Goal: Task Accomplishment & Management: Use online tool/utility

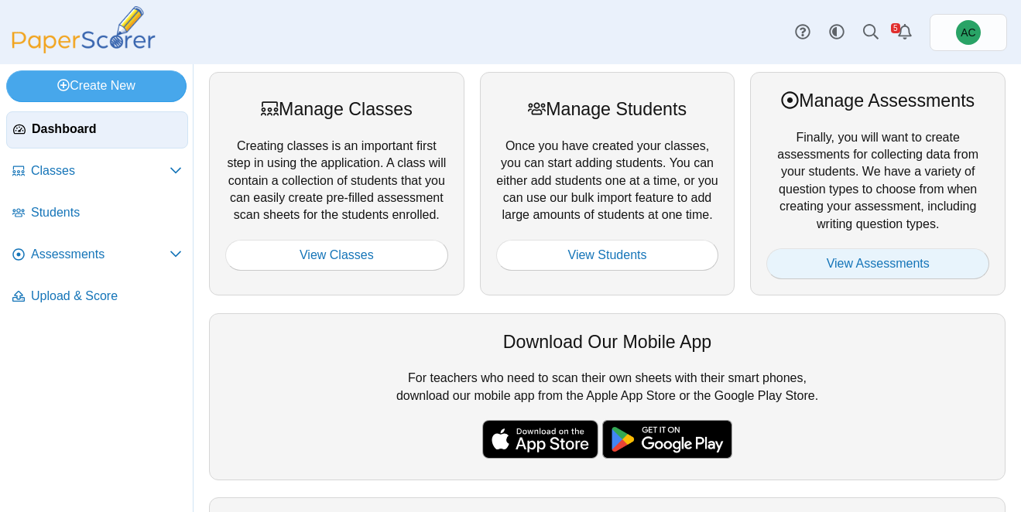
click at [821, 266] on link "View Assessments" at bounding box center [877, 263] width 223 height 31
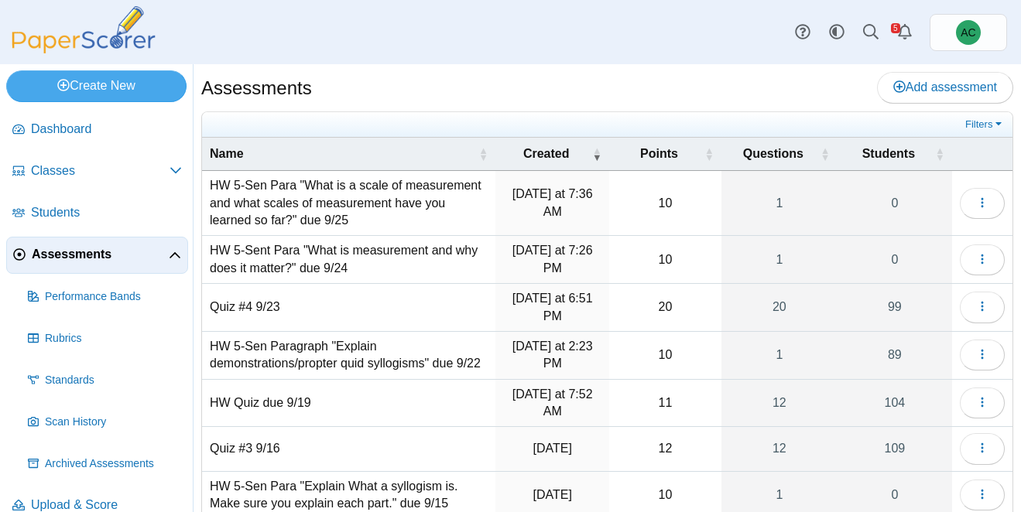
scroll to position [233, 0]
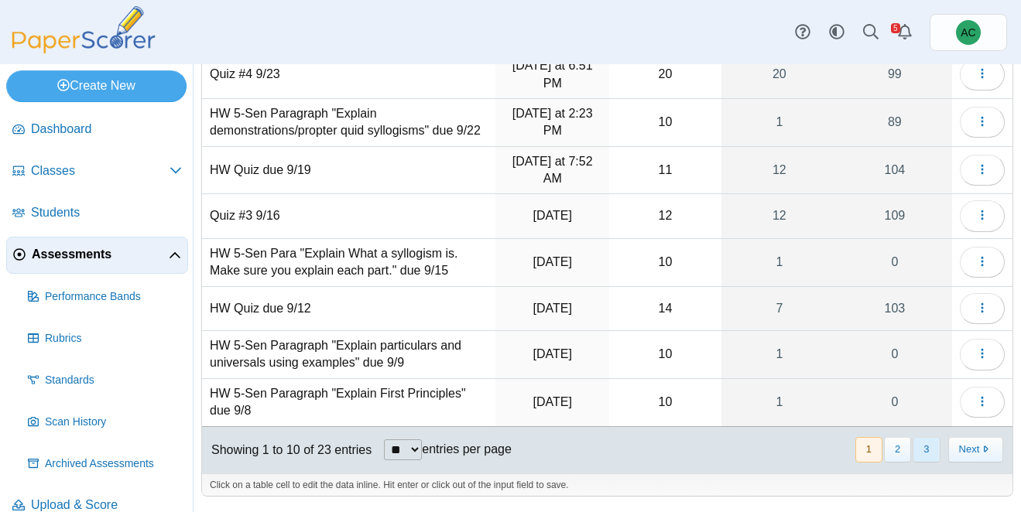
click at [934, 452] on button "3" at bounding box center [926, 450] width 27 height 26
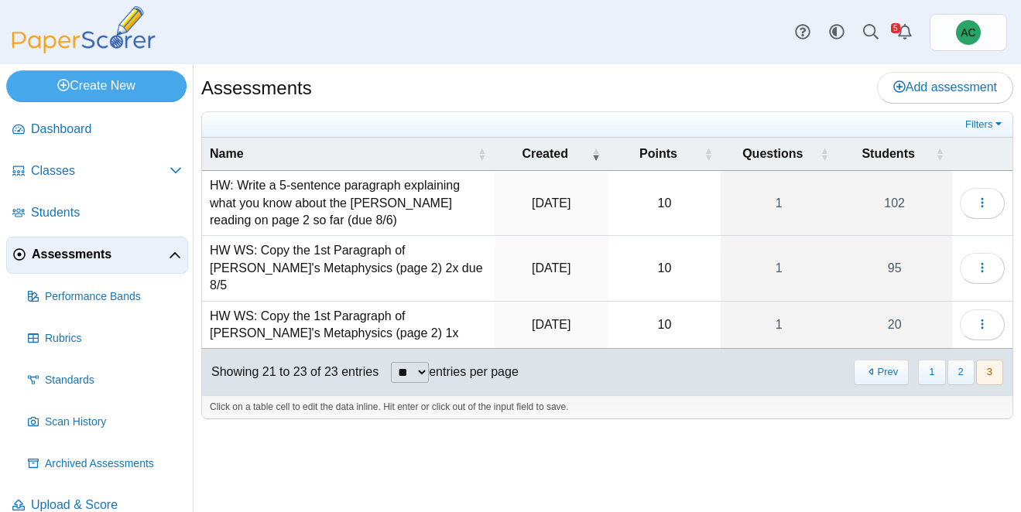
scroll to position [0, 0]
click at [961, 360] on button "2" at bounding box center [961, 373] width 27 height 26
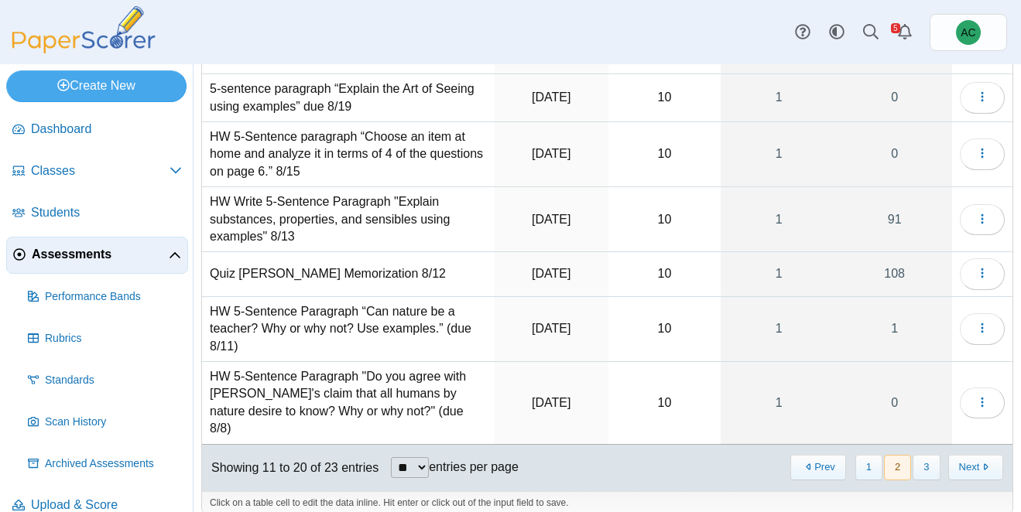
scroll to position [297, 0]
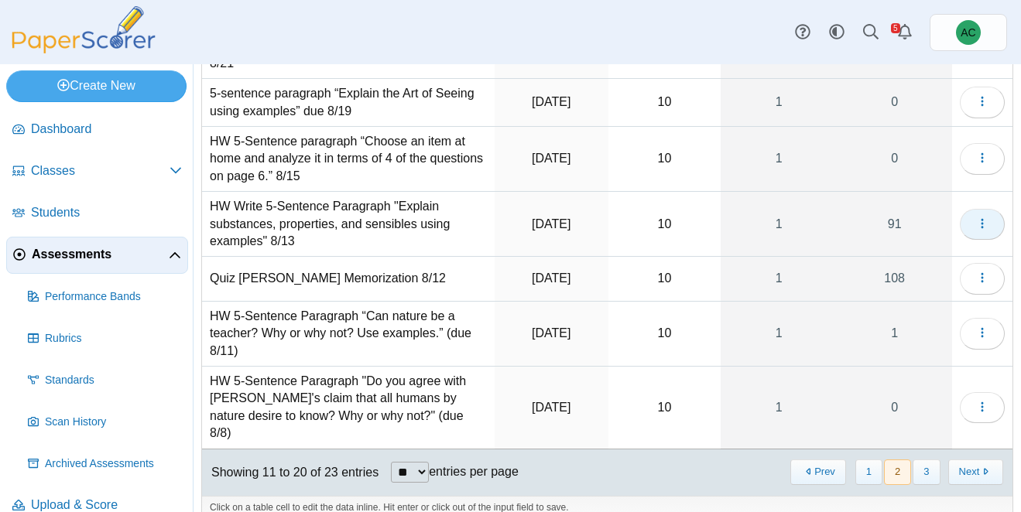
click at [987, 228] on icon "button" at bounding box center [982, 224] width 12 height 12
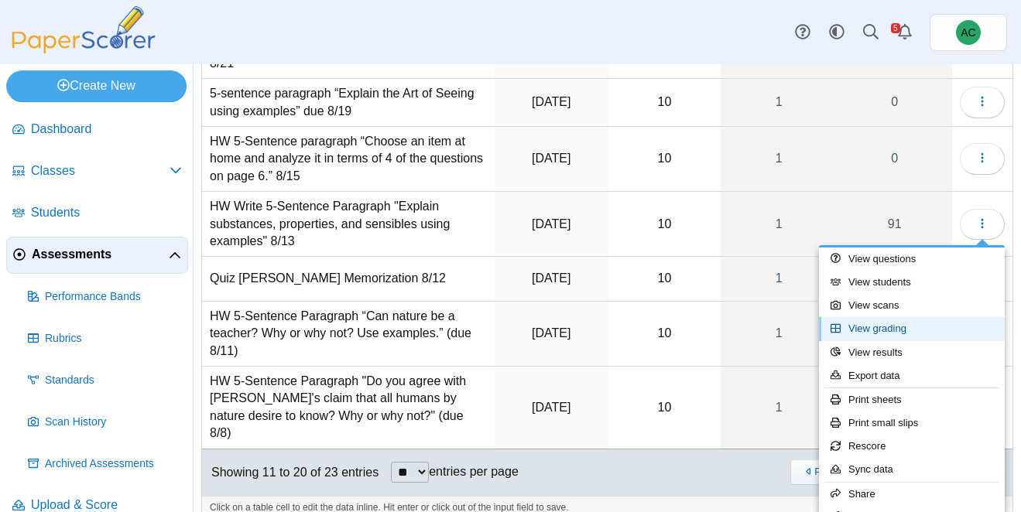
click at [890, 326] on link "View grading" at bounding box center [912, 328] width 186 height 23
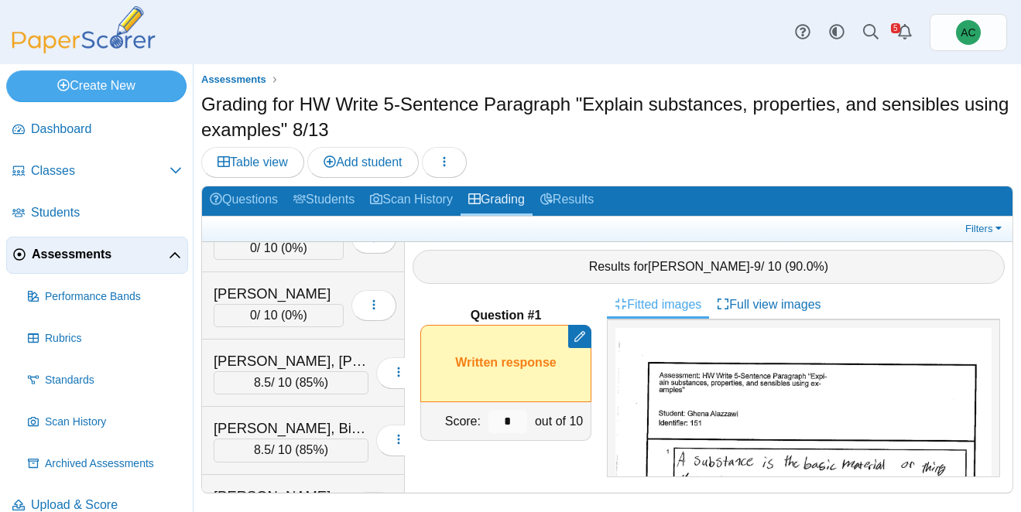
scroll to position [4819, 0]
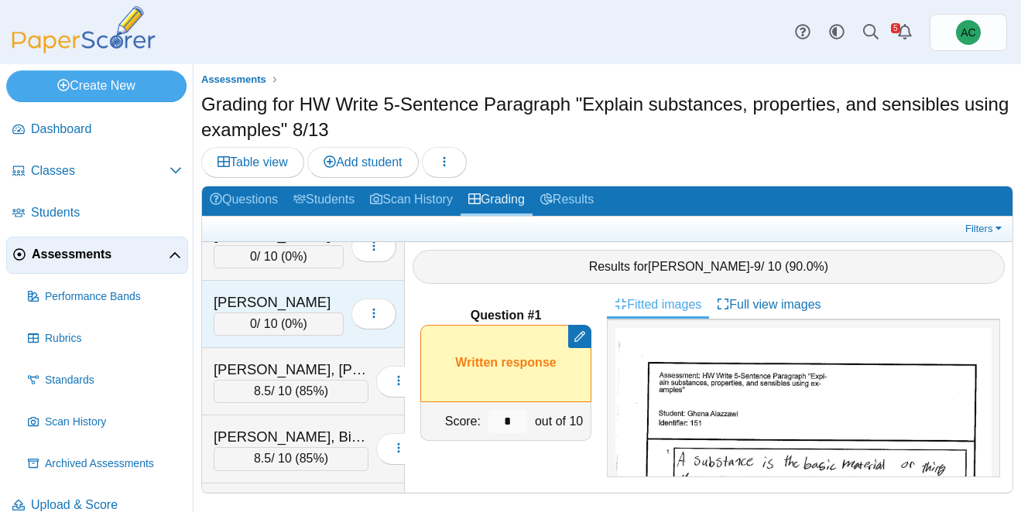
click at [246, 303] on div "[PERSON_NAME]" at bounding box center [279, 303] width 130 height 20
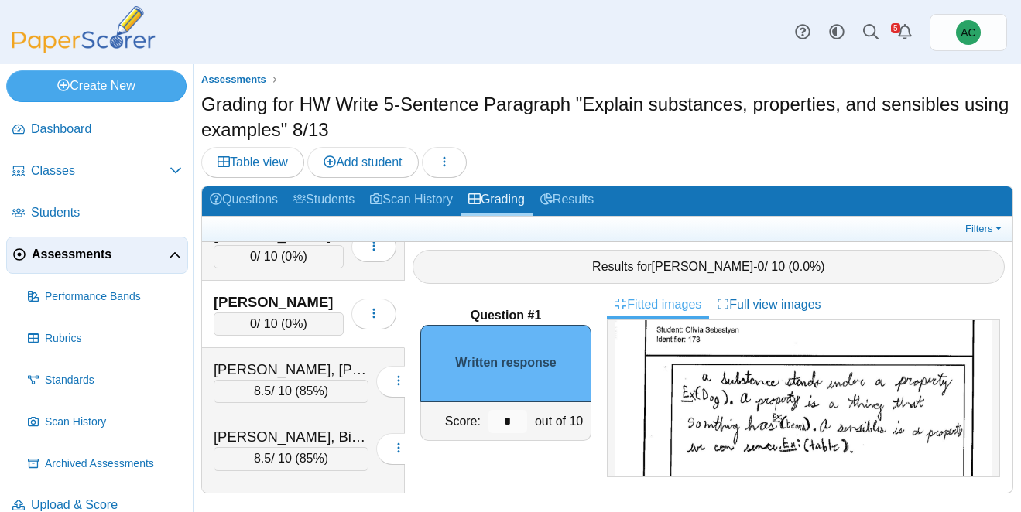
scroll to position [92, 0]
click at [511, 417] on input "*" at bounding box center [507, 421] width 39 height 23
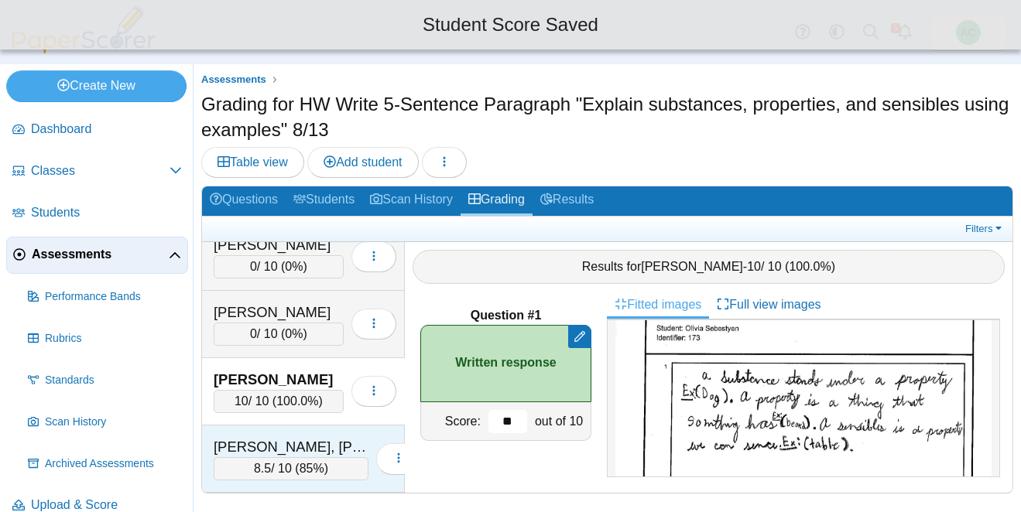
scroll to position [4722, 0]
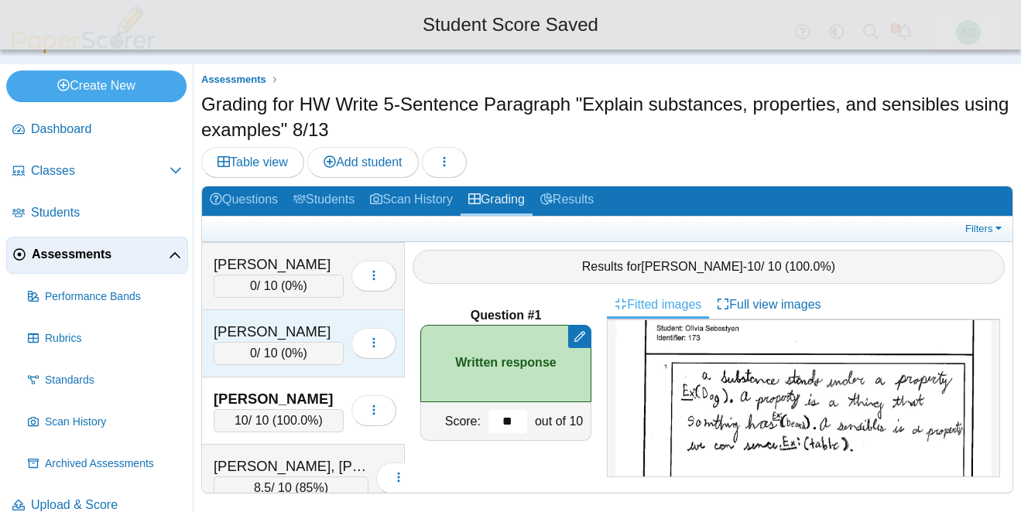
type input "**"
click at [282, 348] on div "0 / 10 ( 0% )" at bounding box center [279, 353] width 130 height 23
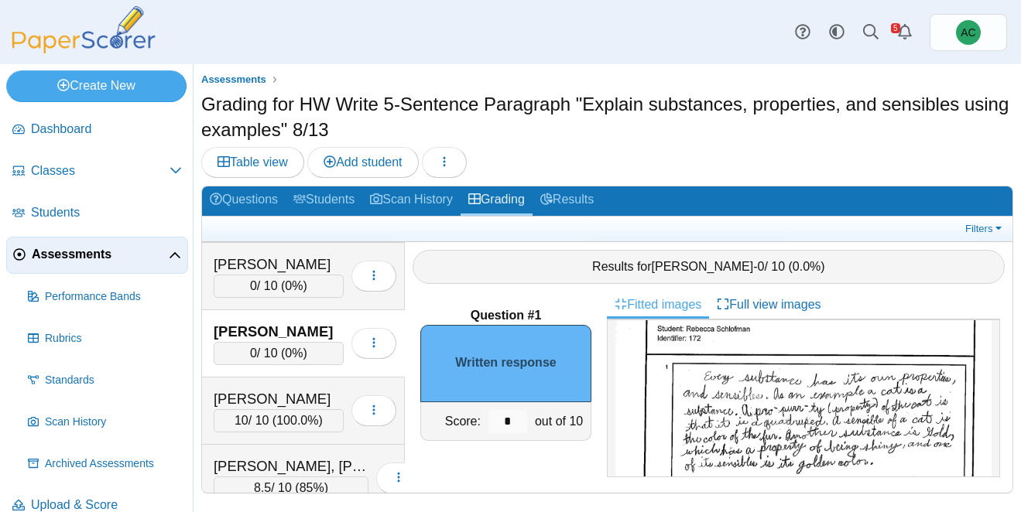
scroll to position [100, 0]
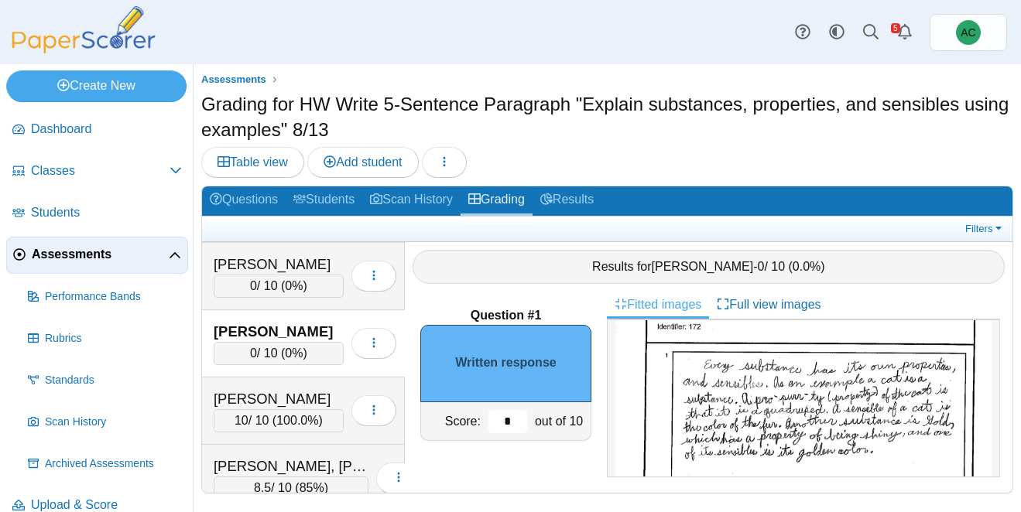
click at [510, 415] on input "*" at bounding box center [507, 421] width 39 height 23
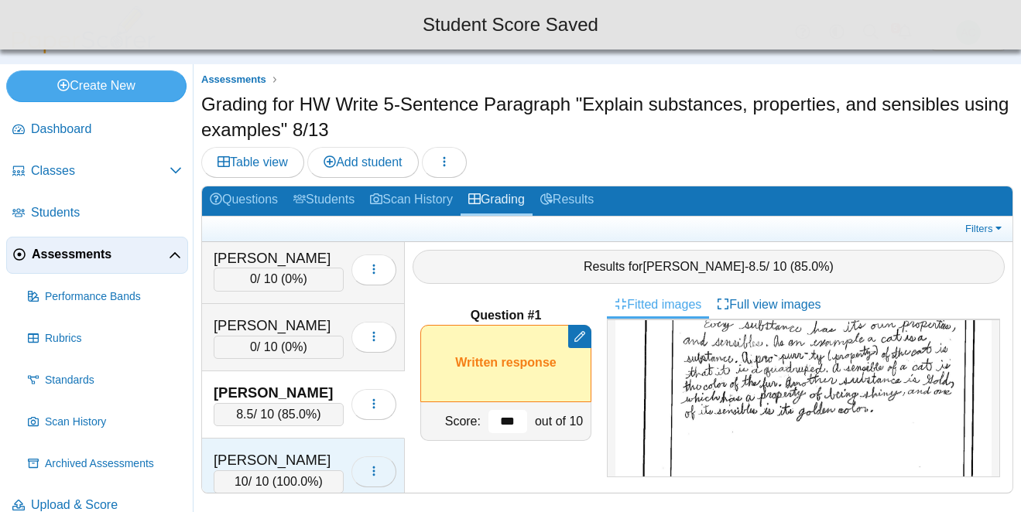
scroll to position [4652, 0]
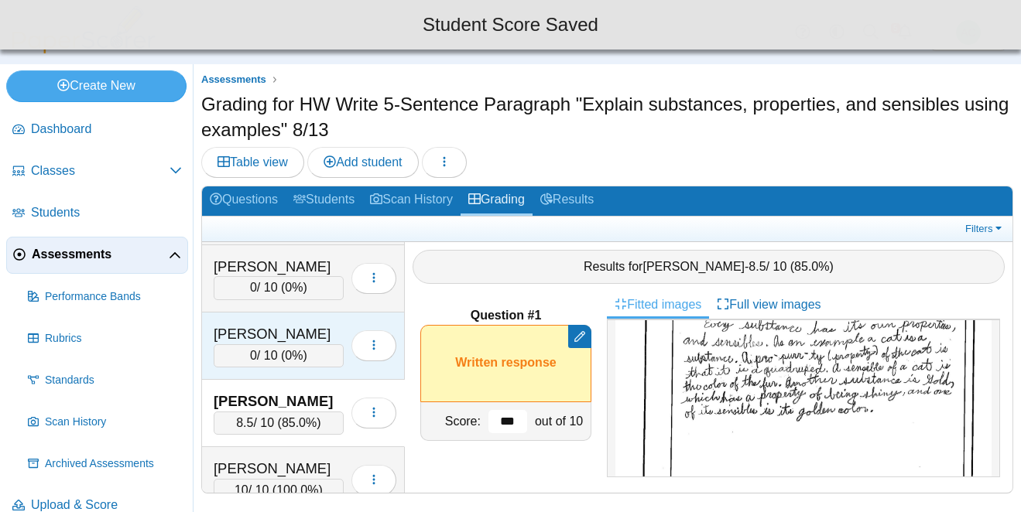
type input "***"
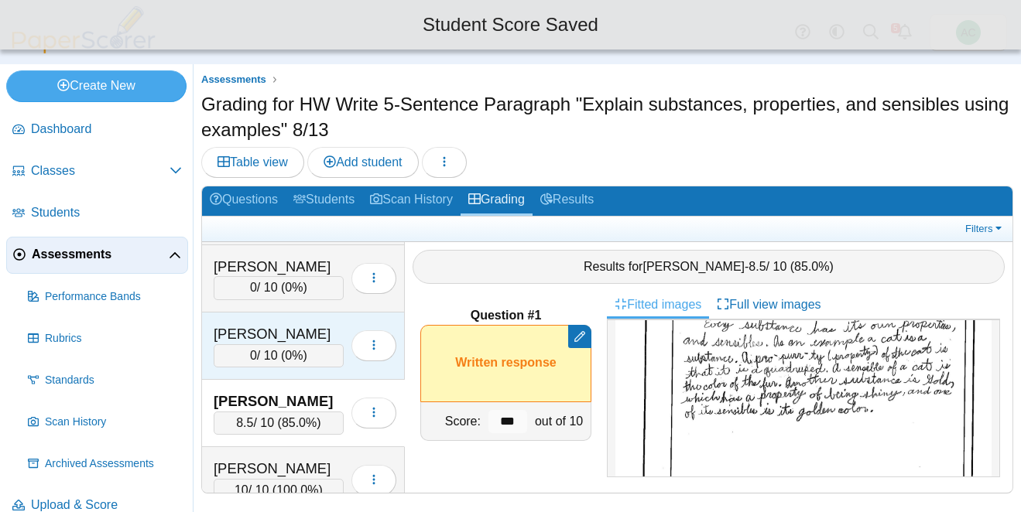
click at [319, 353] on div "0 / 10 ( 0% )" at bounding box center [279, 355] width 130 height 23
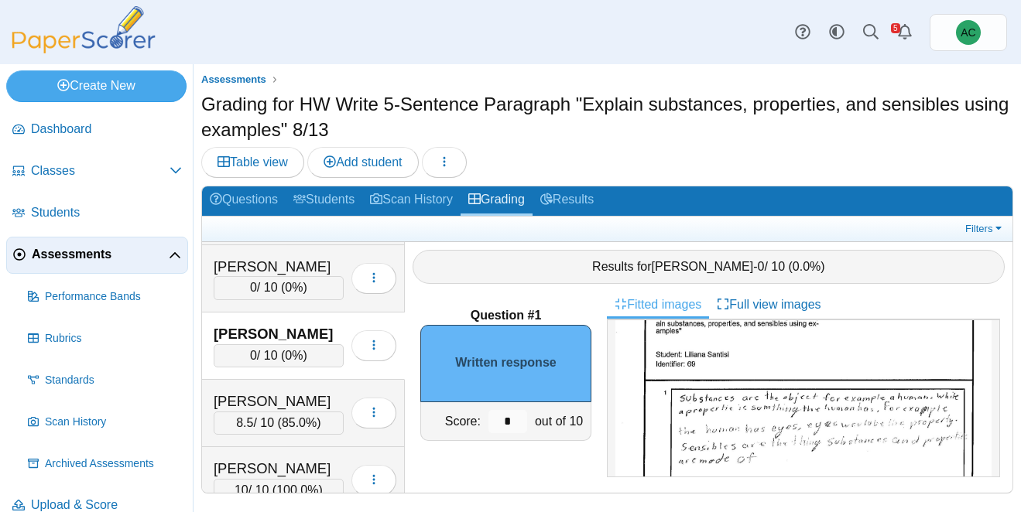
scroll to position [68, 0]
click at [516, 415] on input "*" at bounding box center [507, 421] width 39 height 23
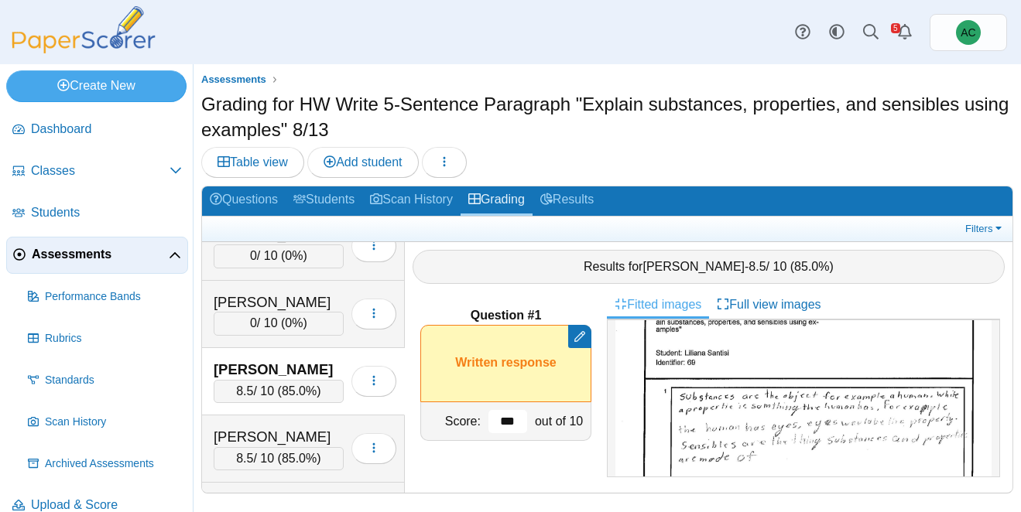
scroll to position [4614, 0]
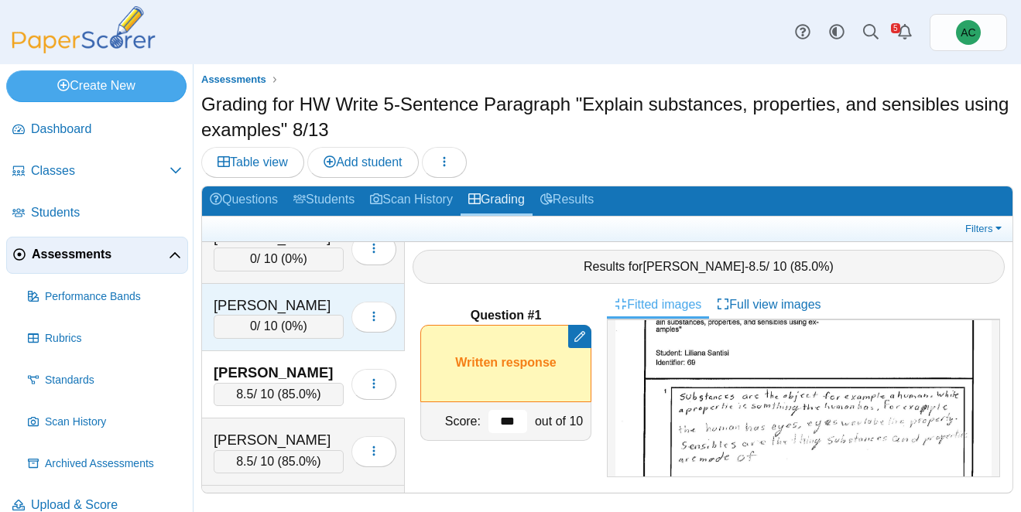
type input "***"
click at [262, 315] on div "0 / 10 ( 0% )" at bounding box center [279, 326] width 130 height 23
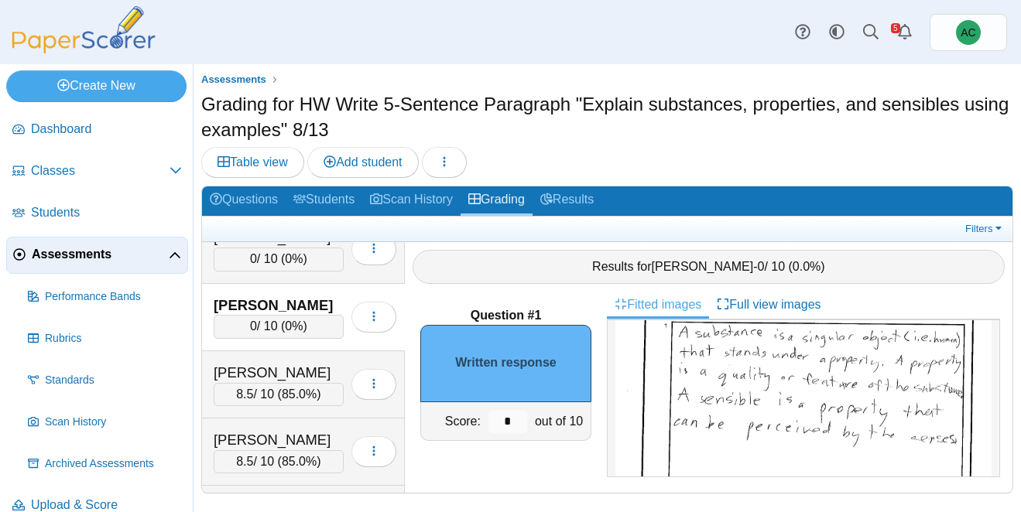
scroll to position [129, 0]
click at [514, 424] on input "*" at bounding box center [507, 421] width 39 height 23
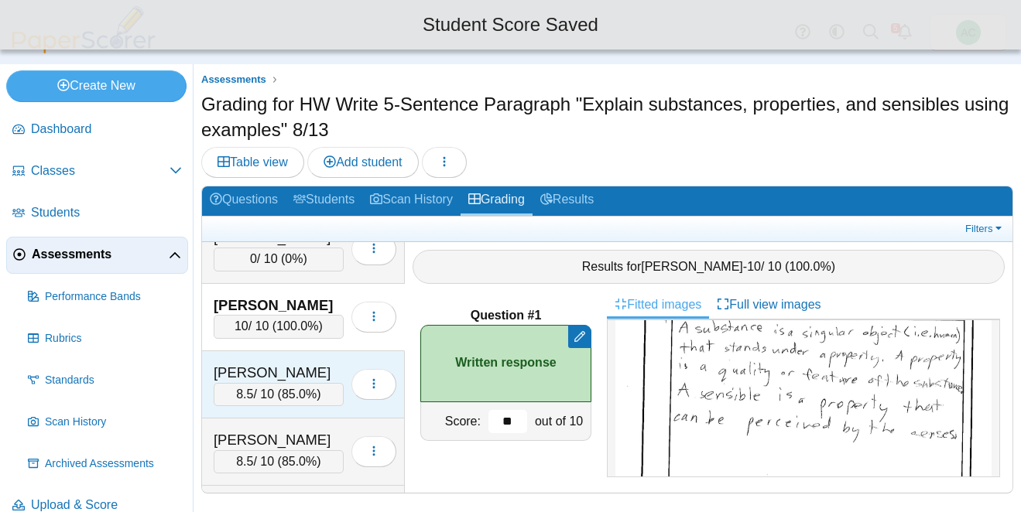
scroll to position [4539, 0]
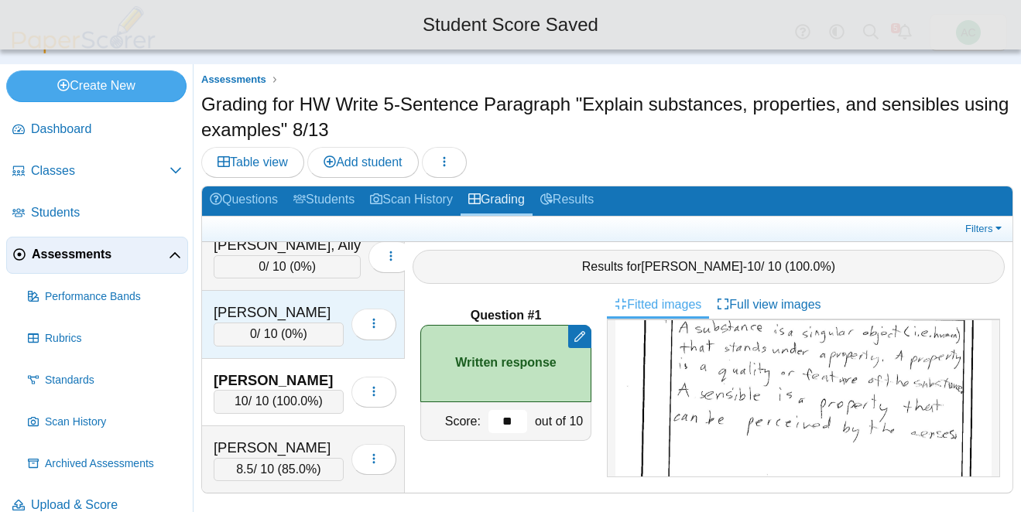
type input "**"
click at [273, 314] on div "[PERSON_NAME]" at bounding box center [279, 313] width 130 height 20
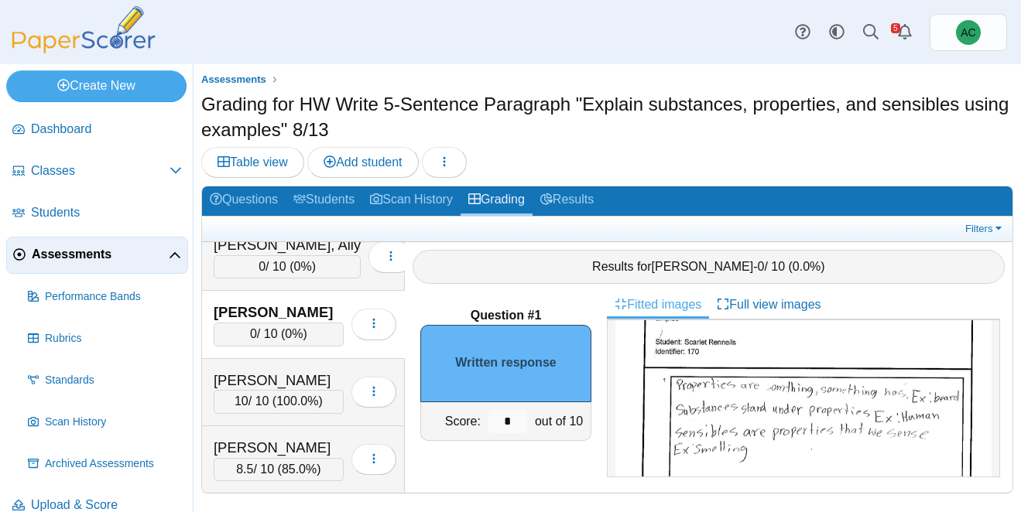
scroll to position [77, 0]
click at [519, 421] on input "*" at bounding box center [507, 421] width 39 height 23
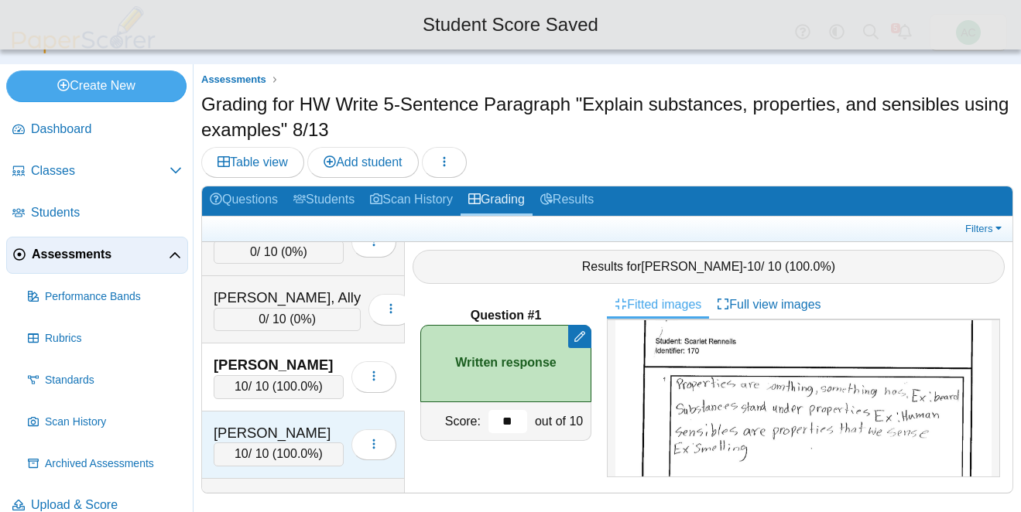
scroll to position [4468, 0]
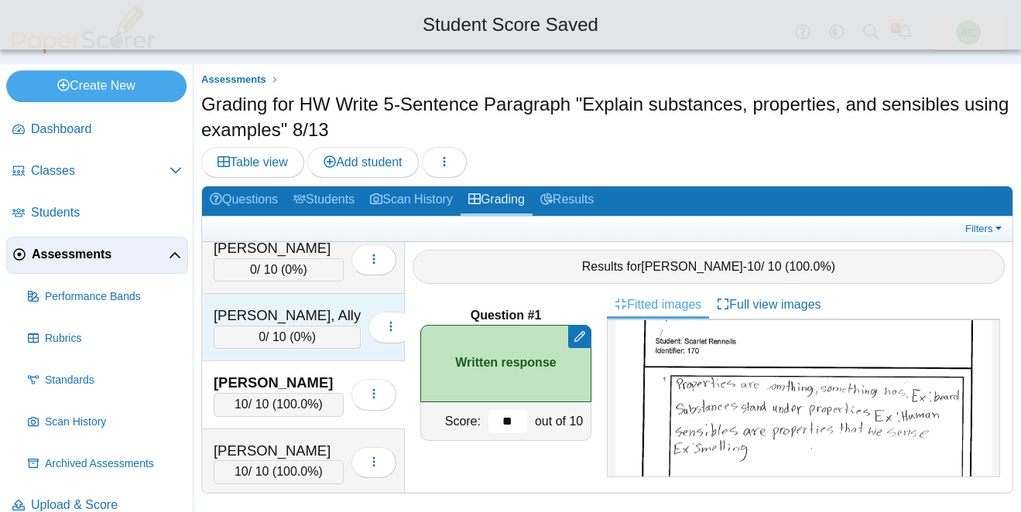
type input "**"
click at [297, 331] on span "0%" at bounding box center [303, 337] width 18 height 13
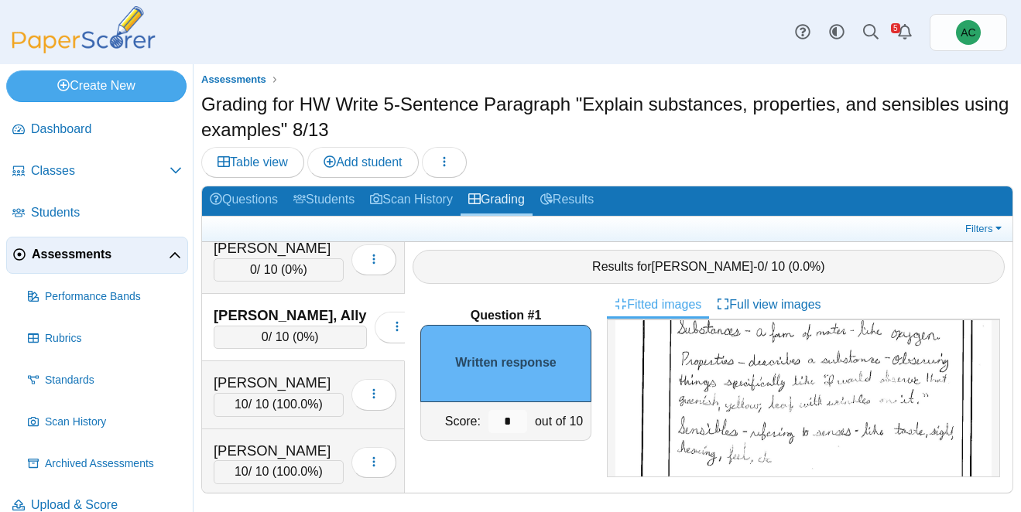
scroll to position [115, 0]
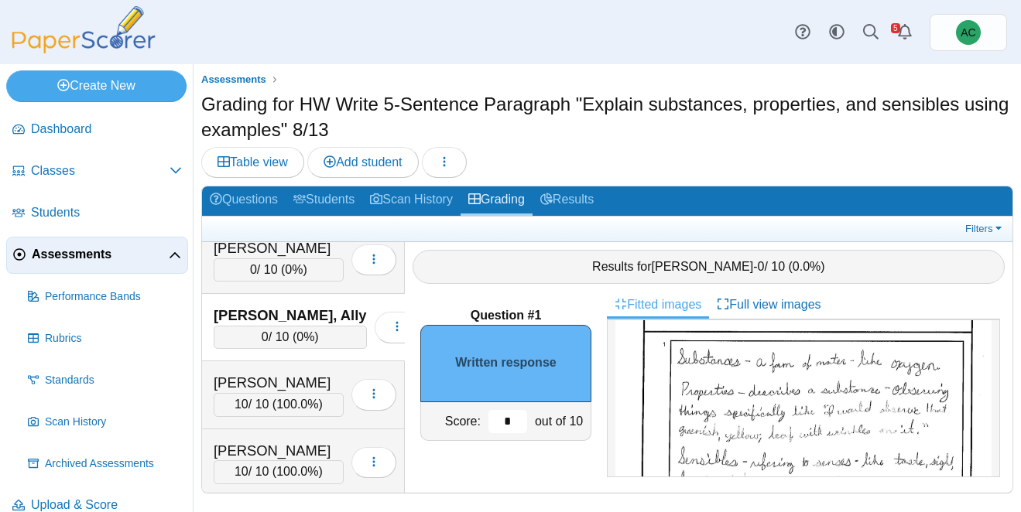
click at [523, 414] on input "*" at bounding box center [507, 421] width 39 height 23
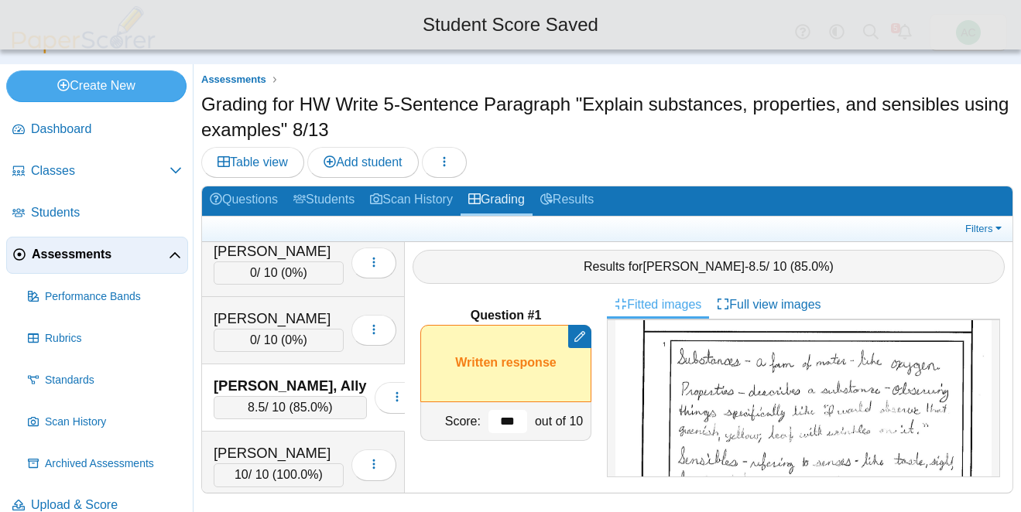
scroll to position [4397, 0]
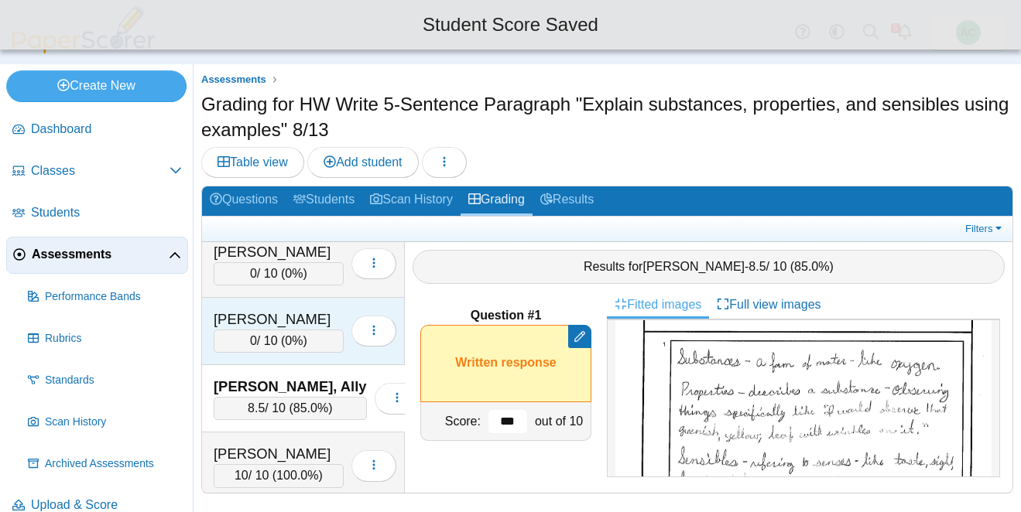
type input "***"
click at [242, 331] on div "0 / 10 ( 0% )" at bounding box center [279, 341] width 130 height 23
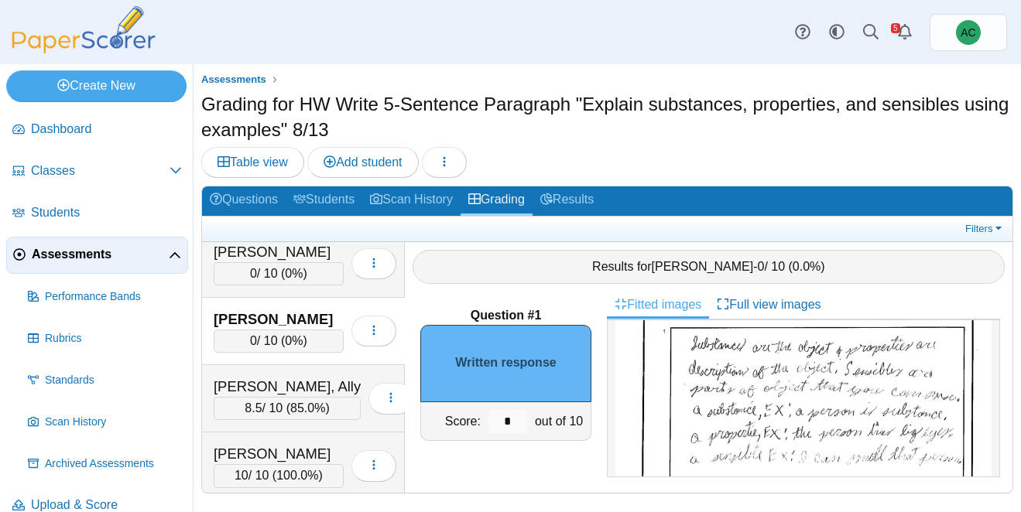
scroll to position [125, 0]
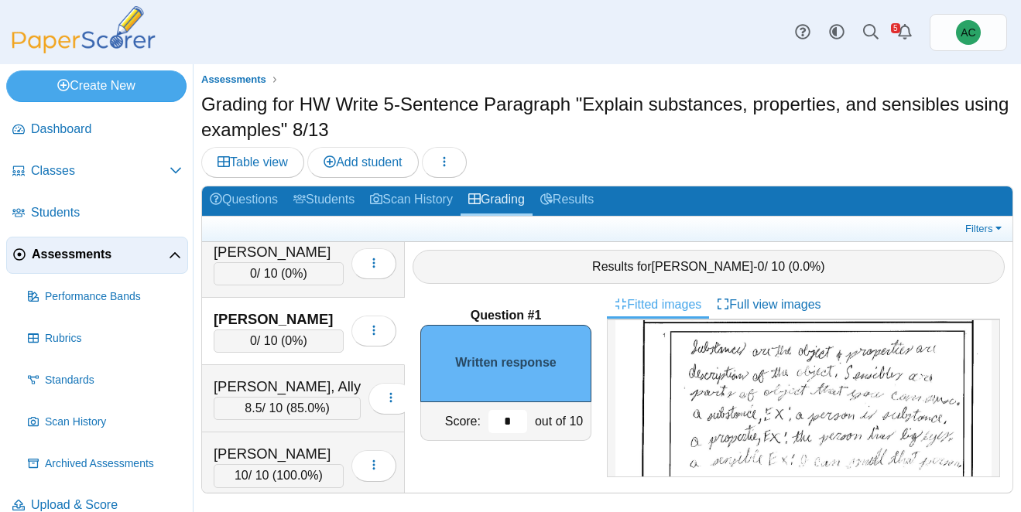
click at [515, 419] on input "*" at bounding box center [507, 421] width 39 height 23
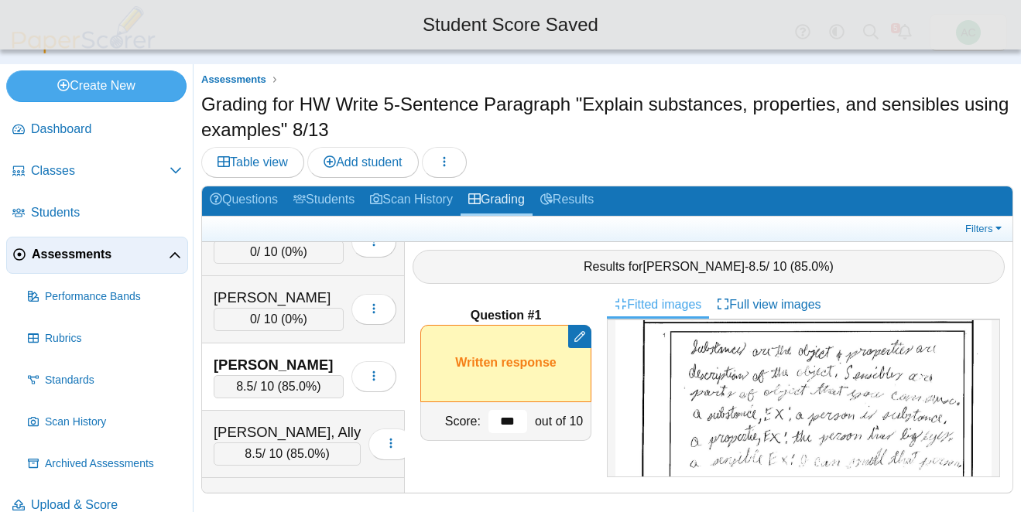
scroll to position [4345, 0]
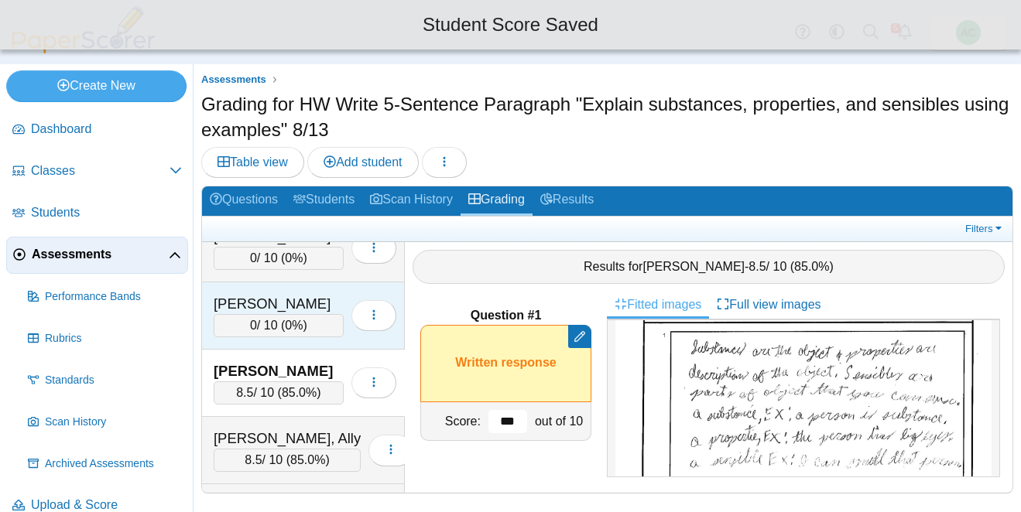
type input "***"
click at [266, 300] on div "[PERSON_NAME]" at bounding box center [279, 304] width 130 height 20
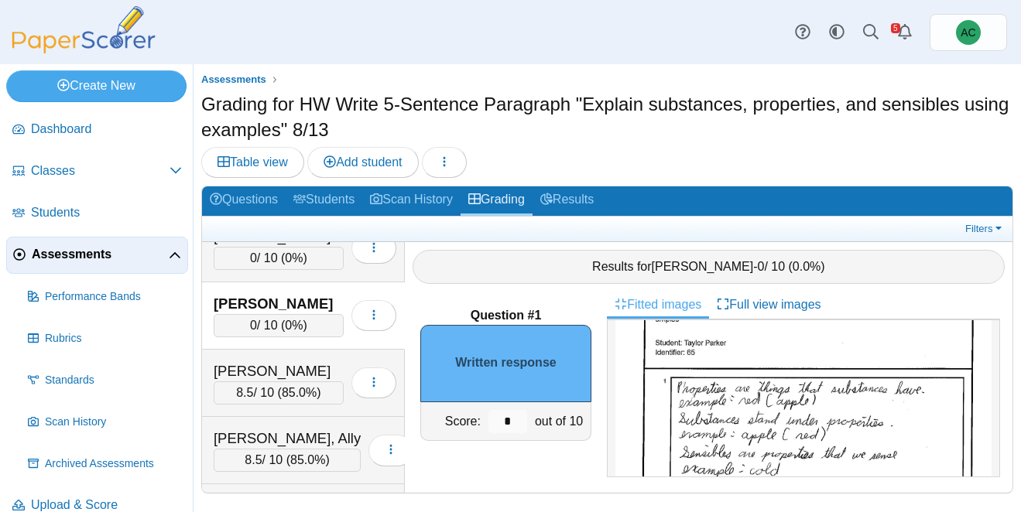
scroll to position [101, 0]
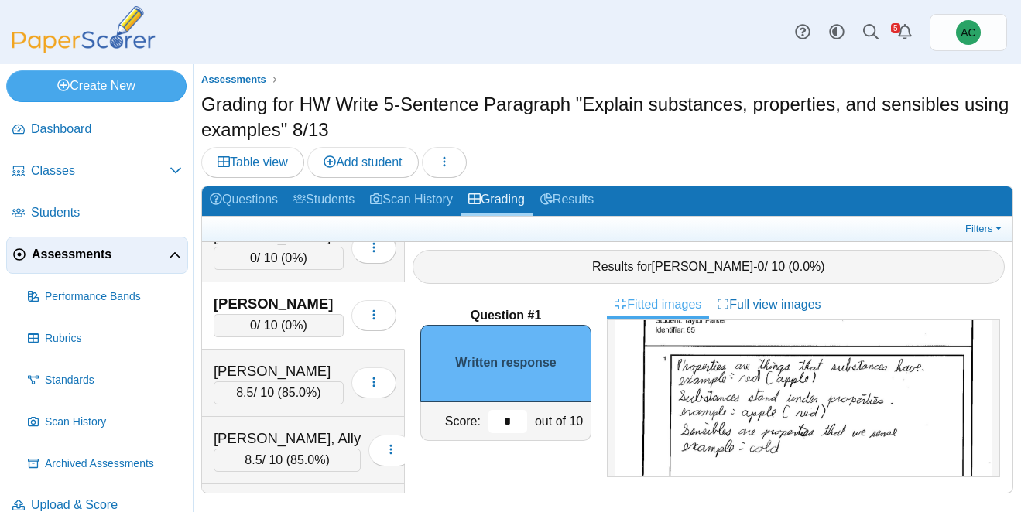
click at [512, 416] on input "*" at bounding box center [507, 421] width 39 height 23
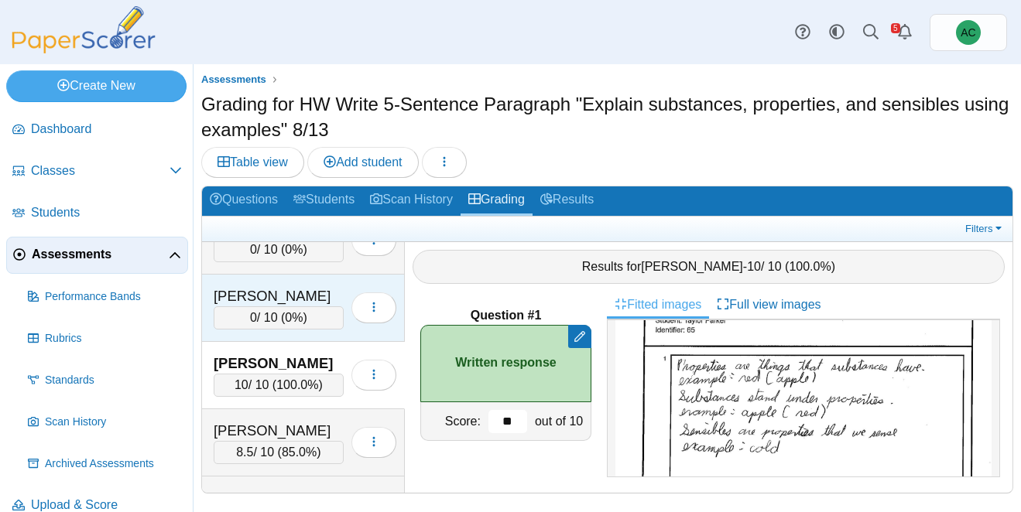
scroll to position [4284, 0]
type input "**"
click at [264, 291] on div "[PERSON_NAME]" at bounding box center [279, 298] width 130 height 20
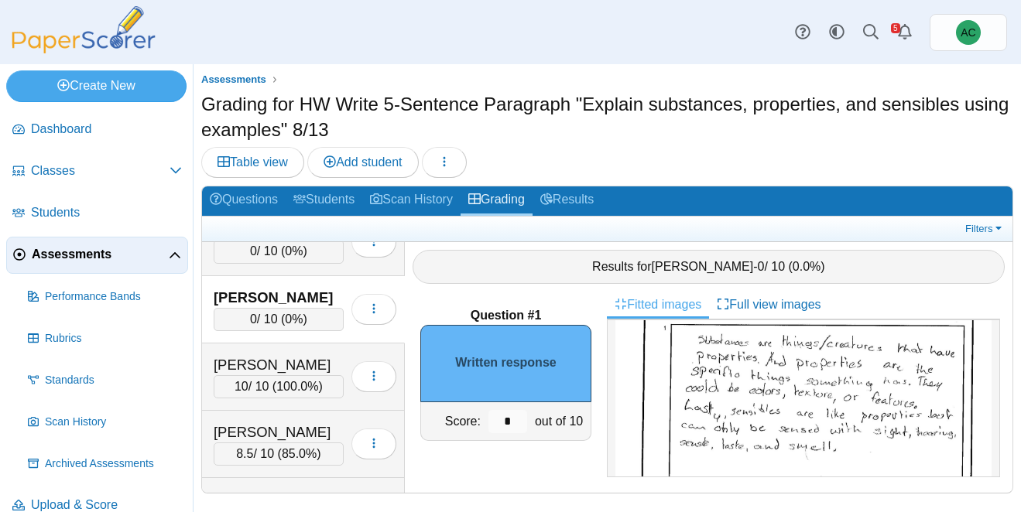
scroll to position [132, 0]
click at [700, 394] on img at bounding box center [803, 462] width 376 height 531
click at [507, 420] on input "*" at bounding box center [507, 421] width 39 height 23
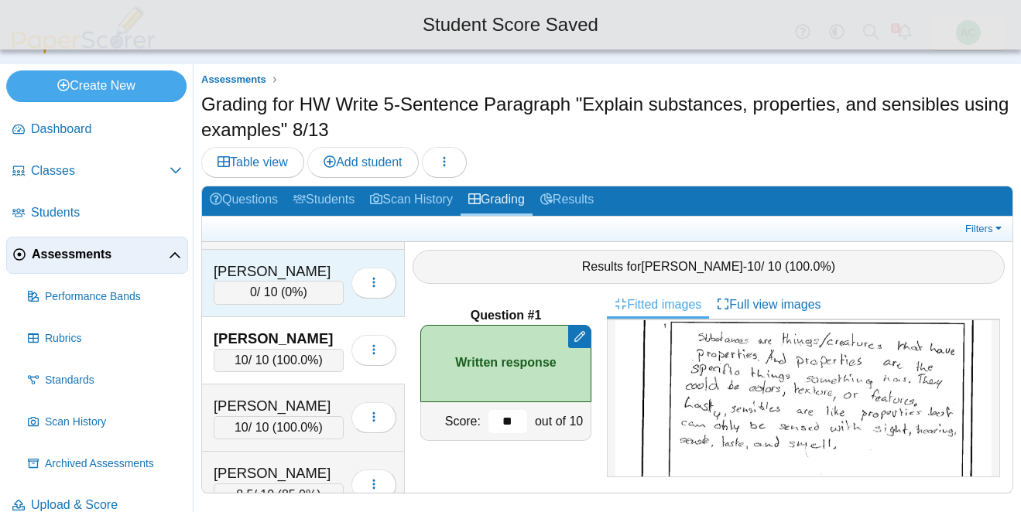
scroll to position [4242, 0]
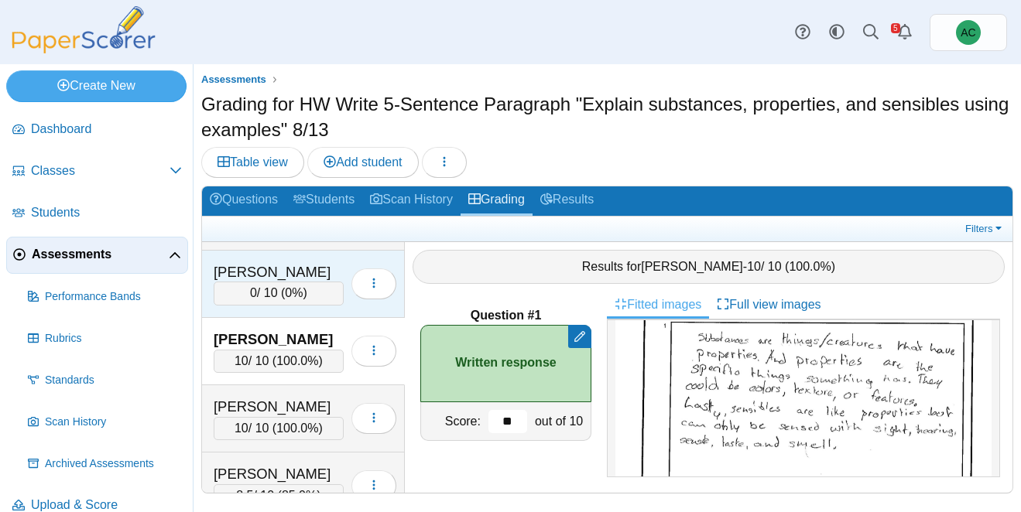
type input "**"
click at [276, 306] on div "Overson, Adalynn 0 / 10 ( 0% ) Loading…" at bounding box center [303, 284] width 203 height 67
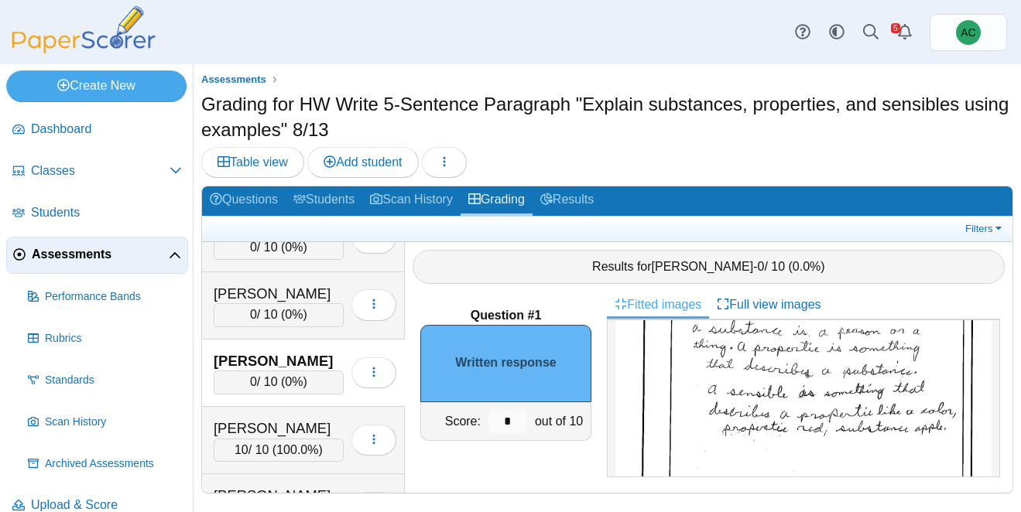
scroll to position [146, 0]
click at [516, 413] on input "*" at bounding box center [507, 421] width 39 height 23
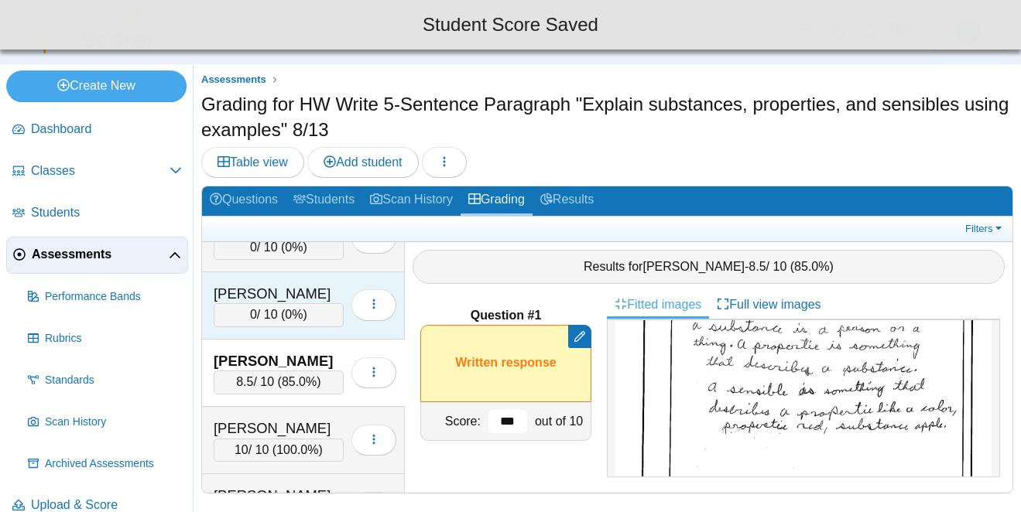
type input "***"
click at [283, 304] on div "0 / 10 ( 0% )" at bounding box center [279, 314] width 130 height 23
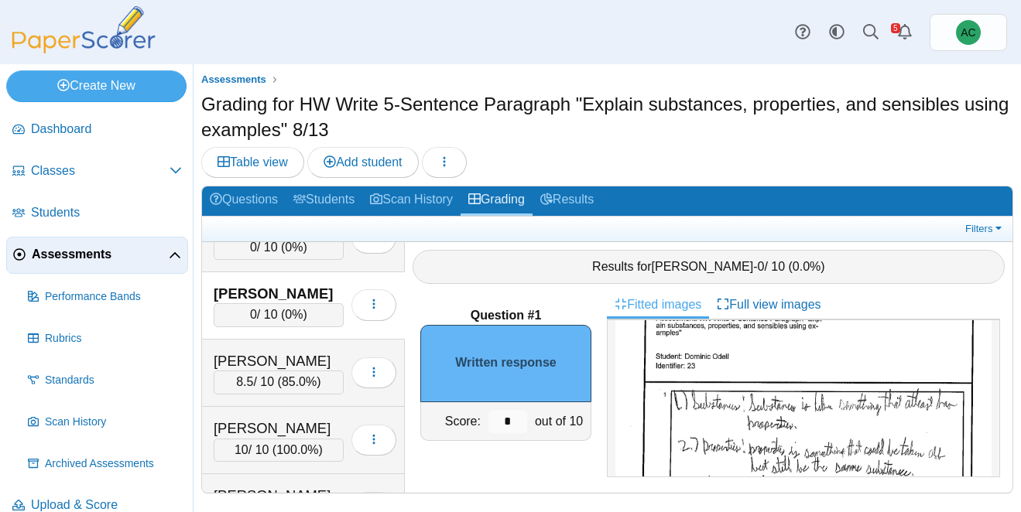
scroll to position [63, 0]
click at [506, 419] on input "*" at bounding box center [507, 421] width 39 height 23
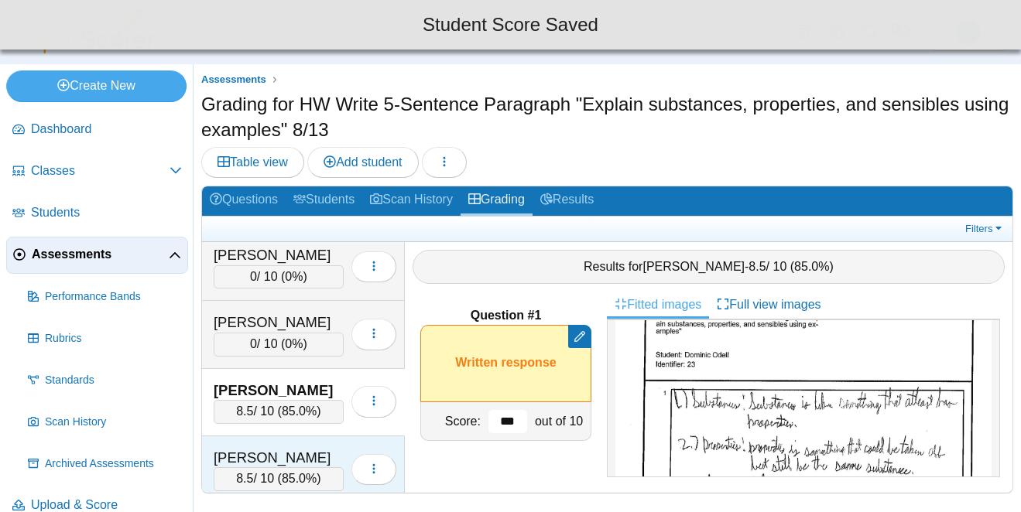
scroll to position [4055, 0]
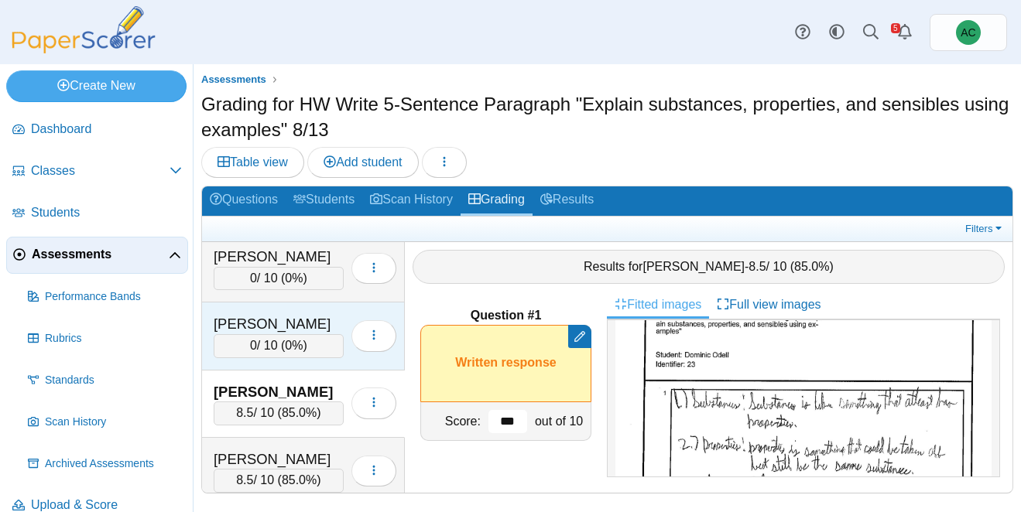
type input "***"
click at [296, 347] on span "0%" at bounding box center [294, 345] width 18 height 13
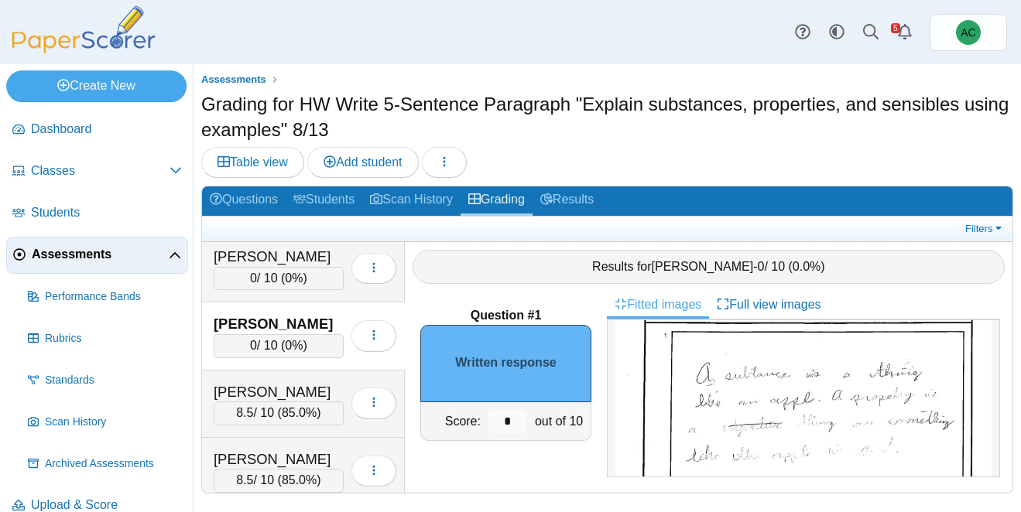
scroll to position [129, 0]
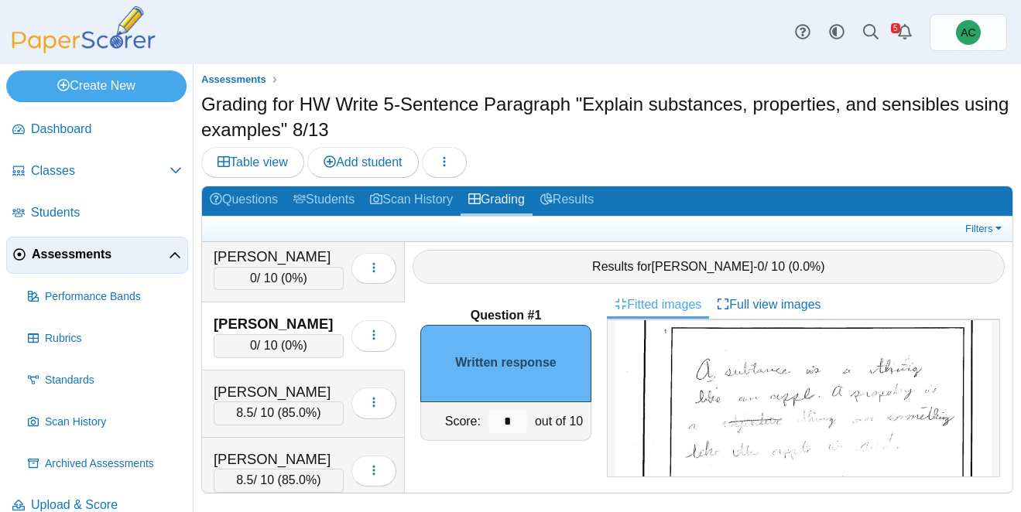
click at [742, 400] on img at bounding box center [803, 464] width 376 height 531
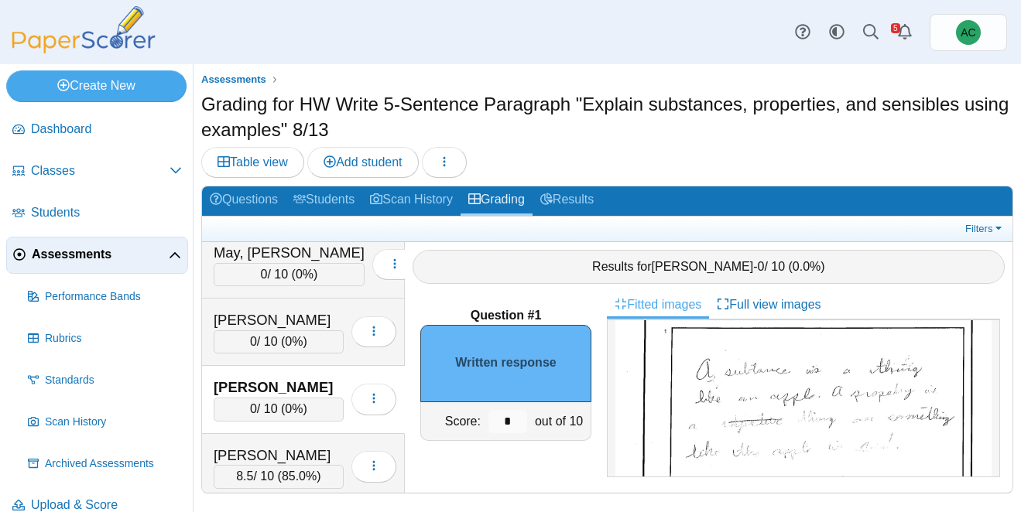
scroll to position [3982, 0]
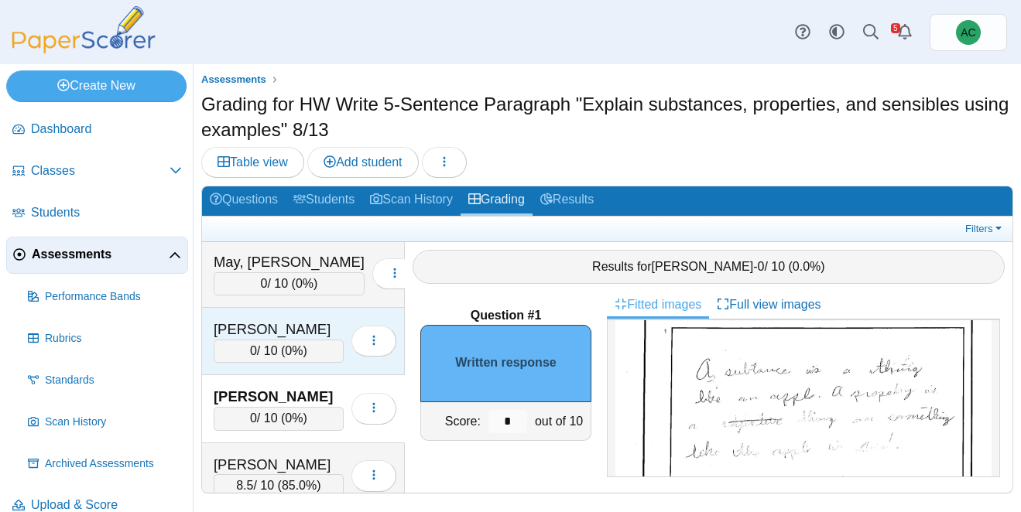
click at [242, 326] on div "[PERSON_NAME]" at bounding box center [279, 330] width 130 height 20
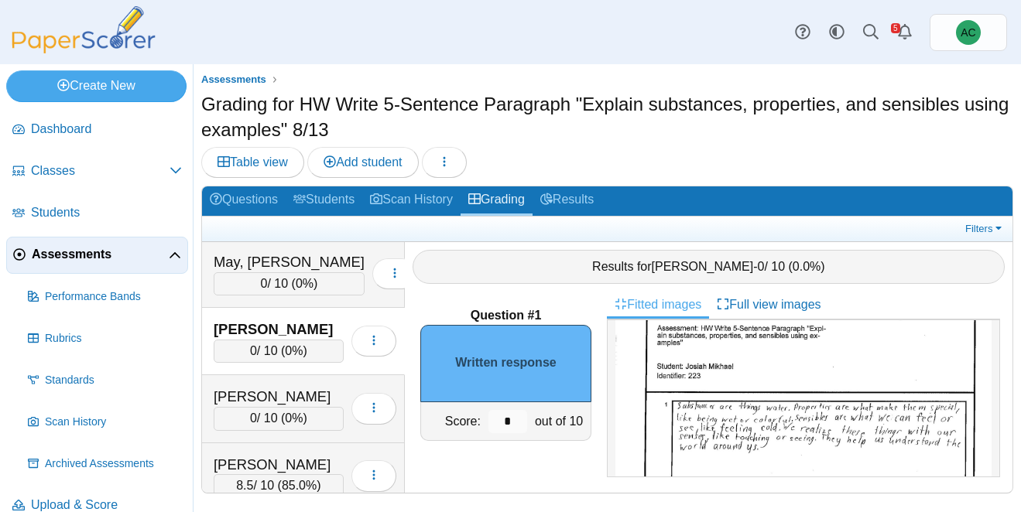
scroll to position [66, 0]
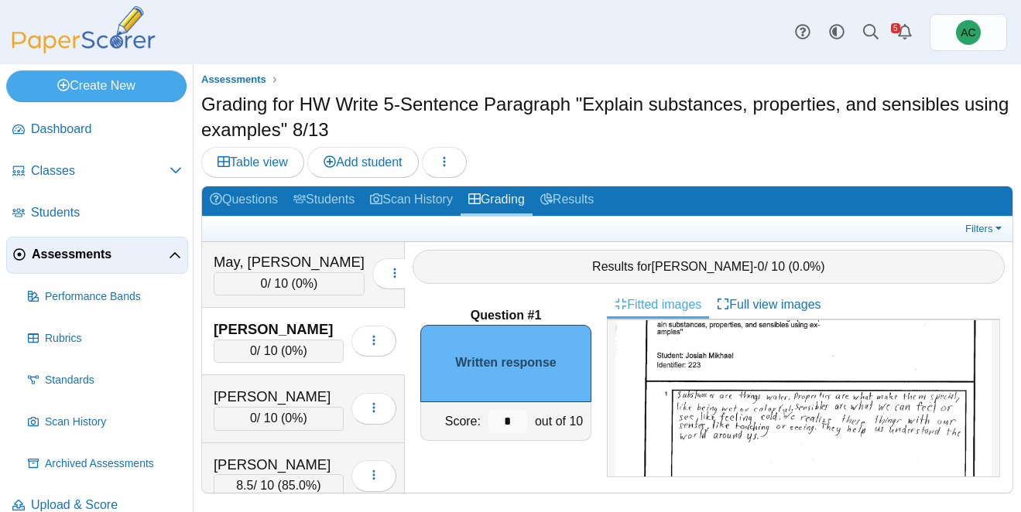
click at [516, 420] on input "*" at bounding box center [507, 421] width 39 height 23
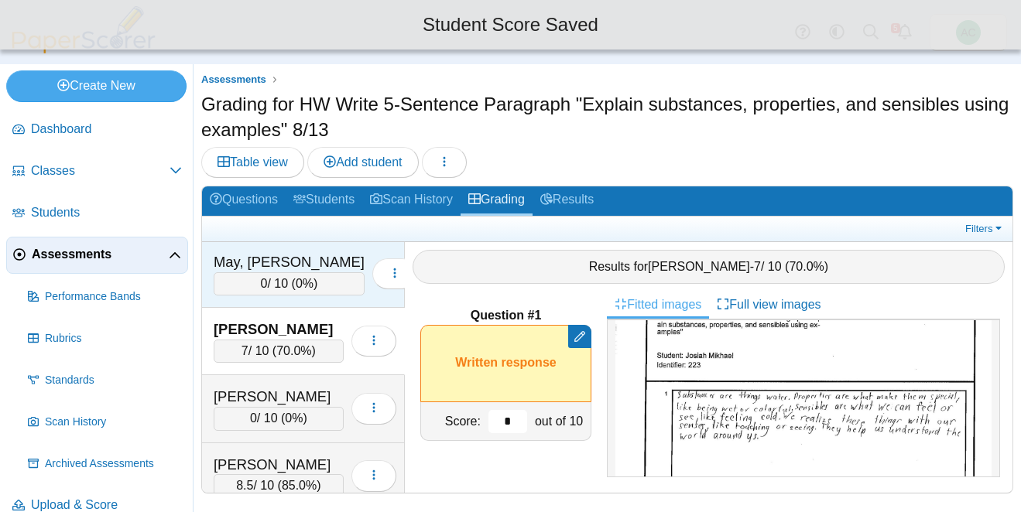
type input "*"
click at [249, 272] on div "0 / 10 ( 0% )" at bounding box center [289, 283] width 151 height 23
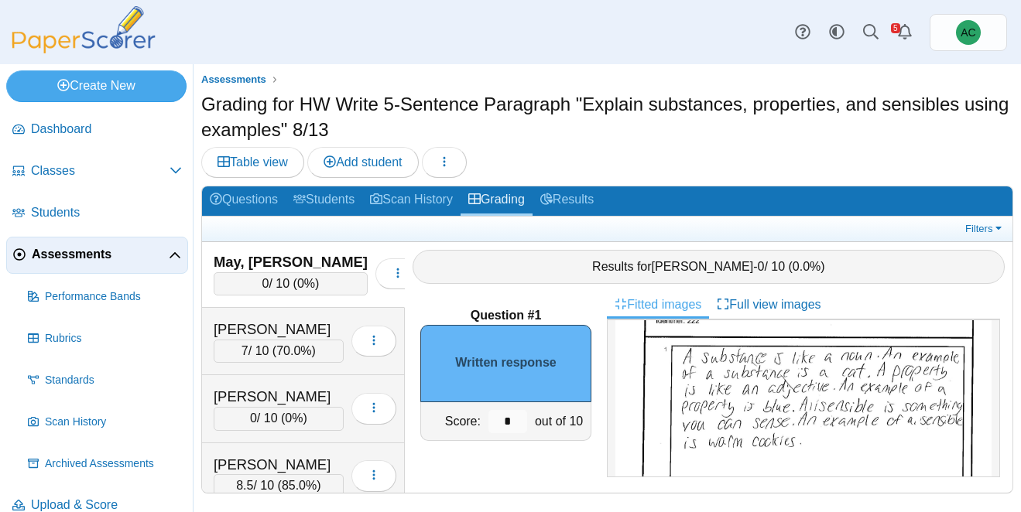
scroll to position [111, 0]
click at [516, 414] on input "*" at bounding box center [507, 421] width 39 height 23
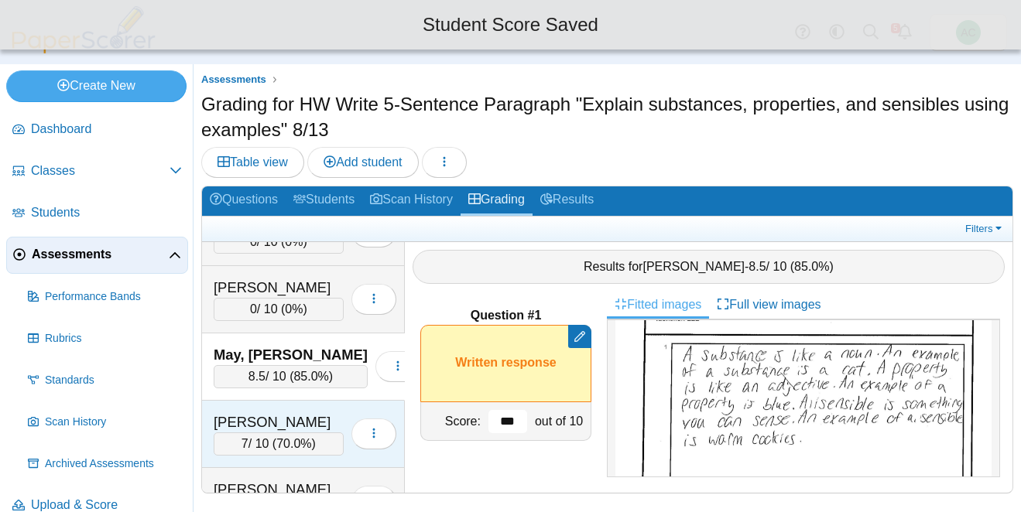
scroll to position [3888, 0]
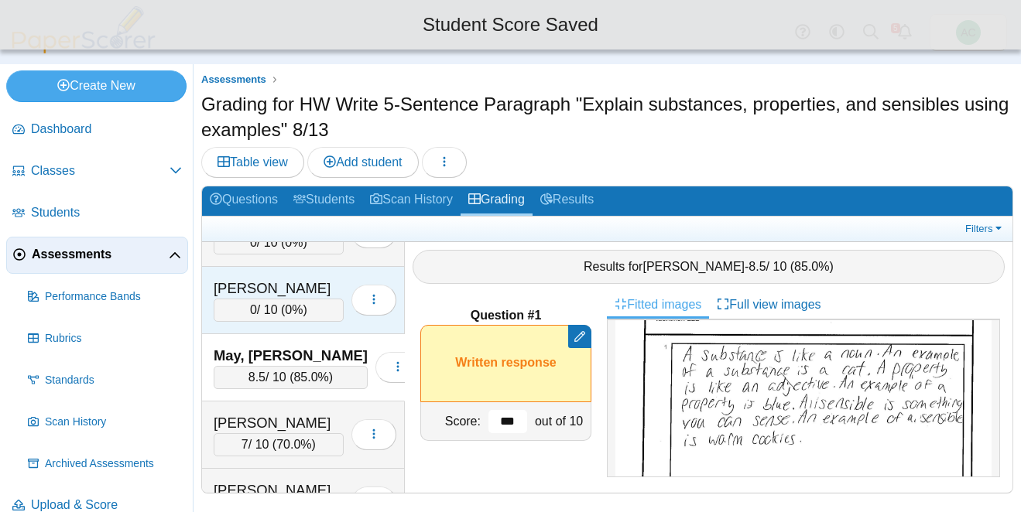
type input "***"
click at [272, 300] on div "0 / 10 ( 0% )" at bounding box center [279, 310] width 130 height 23
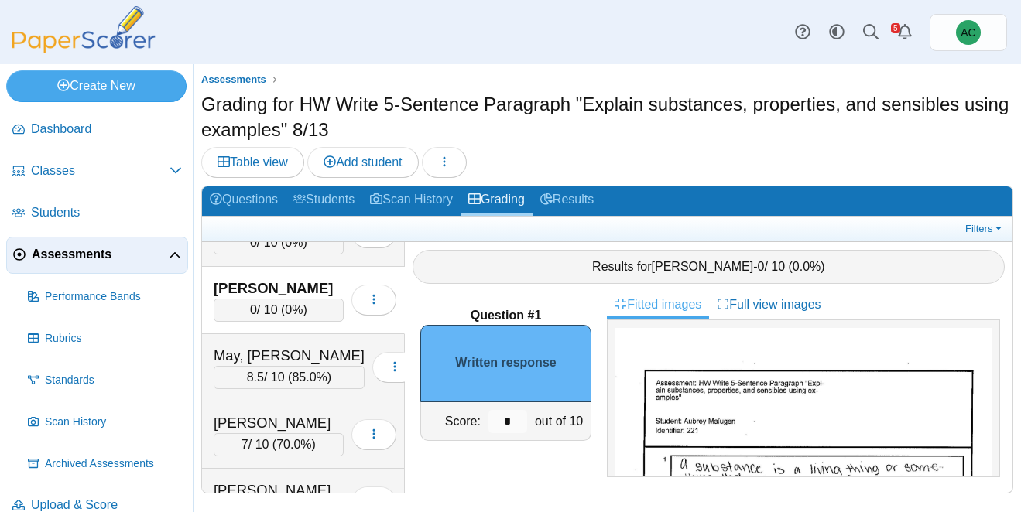
scroll to position [109, 0]
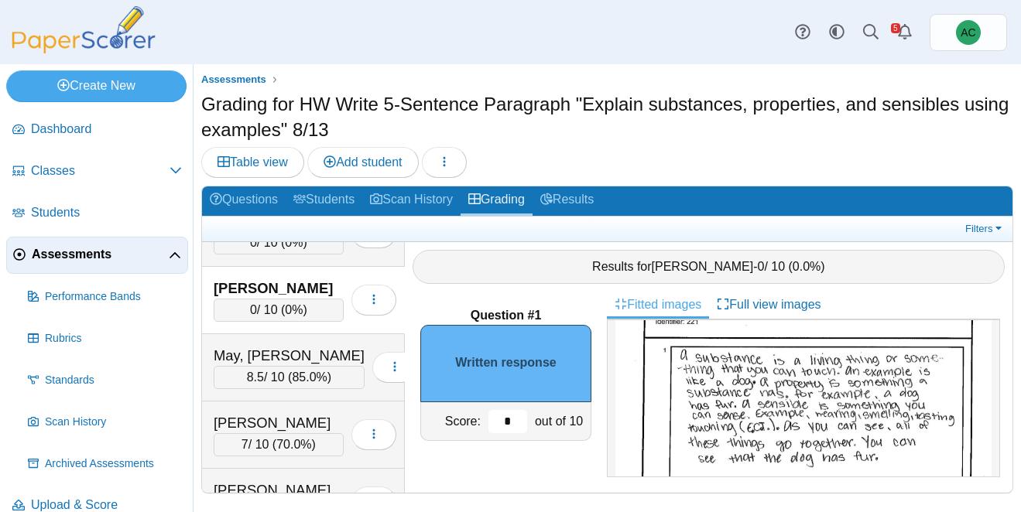
click at [513, 419] on input "*" at bounding box center [507, 421] width 39 height 23
type input "*"
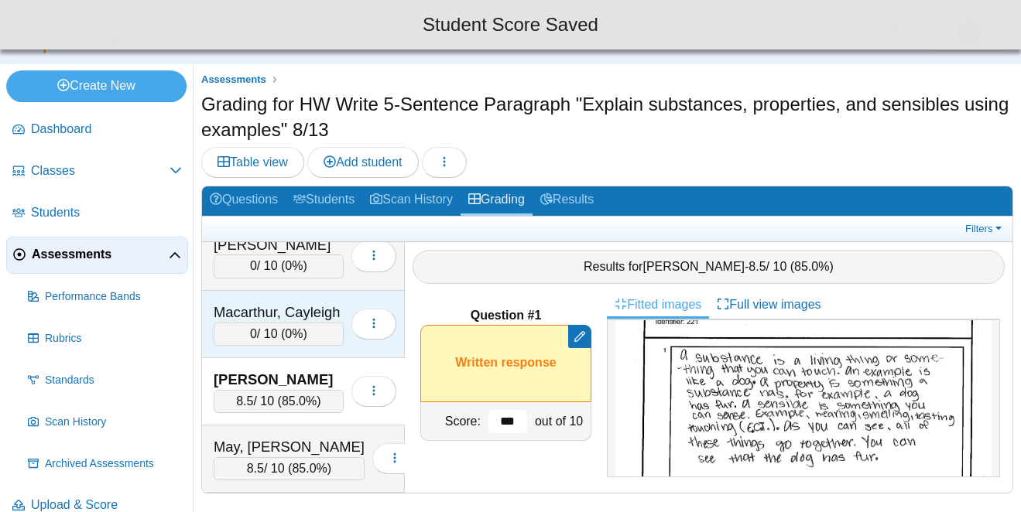
scroll to position [3795, 0]
type input "***"
click at [262, 334] on div "0 / 10 ( 0% )" at bounding box center [279, 336] width 130 height 23
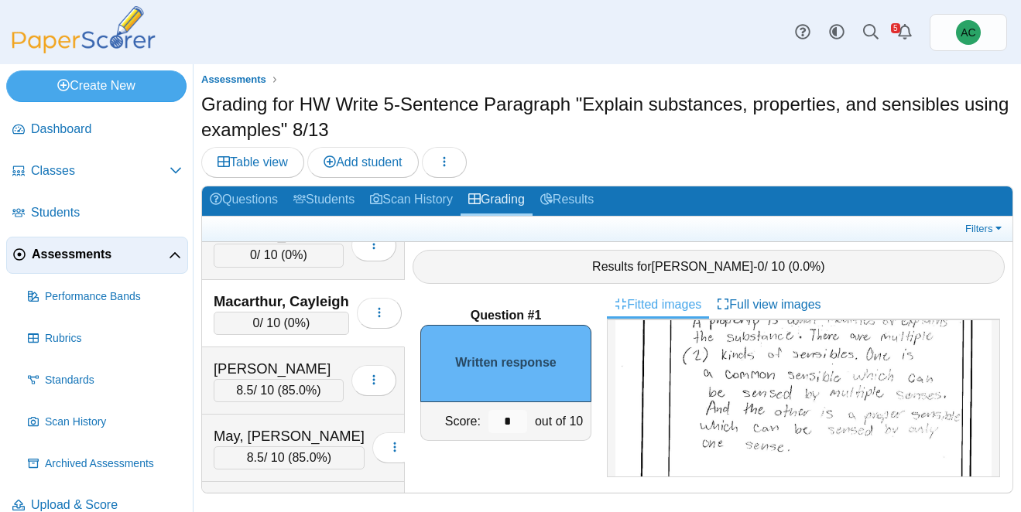
scroll to position [160, 0]
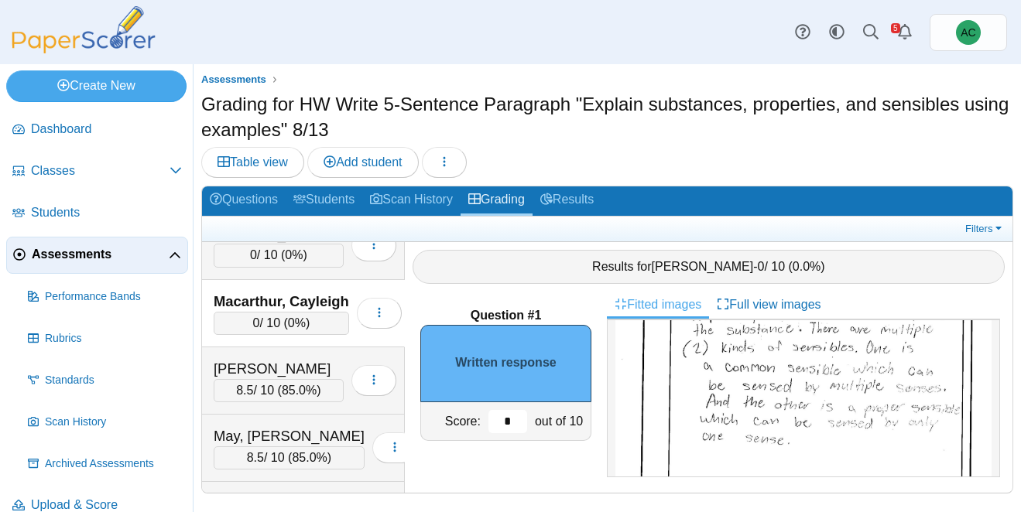
click at [512, 419] on input "*" at bounding box center [507, 421] width 39 height 23
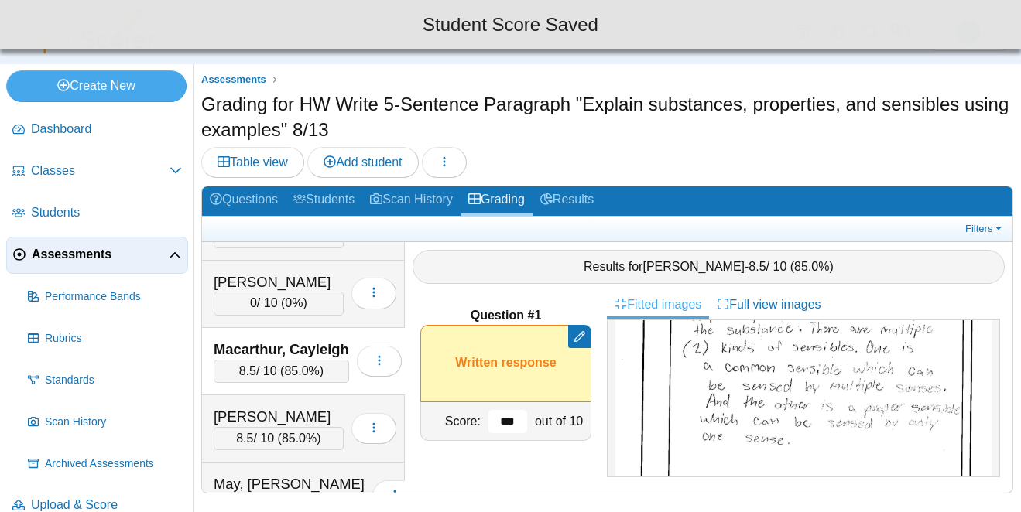
scroll to position [3749, 0]
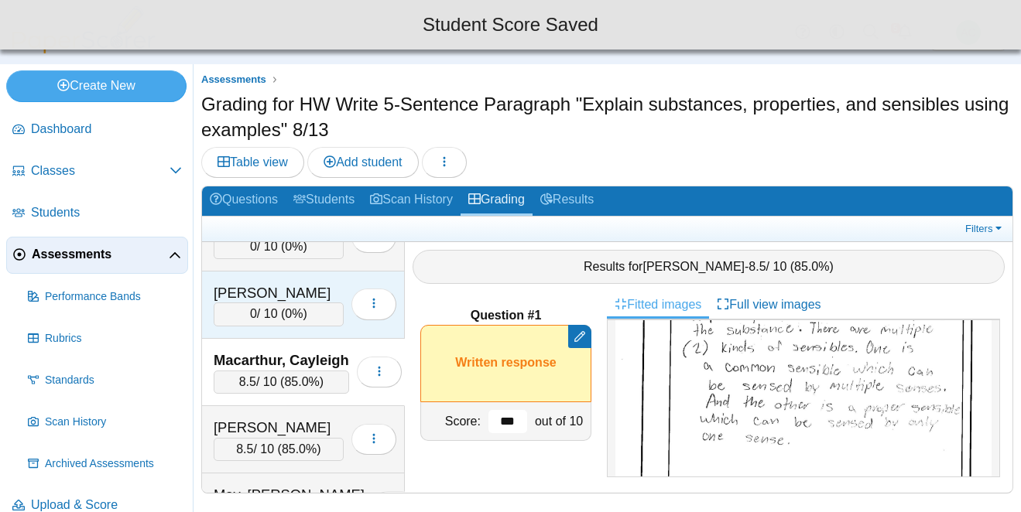
type input "***"
click at [280, 314] on div "0 / 10 ( 0% )" at bounding box center [279, 314] width 130 height 23
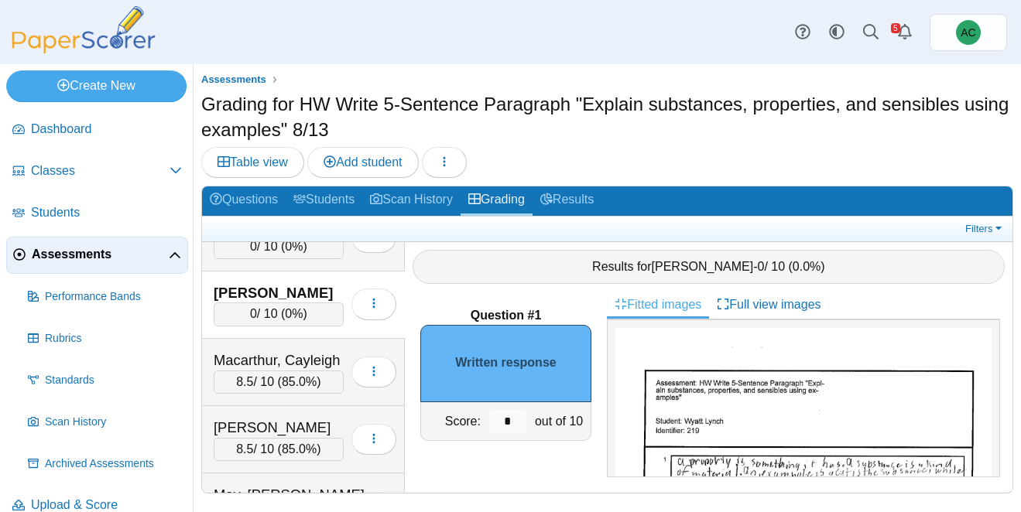
scroll to position [46, 0]
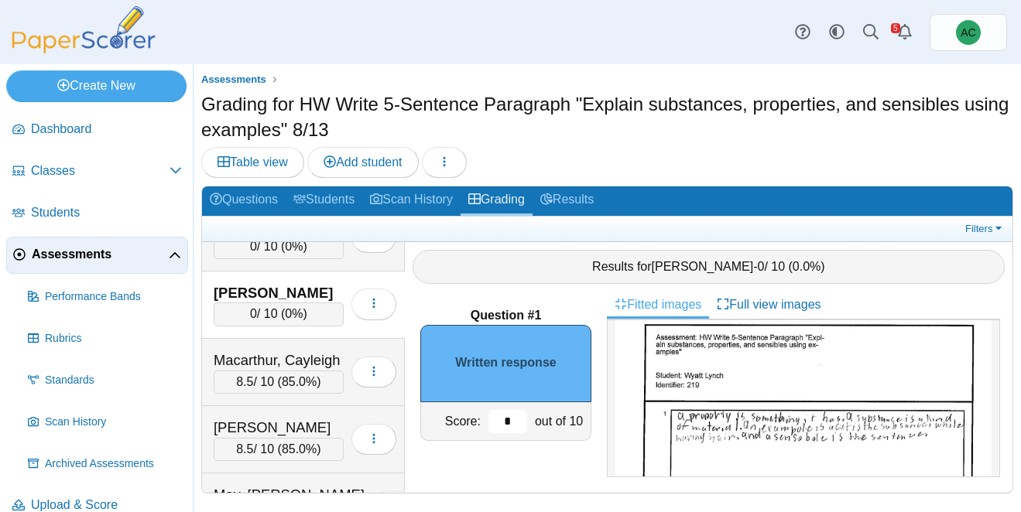
click at [512, 420] on input "*" at bounding box center [507, 421] width 39 height 23
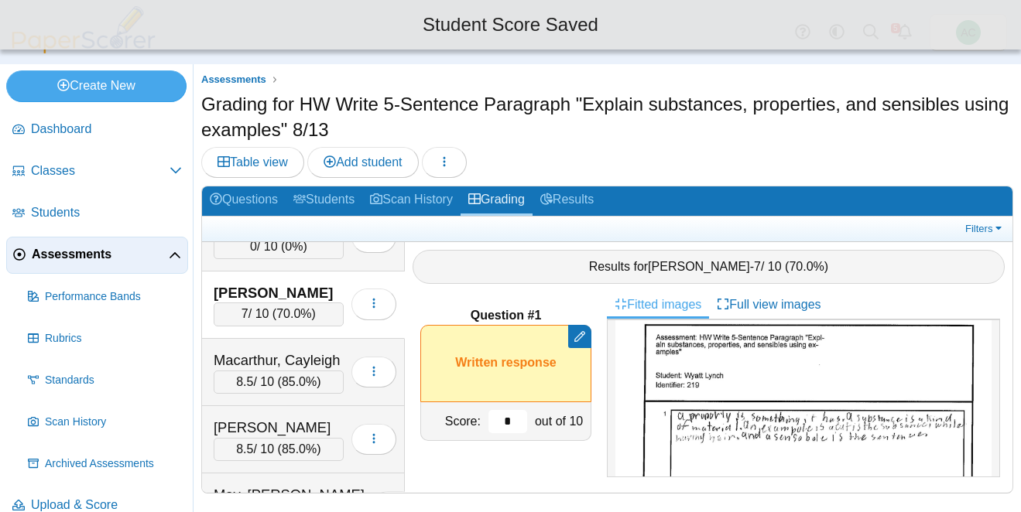
scroll to position [3659, 0]
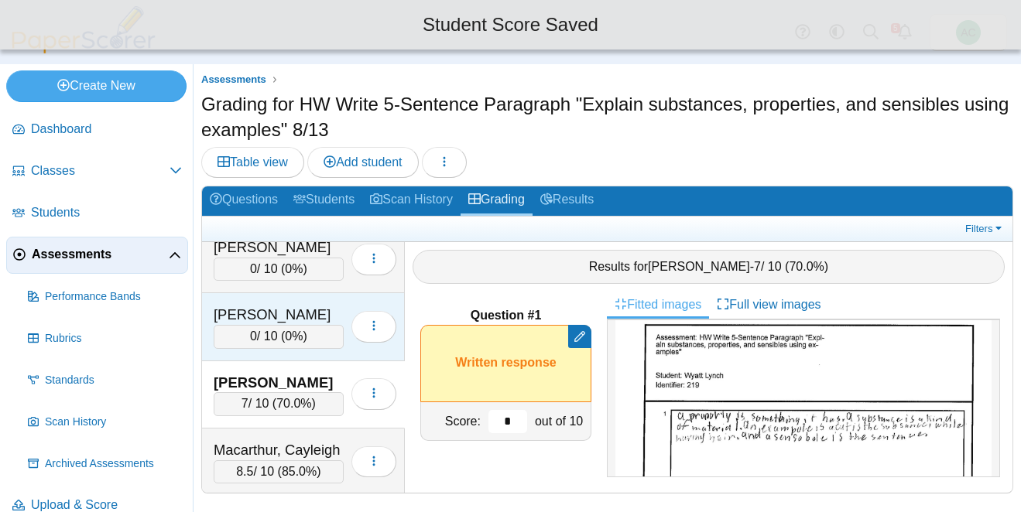
type input "*"
click at [299, 324] on div "[PERSON_NAME]" at bounding box center [279, 315] width 130 height 20
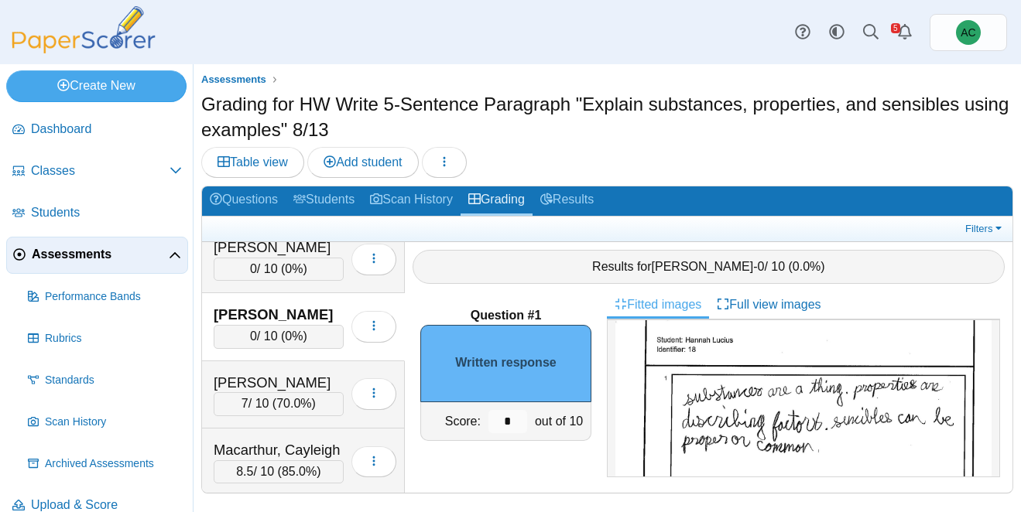
scroll to position [97, 0]
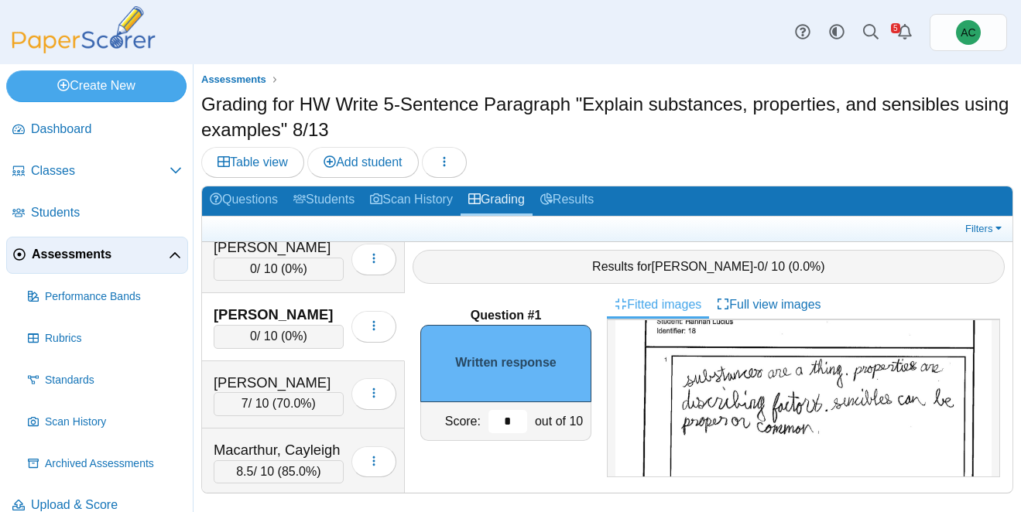
click at [511, 417] on input "*" at bounding box center [507, 421] width 39 height 23
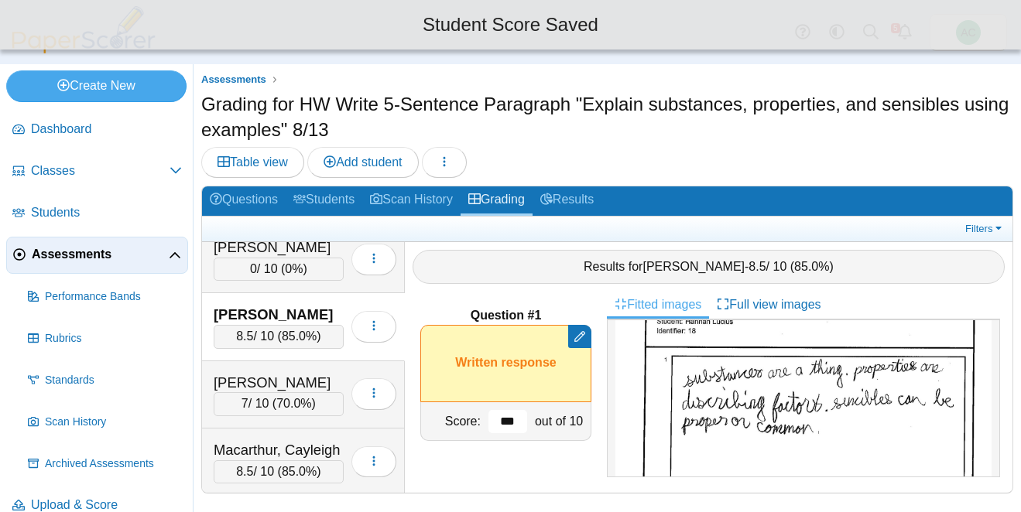
scroll to position [3621, 0]
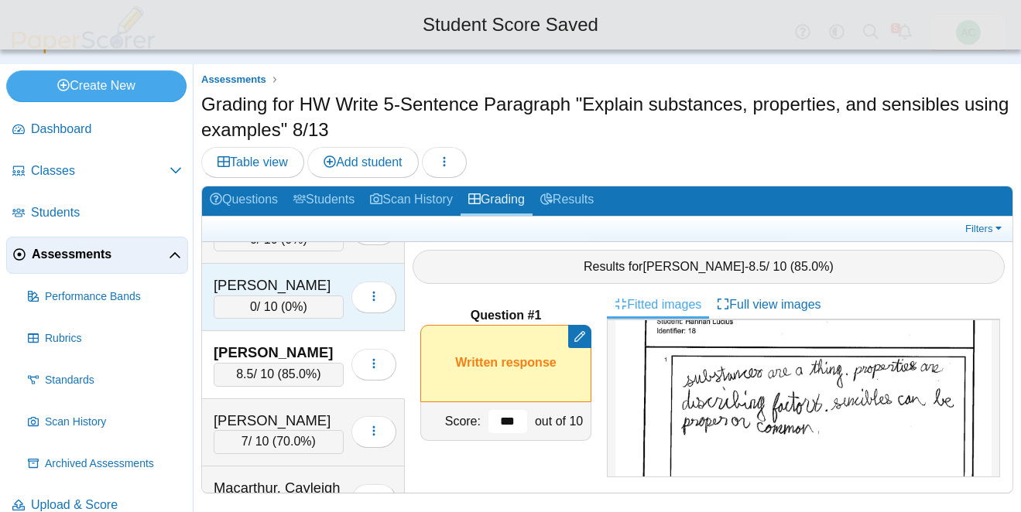
type input "***"
click at [271, 309] on div "0 / 10 ( 0% )" at bounding box center [279, 307] width 130 height 23
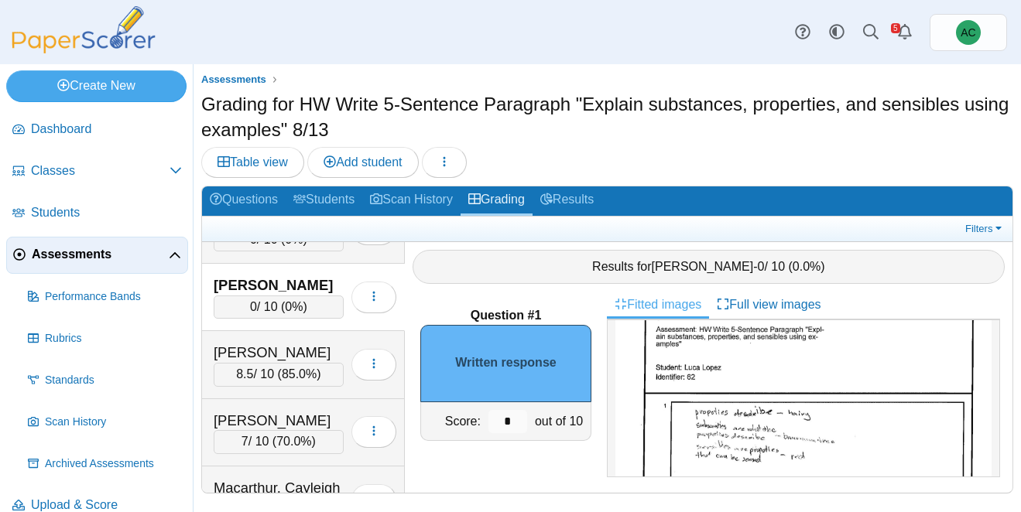
scroll to position [70, 0]
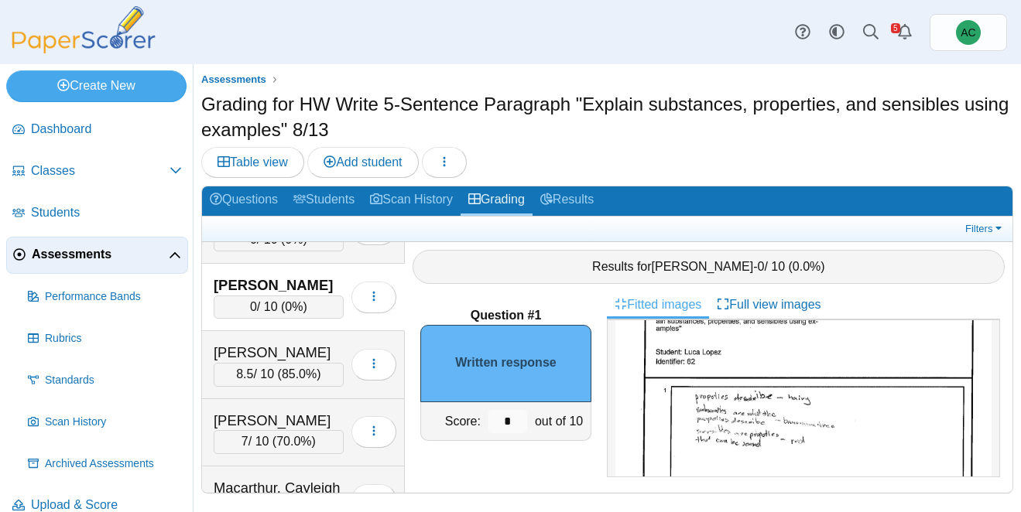
click at [507, 423] on input "*" at bounding box center [507, 421] width 39 height 23
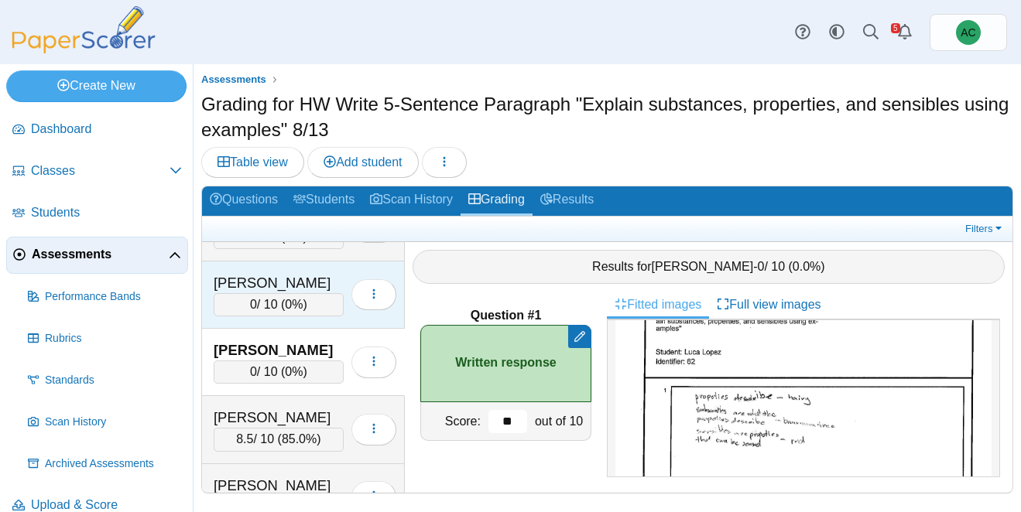
scroll to position [3553, 0]
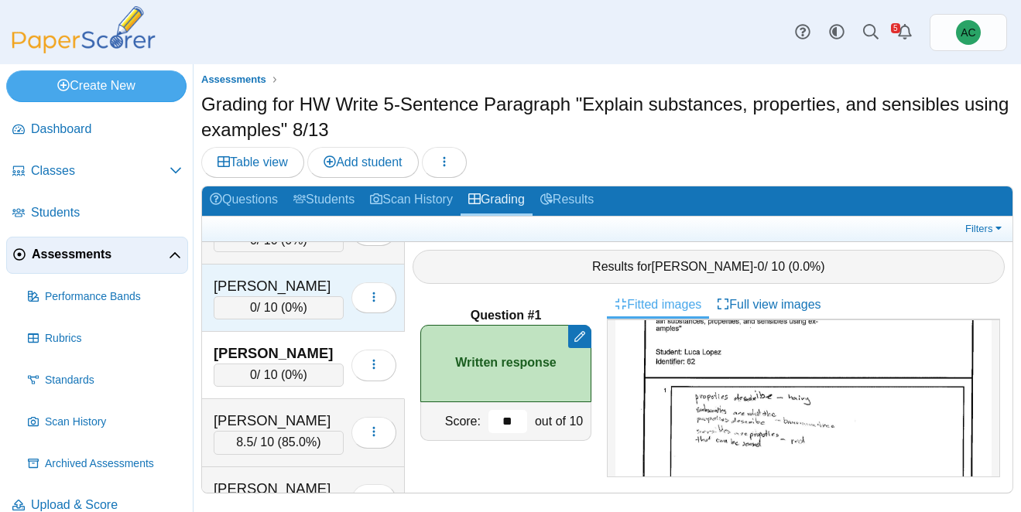
type input "**"
click at [294, 301] on span "0%" at bounding box center [294, 307] width 18 height 13
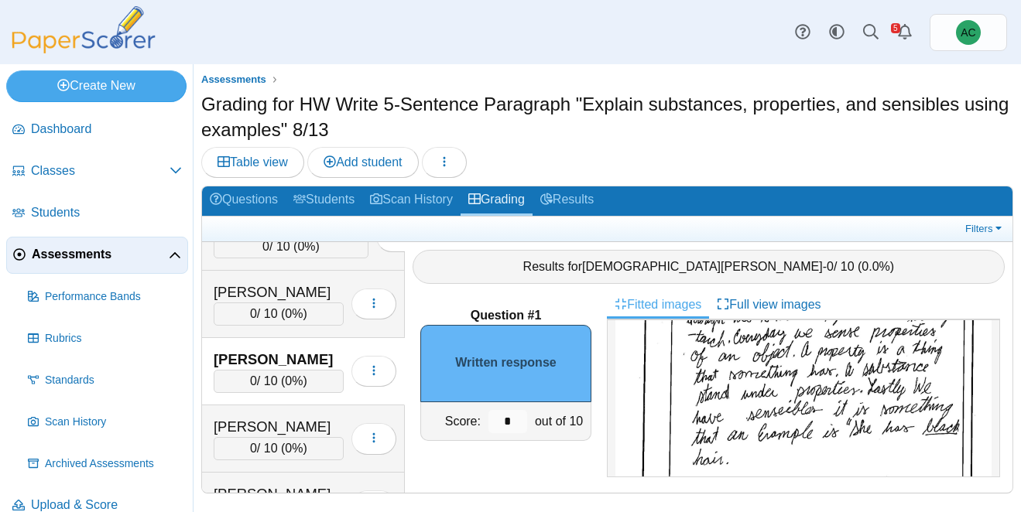
scroll to position [172, 0]
click at [521, 420] on input "*" at bounding box center [507, 421] width 39 height 23
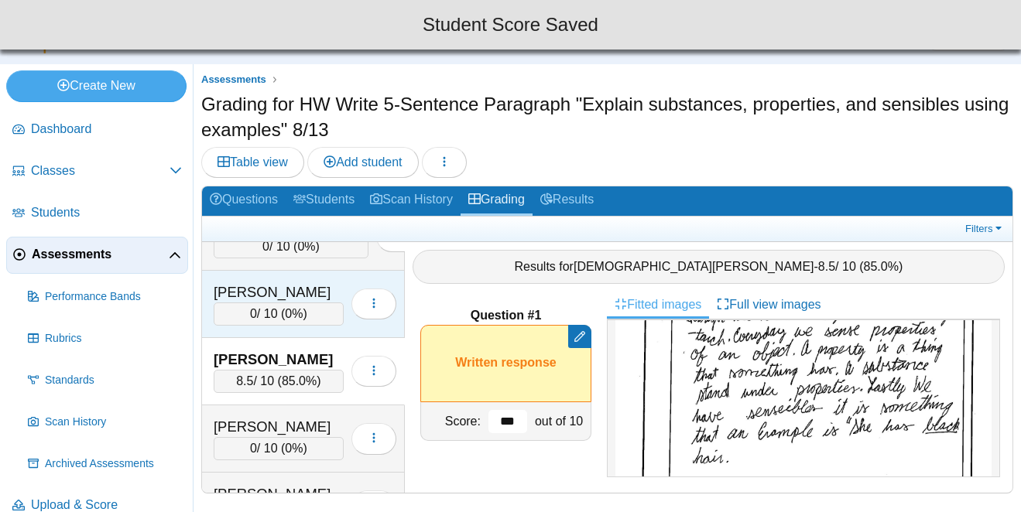
type input "***"
click at [286, 301] on div "[PERSON_NAME]" at bounding box center [279, 293] width 130 height 20
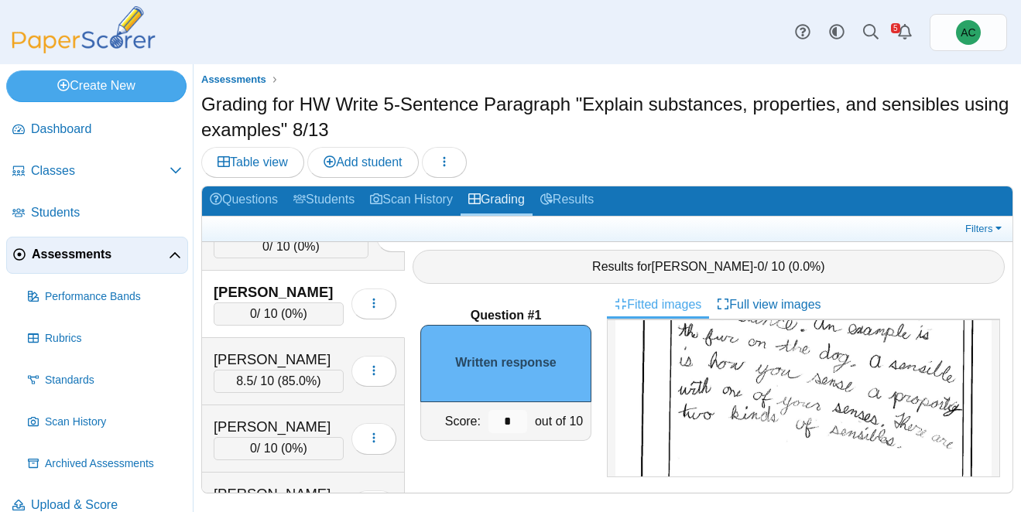
scroll to position [228, 0]
click at [509, 417] on input "*" at bounding box center [507, 421] width 39 height 23
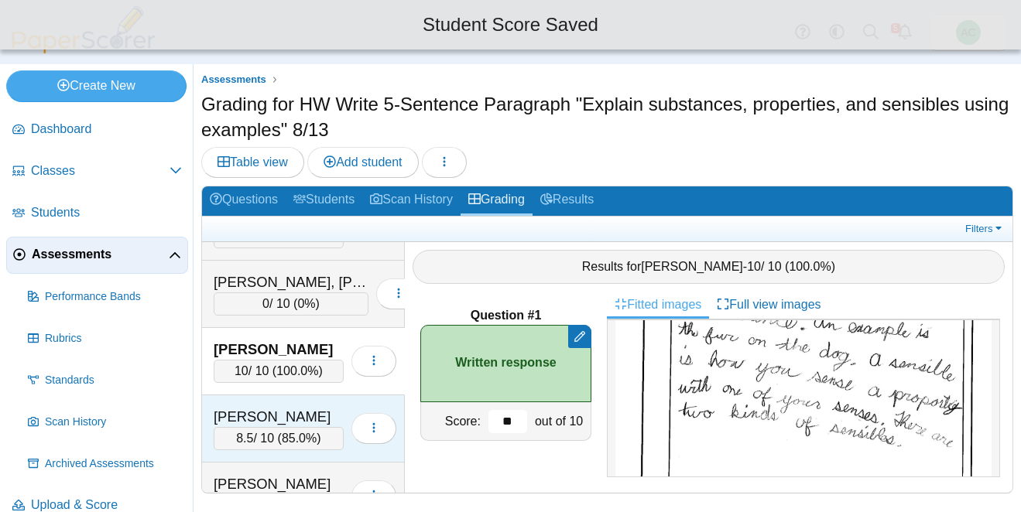
scroll to position [3400, 0]
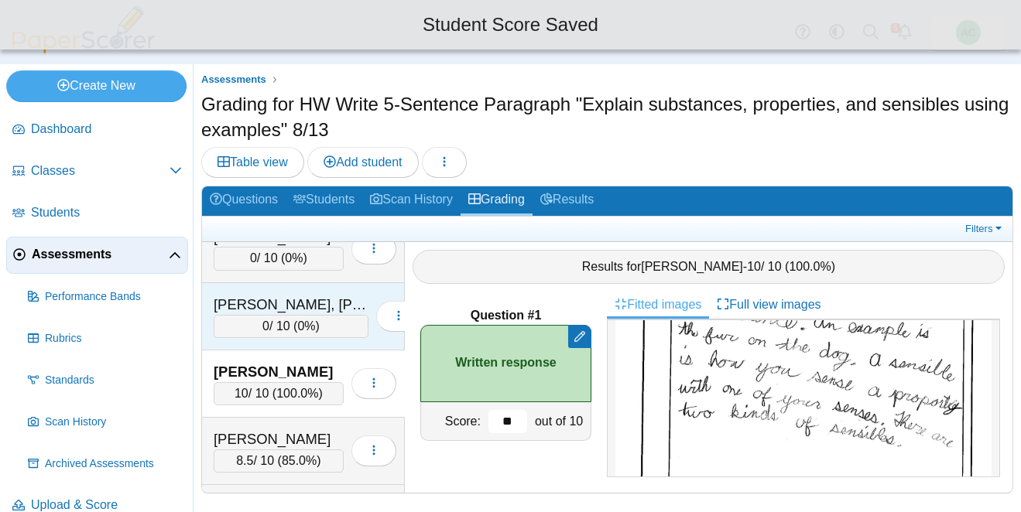
type input "**"
click at [300, 327] on span "0%" at bounding box center [306, 326] width 18 height 13
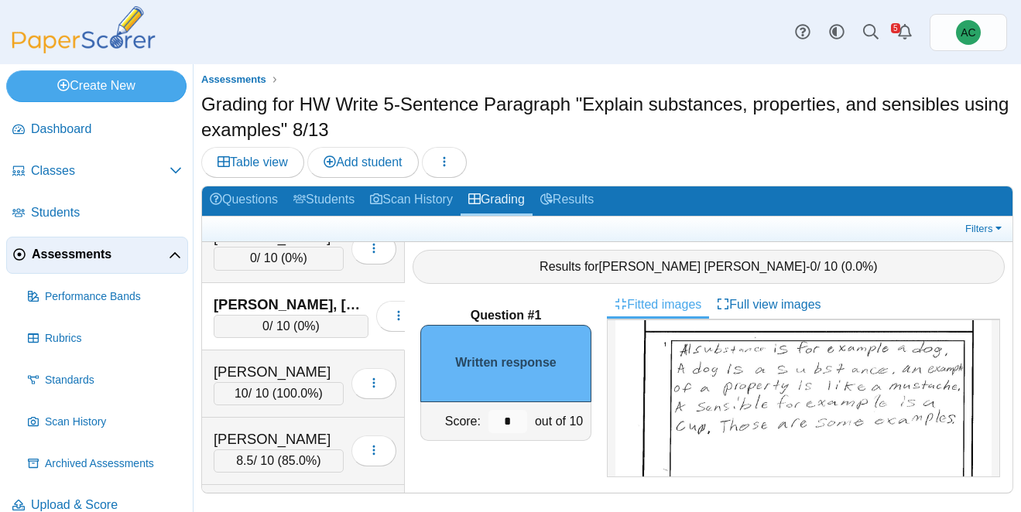
scroll to position [118, 0]
click at [514, 426] on input "*" at bounding box center [507, 421] width 39 height 23
type input "*"
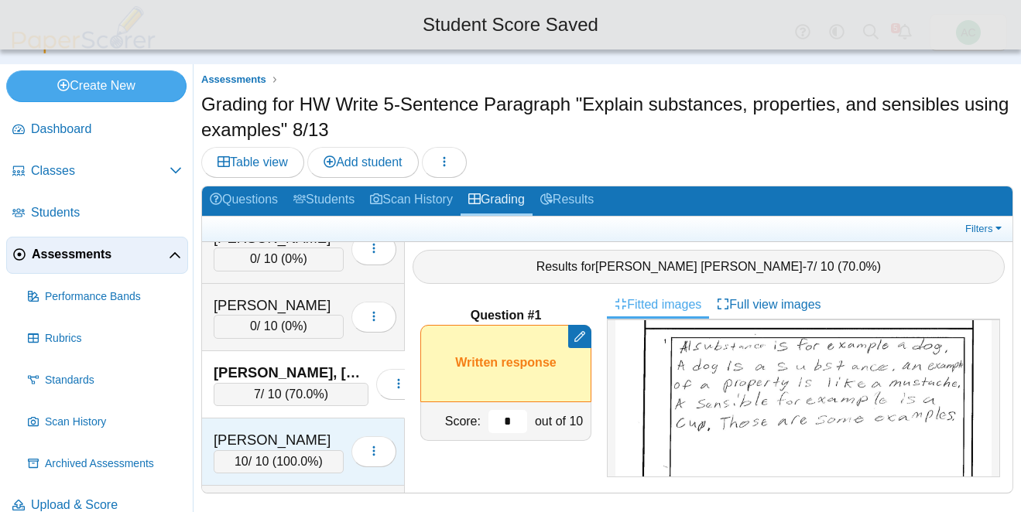
scroll to position [3331, 0]
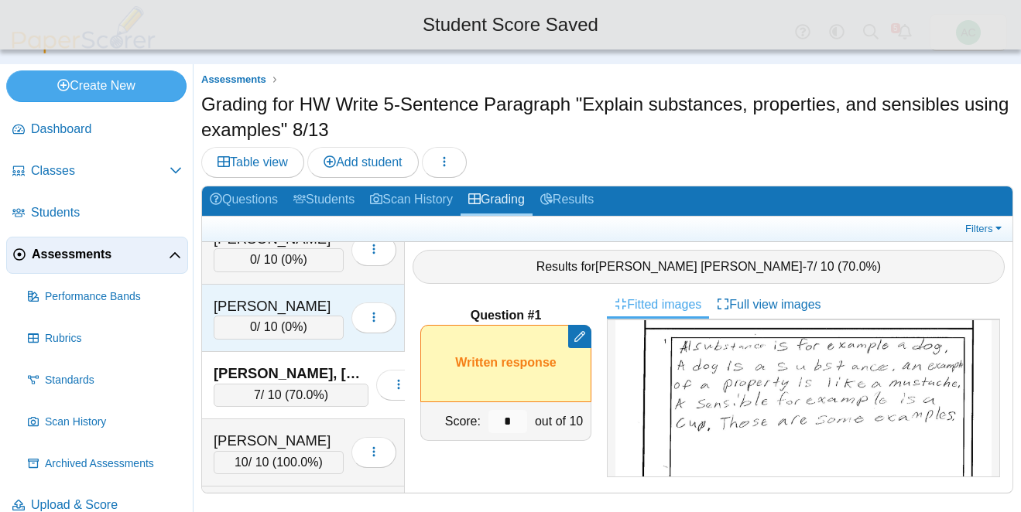
click at [275, 321] on div "0 / 10 ( 0% )" at bounding box center [279, 327] width 130 height 23
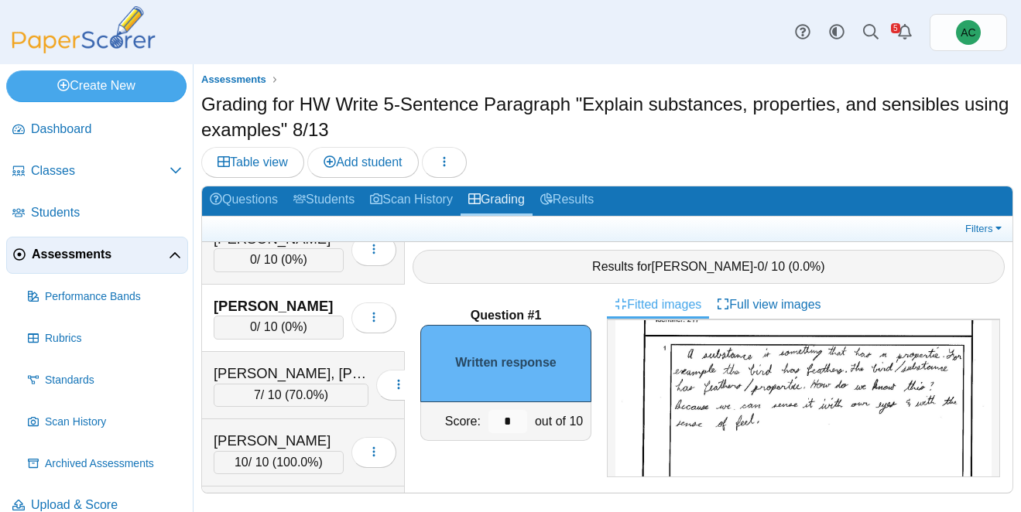
scroll to position [112, 0]
click at [522, 419] on input "*" at bounding box center [507, 421] width 39 height 23
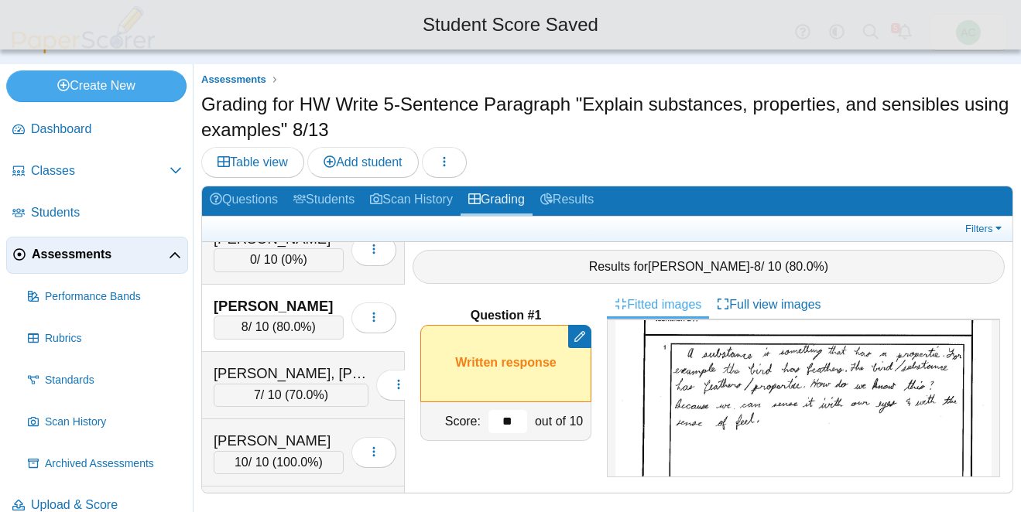
type input "*"
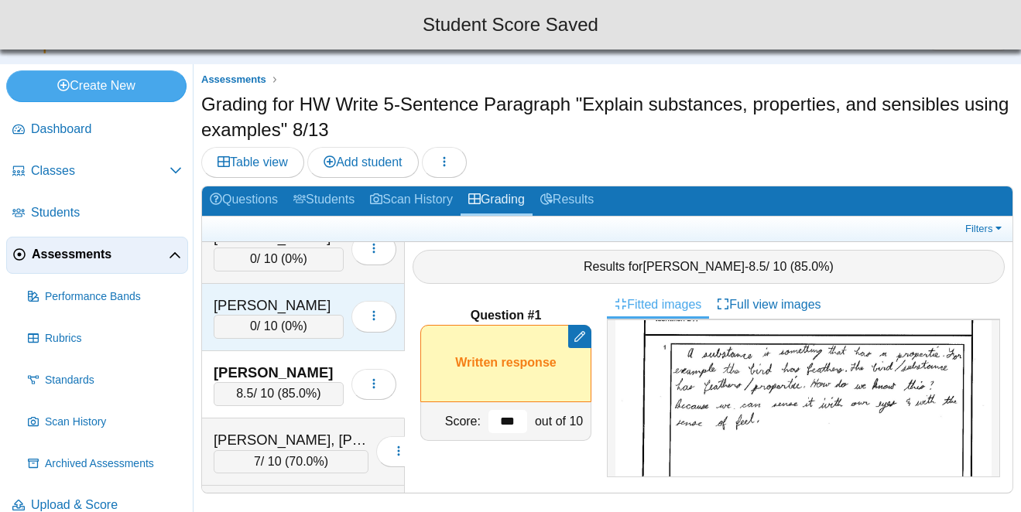
scroll to position [3261, 0]
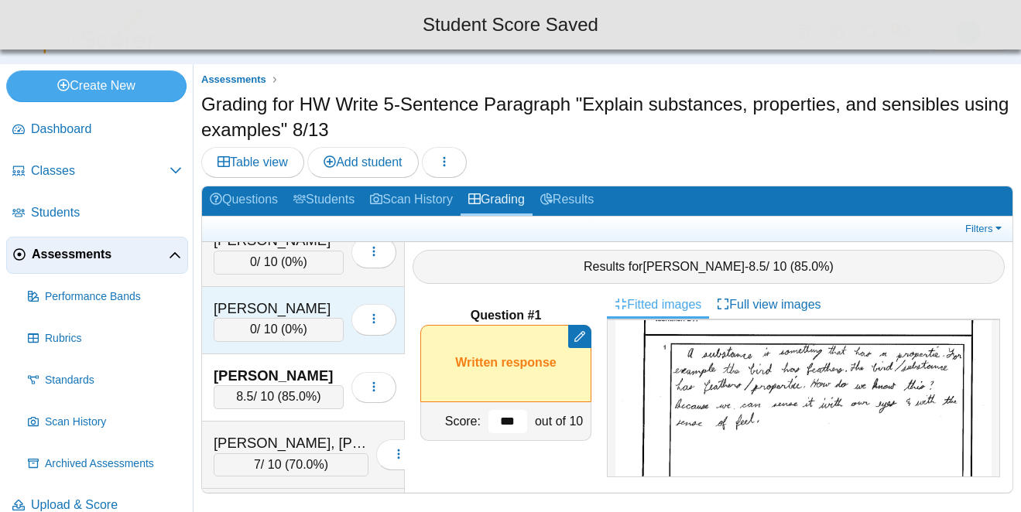
type input "***"
click at [246, 327] on div "0 / 10 ( 0% )" at bounding box center [279, 329] width 130 height 23
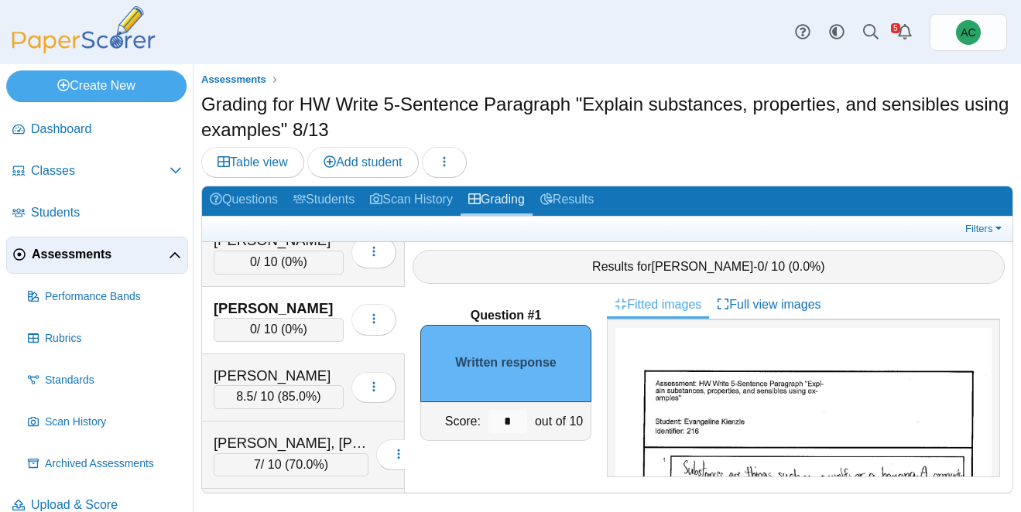
scroll to position [94, 0]
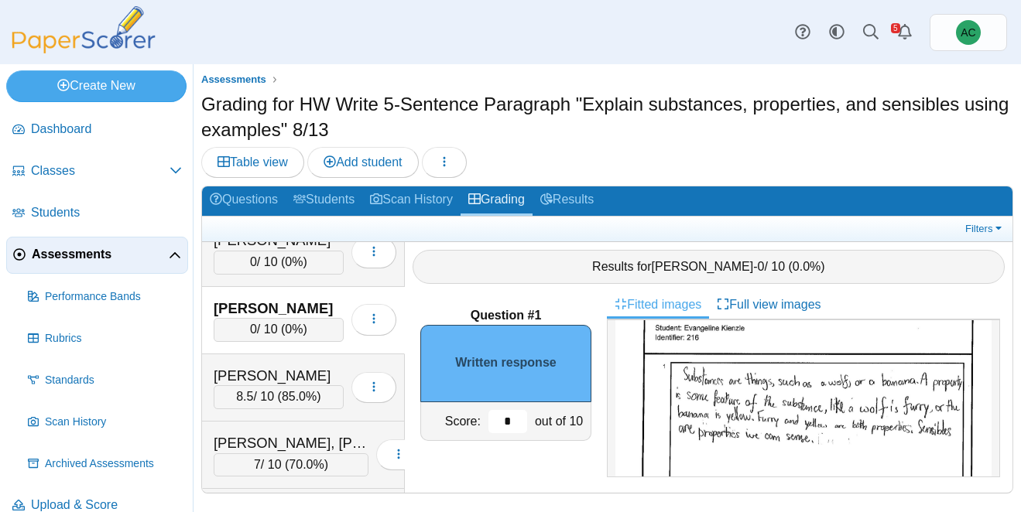
click at [516, 420] on input "*" at bounding box center [507, 421] width 39 height 23
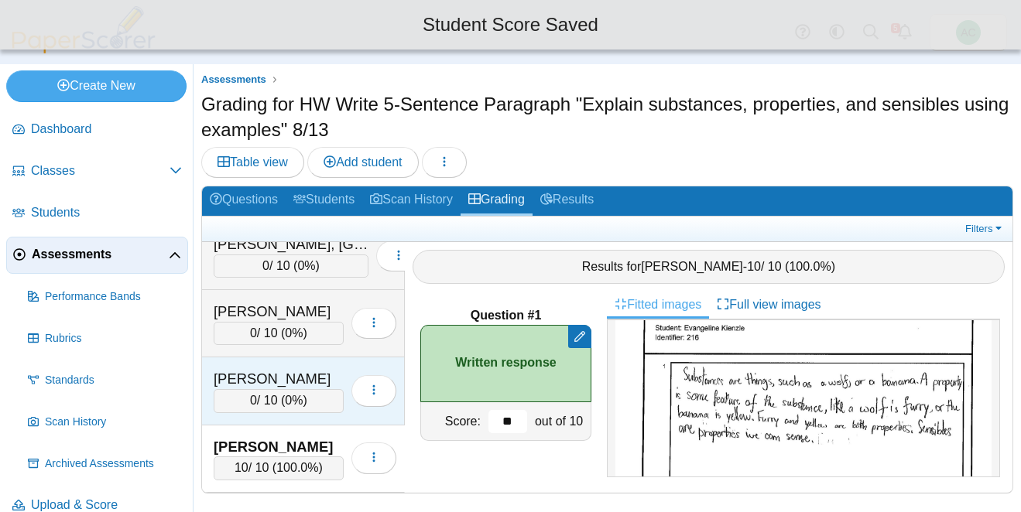
scroll to position [3119, 0]
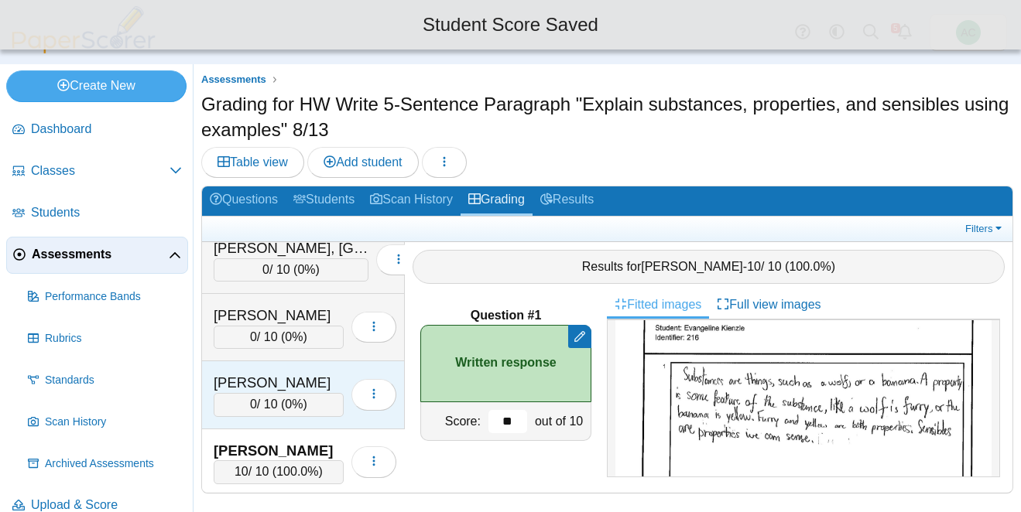
type input "**"
click at [235, 368] on div "Kidd, Avery 0 / 10 ( 0% ) Loading…" at bounding box center [303, 395] width 203 height 67
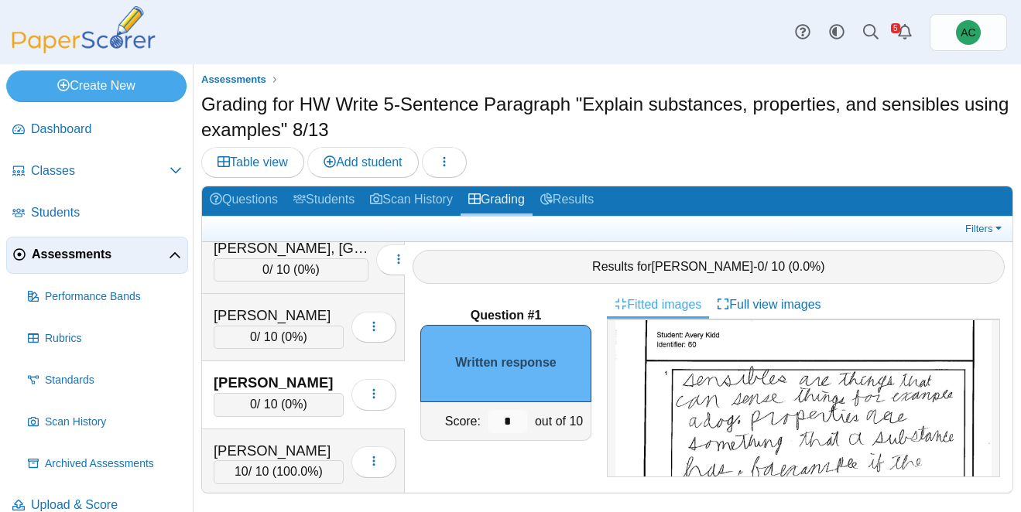
scroll to position [87, 0]
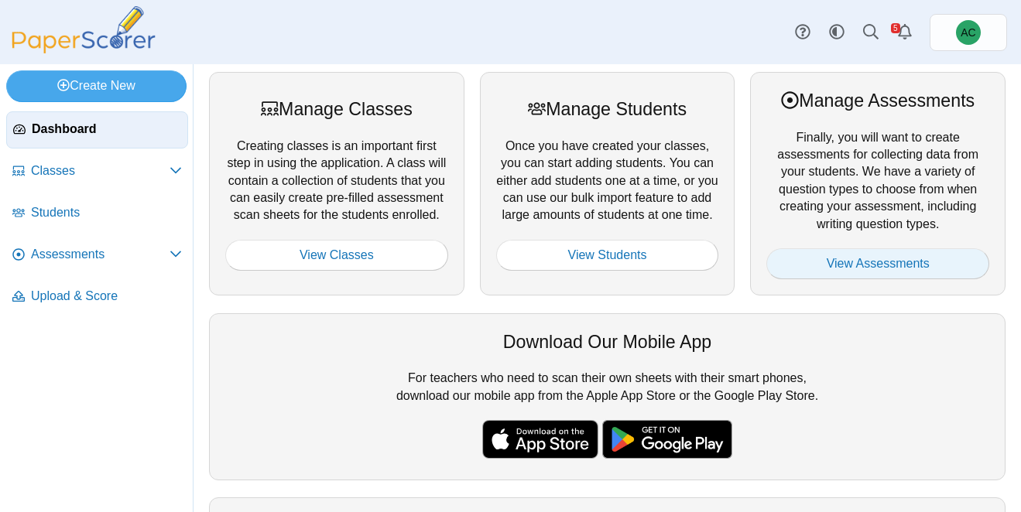
click at [870, 257] on link "View Assessments" at bounding box center [877, 263] width 223 height 31
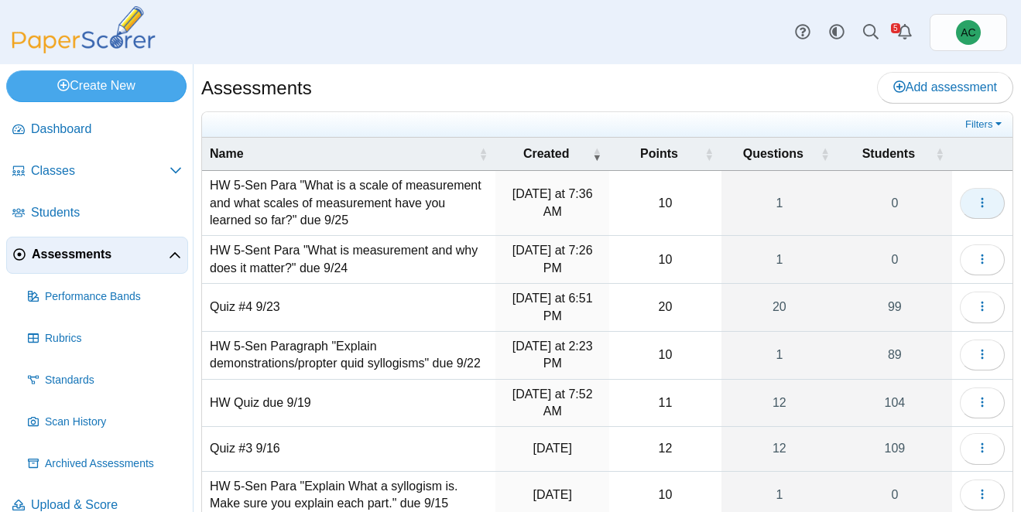
click at [984, 205] on icon "button" at bounding box center [982, 203] width 12 height 12
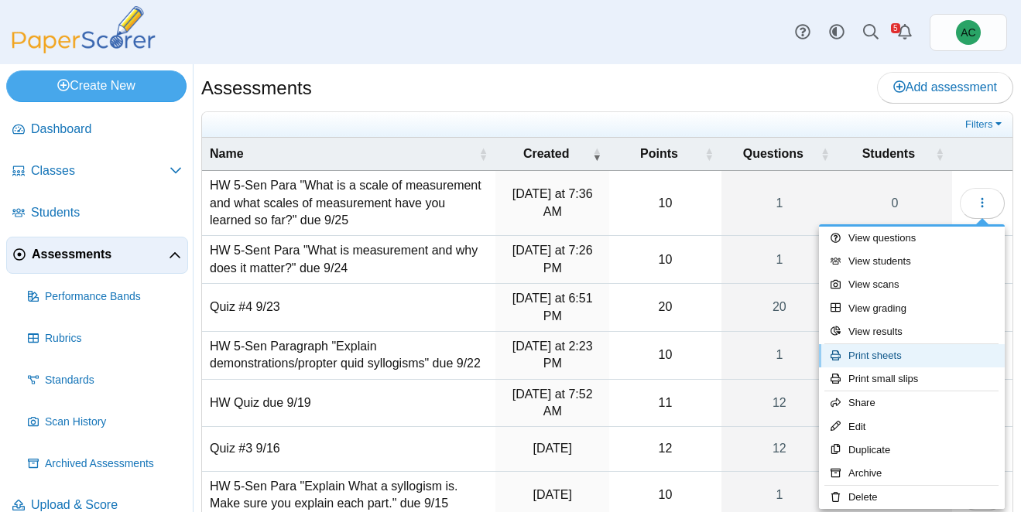
click at [876, 355] on link "Print sheets" at bounding box center [912, 355] width 186 height 23
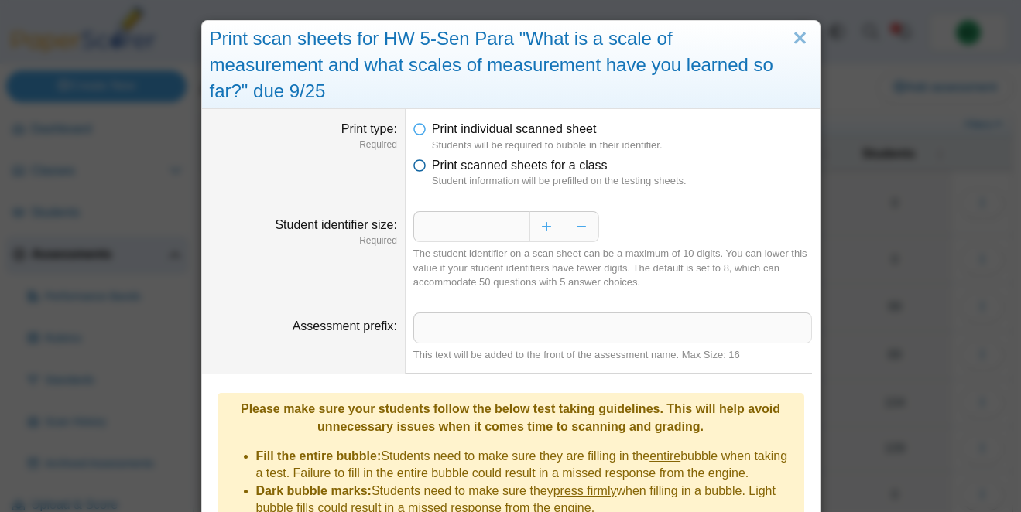
click at [515, 169] on span "Print scanned sheets for a class" at bounding box center [520, 165] width 176 height 13
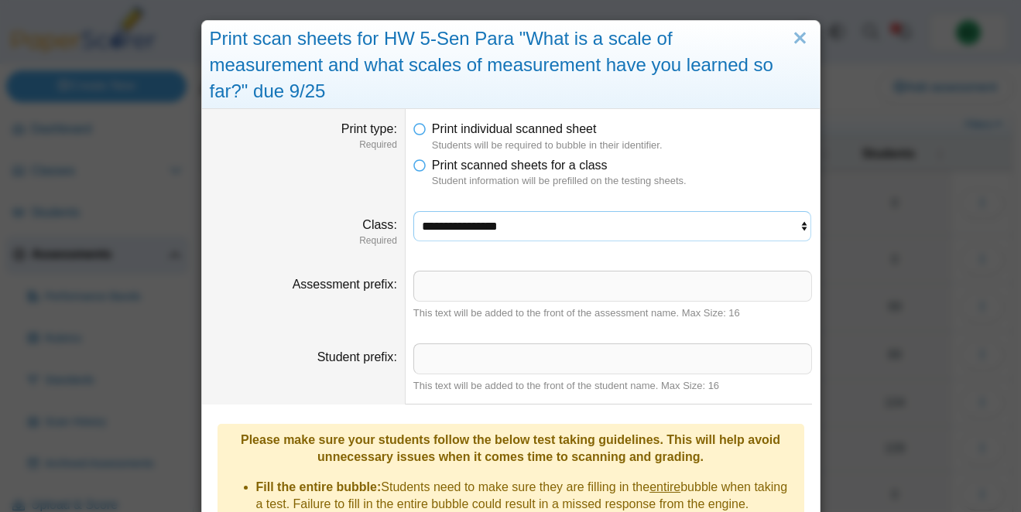
click at [502, 225] on select "**********" at bounding box center [612, 225] width 399 height 29
click at [413, 211] on select "**********" at bounding box center [612, 225] width 399 height 29
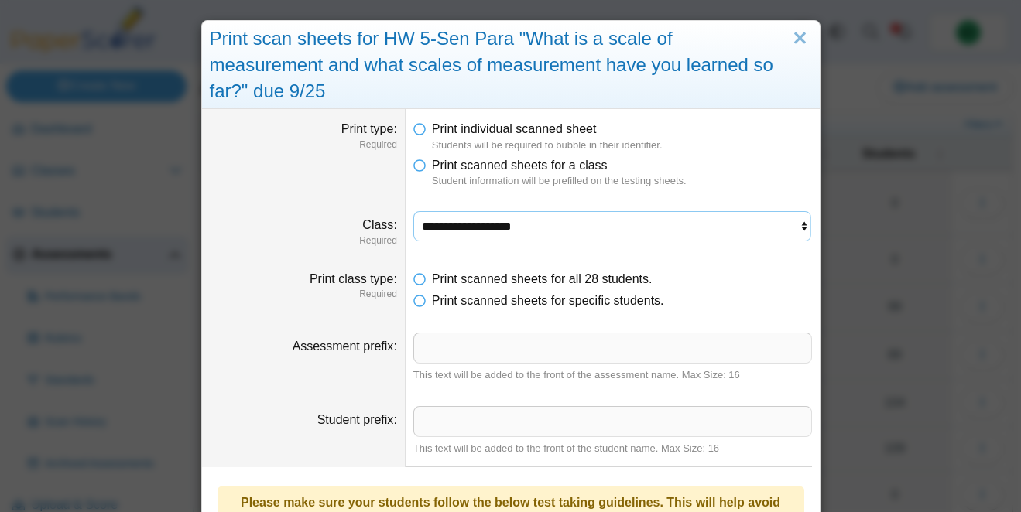
scroll to position [321, 0]
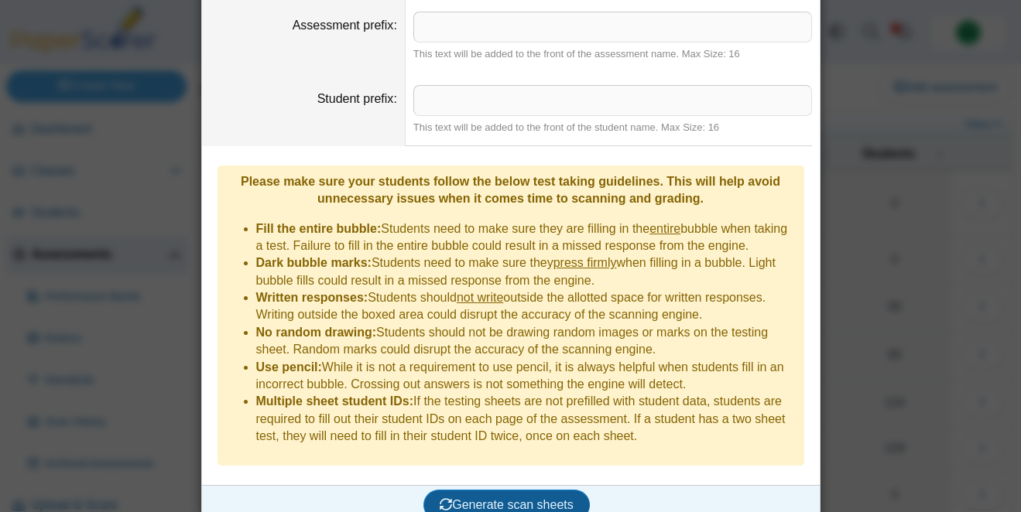
click at [517, 499] on span "Generate scan sheets" at bounding box center [507, 505] width 134 height 13
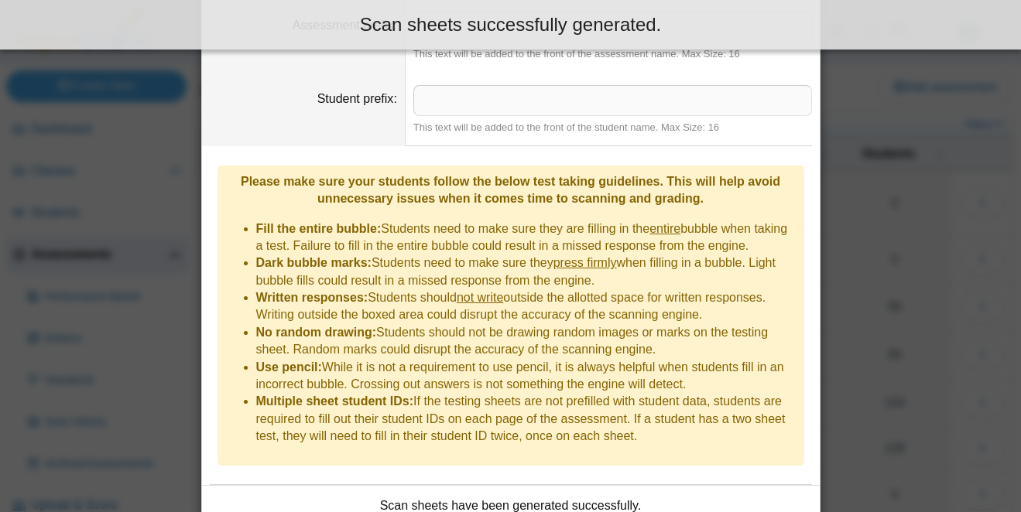
scroll to position [446, 0]
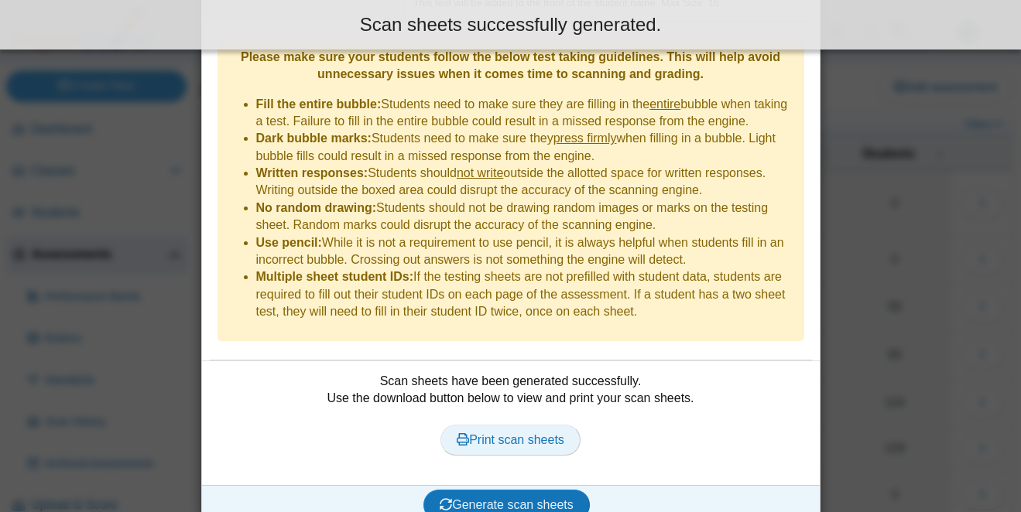
click at [519, 433] on span "Print scan sheets" at bounding box center [511, 439] width 108 height 13
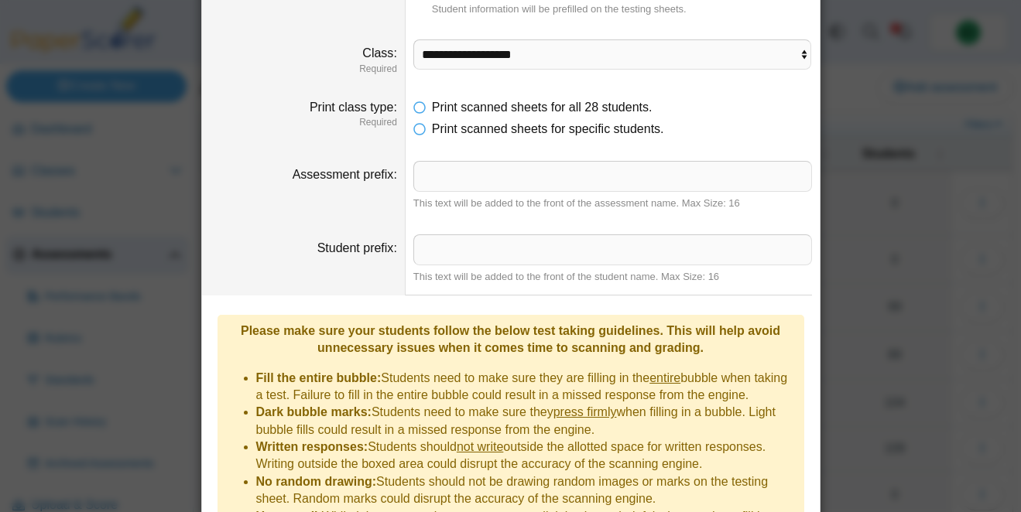
scroll to position [171, 0]
click at [436, 57] on select "**********" at bounding box center [612, 54] width 399 height 29
select select "**********"
click at [413, 40] on select "**********" at bounding box center [612, 54] width 399 height 29
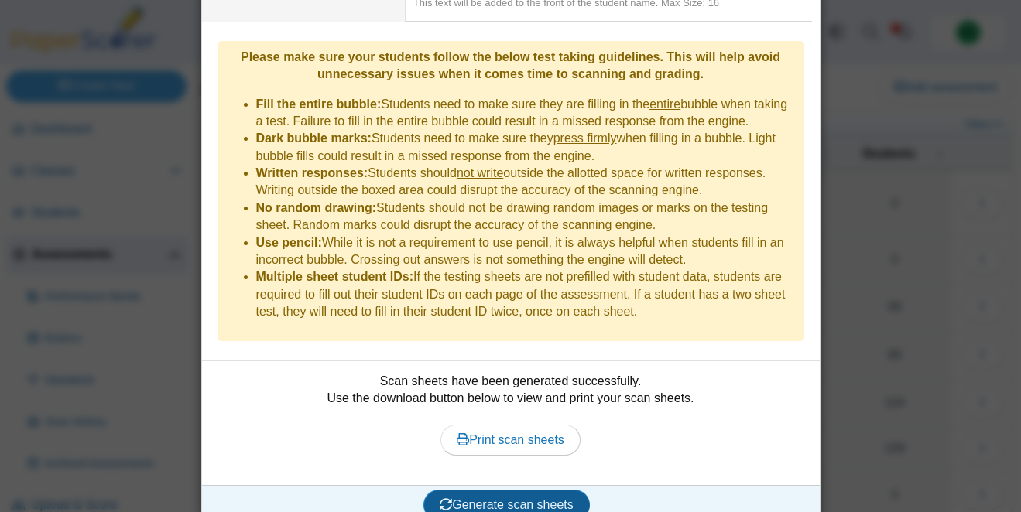
click at [484, 499] on span "Generate scan sheets" at bounding box center [507, 505] width 134 height 13
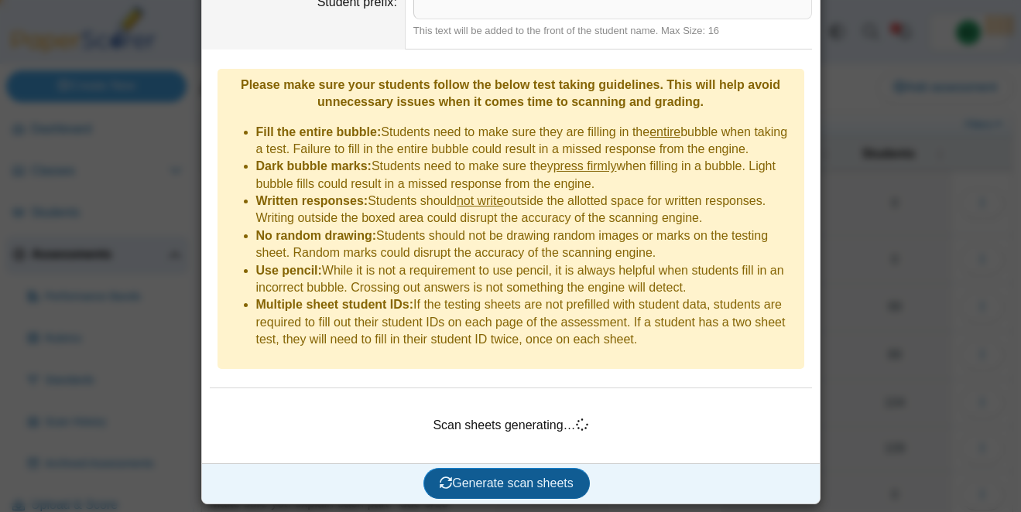
scroll to position [396, 0]
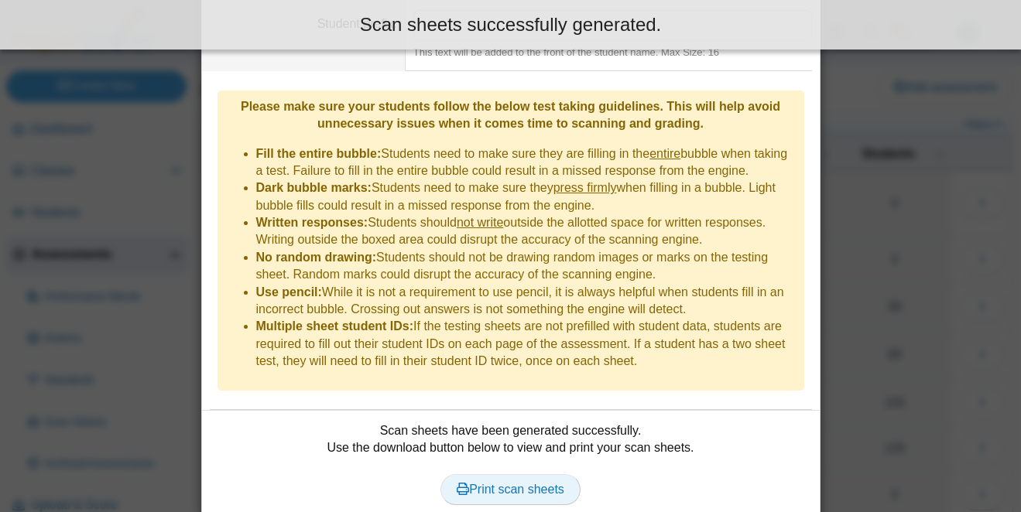
click at [492, 483] on span "Print scan sheets" at bounding box center [511, 489] width 108 height 13
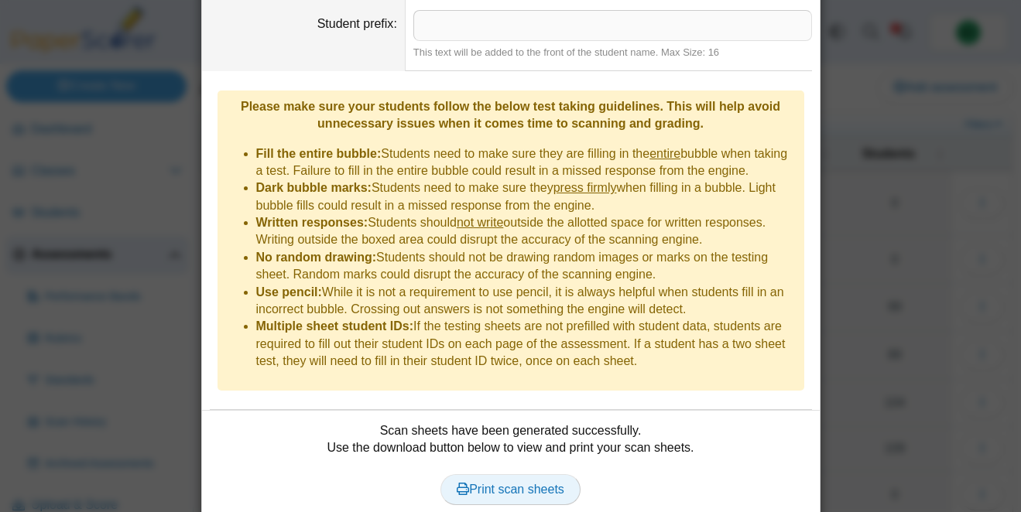
scroll to position [0, 0]
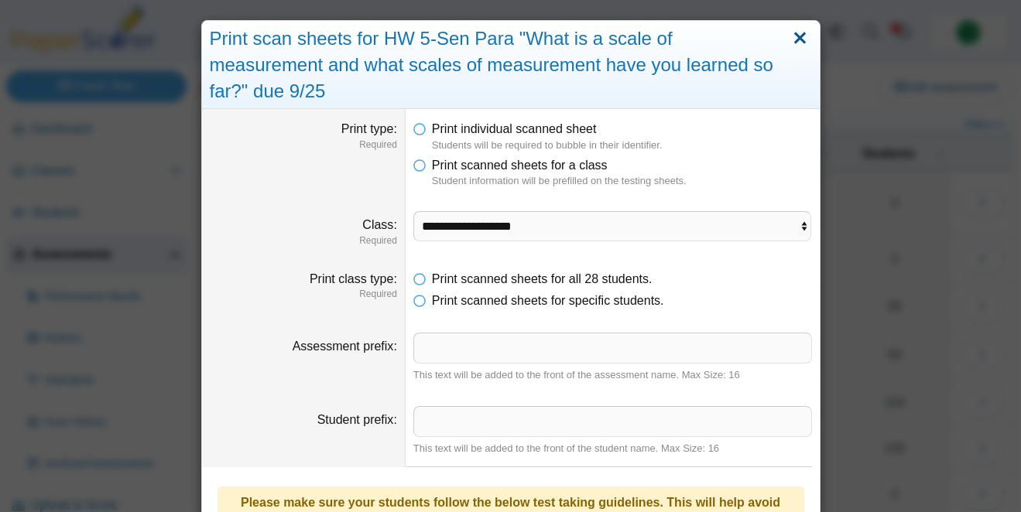
click at [793, 35] on link "Close" at bounding box center [800, 39] width 24 height 26
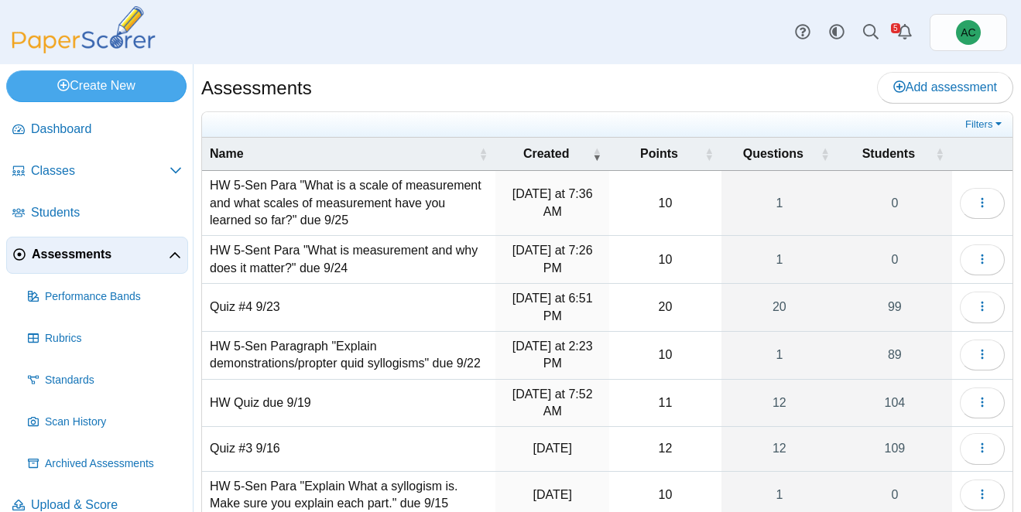
click at [52, 264] on link "Assessments" at bounding box center [97, 255] width 182 height 37
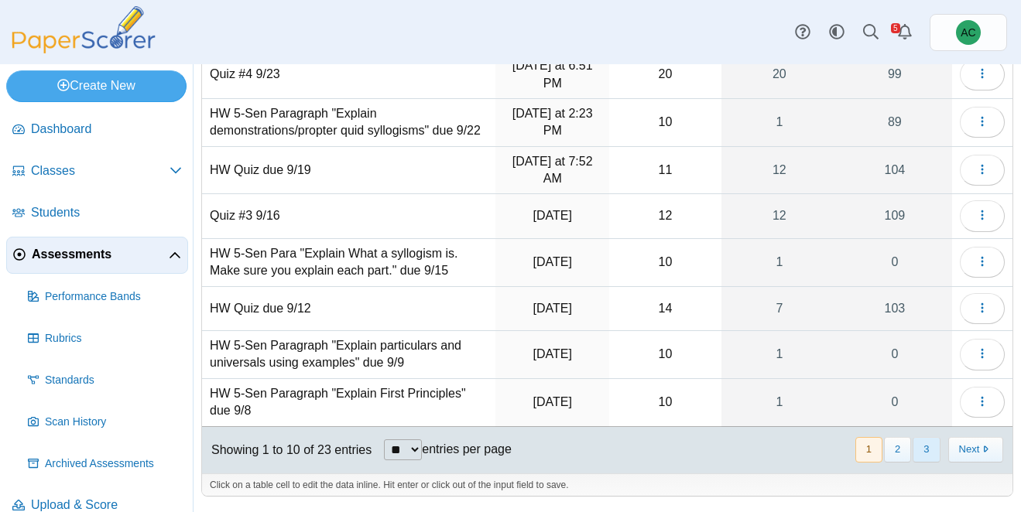
click at [934, 447] on button "3" at bounding box center [926, 450] width 27 height 26
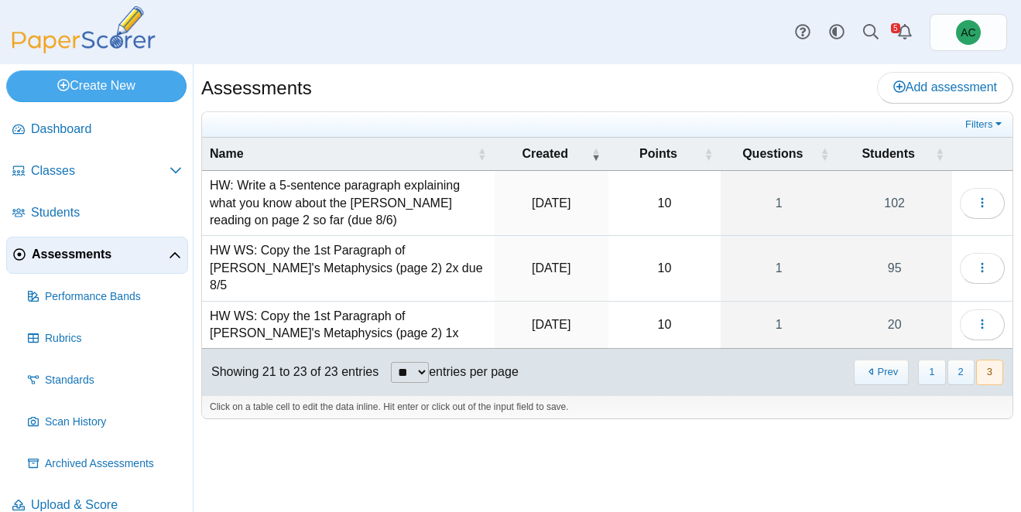
scroll to position [0, 0]
click at [968, 360] on button "2" at bounding box center [961, 373] width 27 height 26
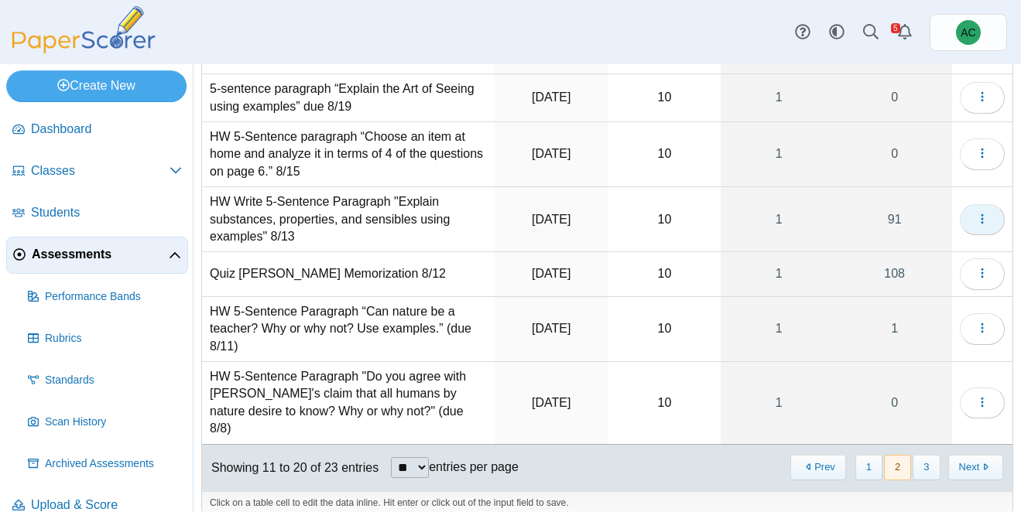
click at [983, 216] on icon "button" at bounding box center [982, 219] width 12 height 12
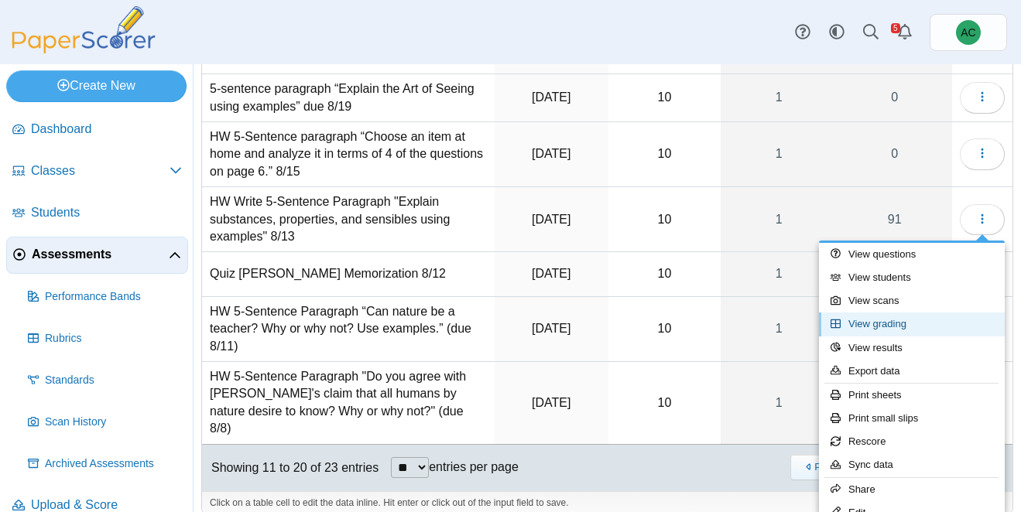
click at [870, 324] on link "View grading" at bounding box center [912, 324] width 186 height 23
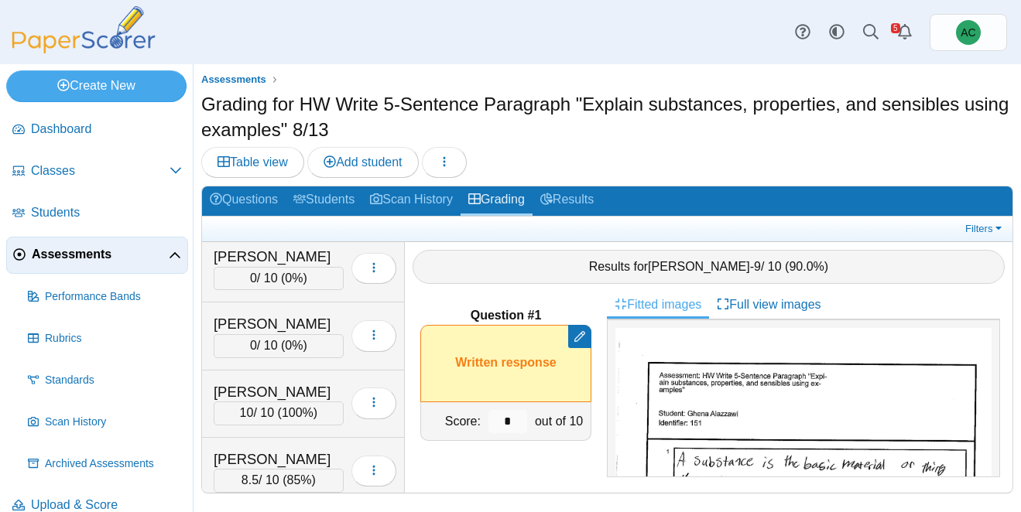
scroll to position [3179, 0]
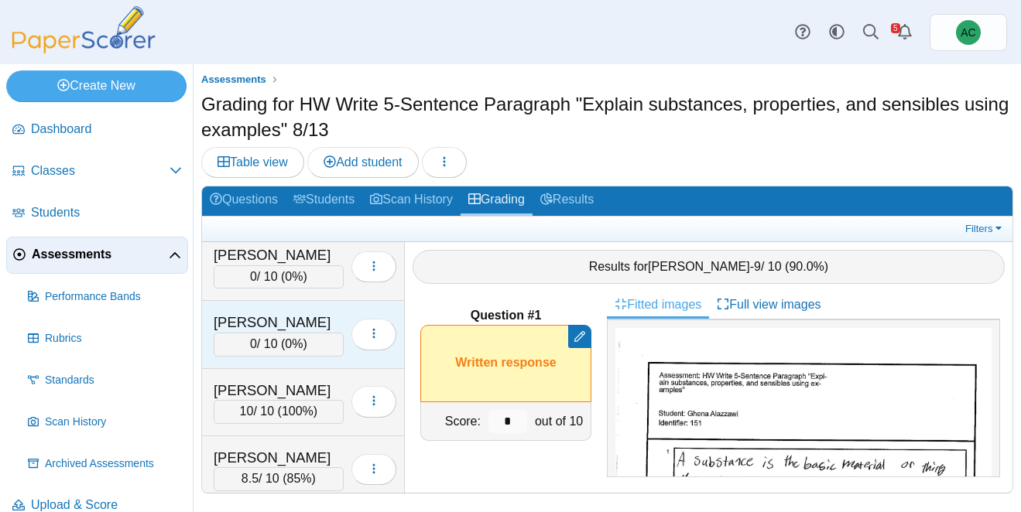
click at [259, 321] on div "[PERSON_NAME]" at bounding box center [279, 323] width 130 height 20
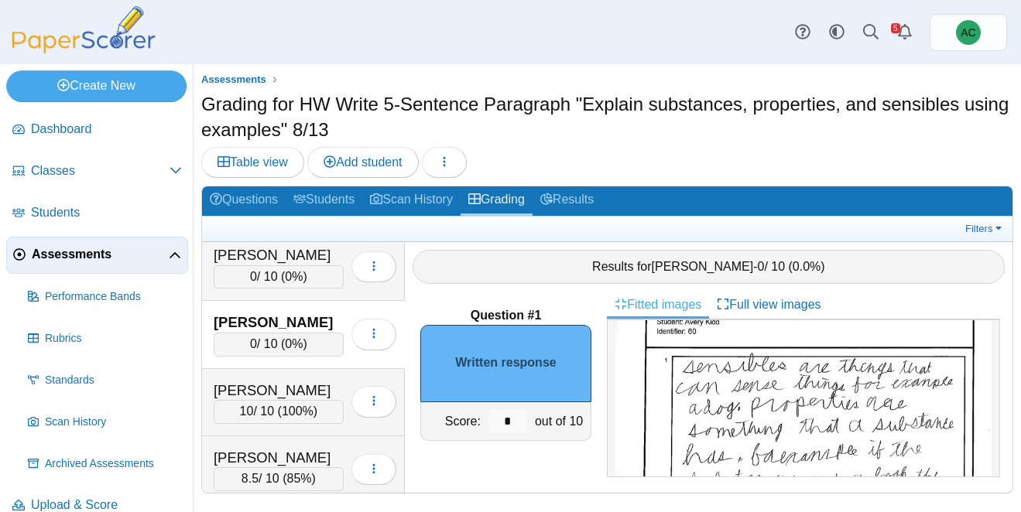
scroll to position [97, 0]
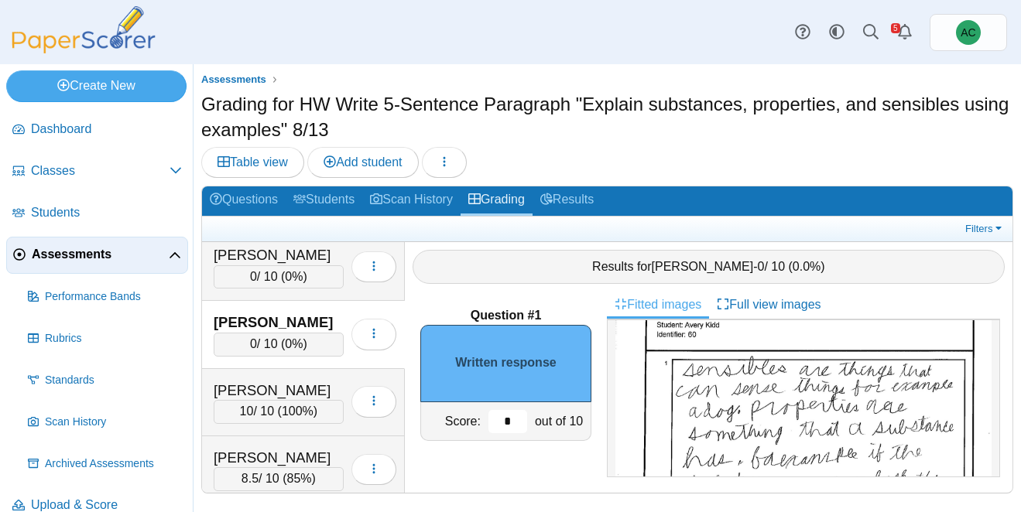
click at [511, 427] on input "*" at bounding box center [507, 421] width 39 height 23
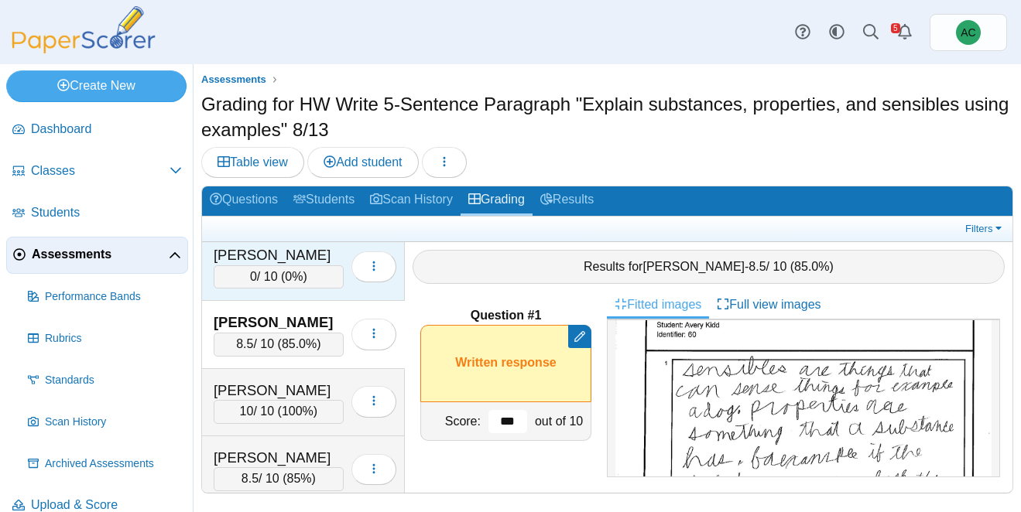
type input "***"
click at [262, 253] on div "[PERSON_NAME]" at bounding box center [279, 255] width 130 height 20
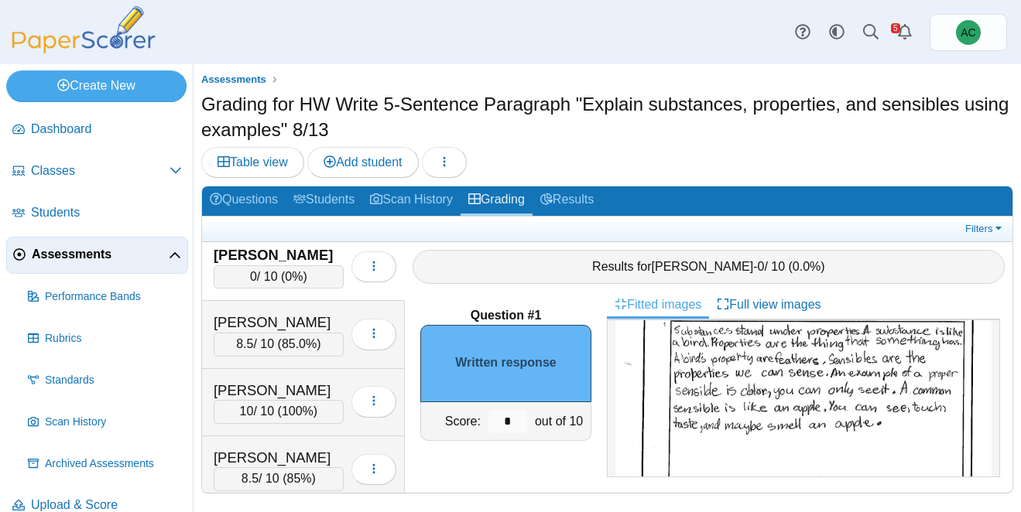
scroll to position [139, 0]
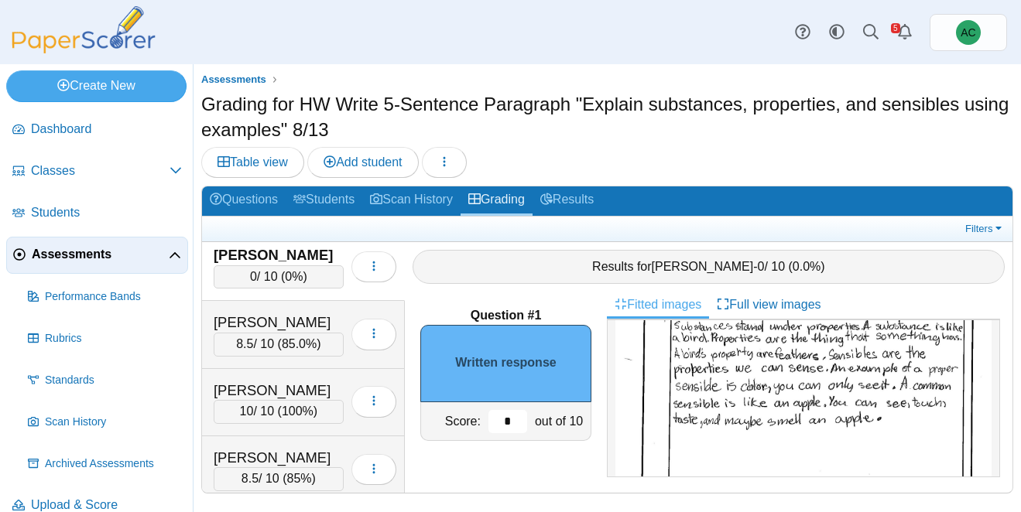
click at [514, 418] on input "*" at bounding box center [507, 421] width 39 height 23
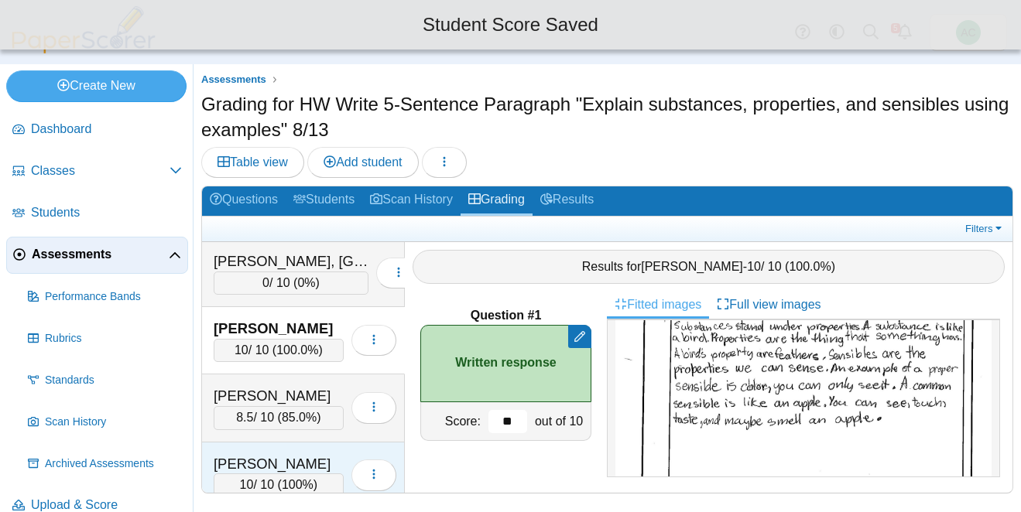
scroll to position [3105, 0]
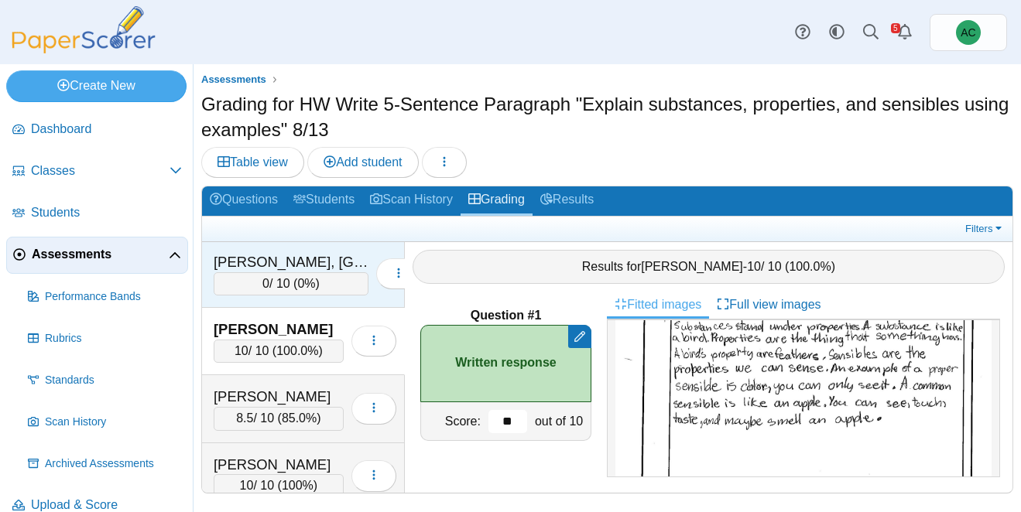
type input "**"
click at [272, 282] on div "0 / 10 ( 0% )" at bounding box center [291, 283] width 155 height 23
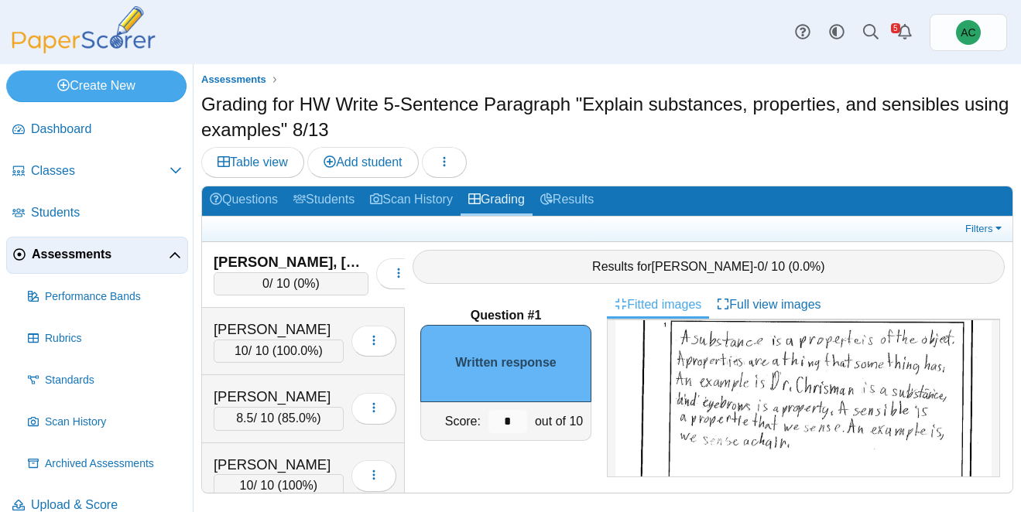
scroll to position [129, 0]
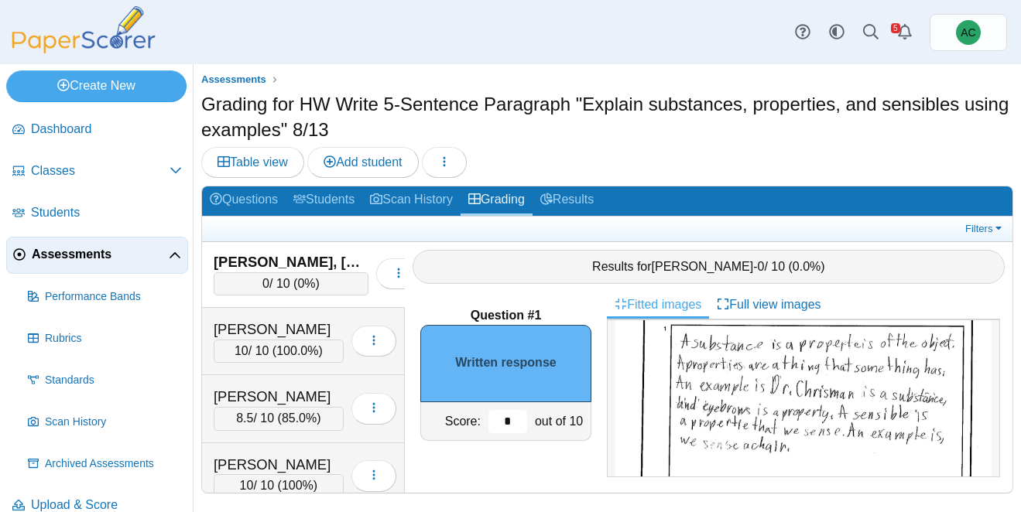
click at [509, 420] on input "*" at bounding box center [507, 421] width 39 height 23
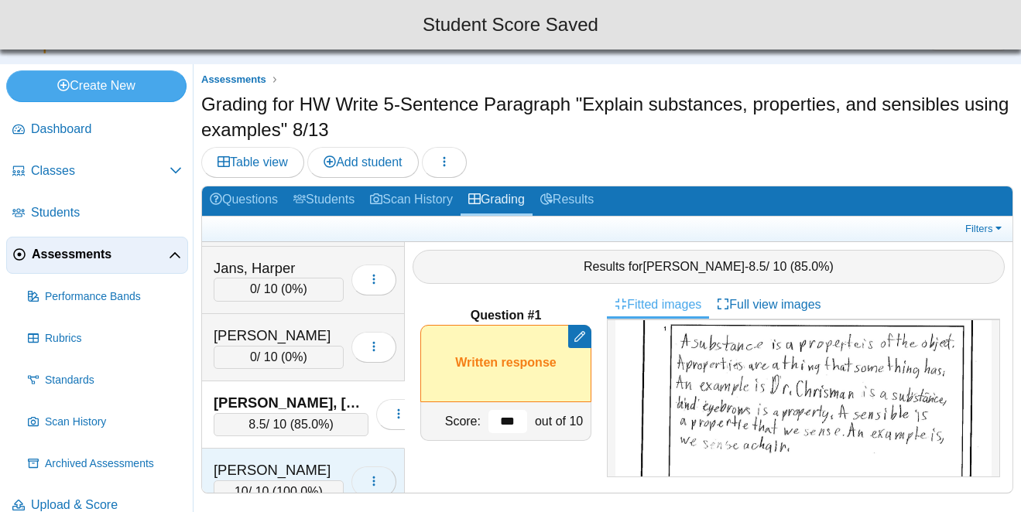
scroll to position [2959, 0]
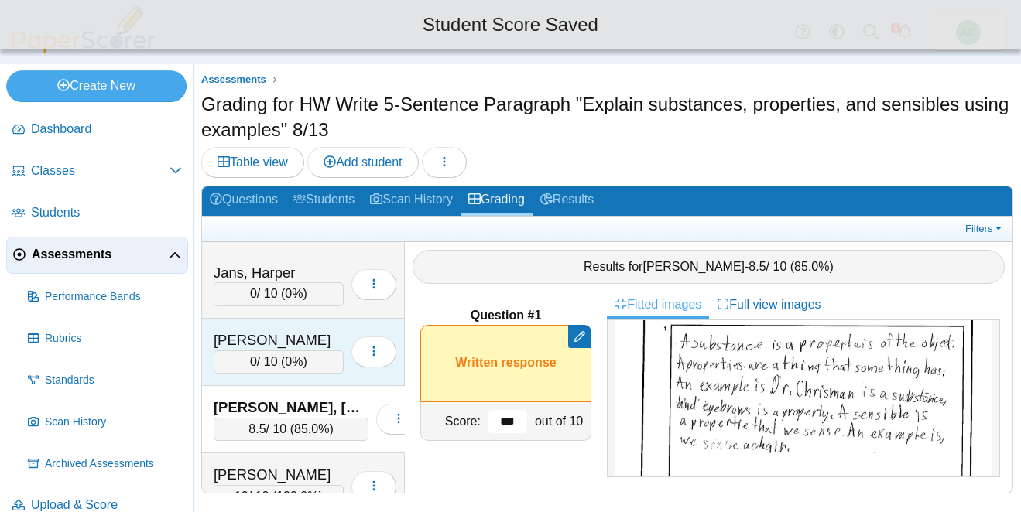
type input "***"
click at [301, 353] on div "0 / 10 ( 0% )" at bounding box center [279, 362] width 130 height 23
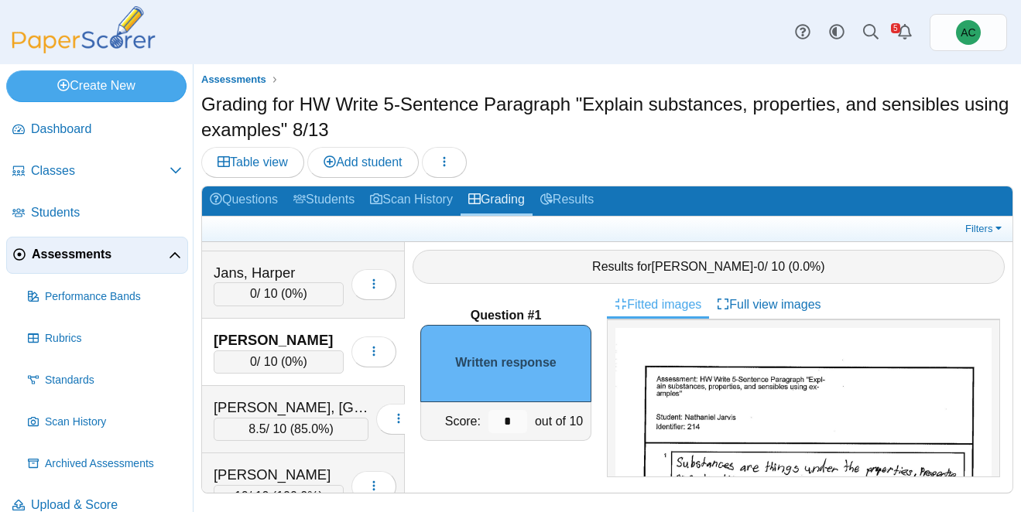
scroll to position [75, 0]
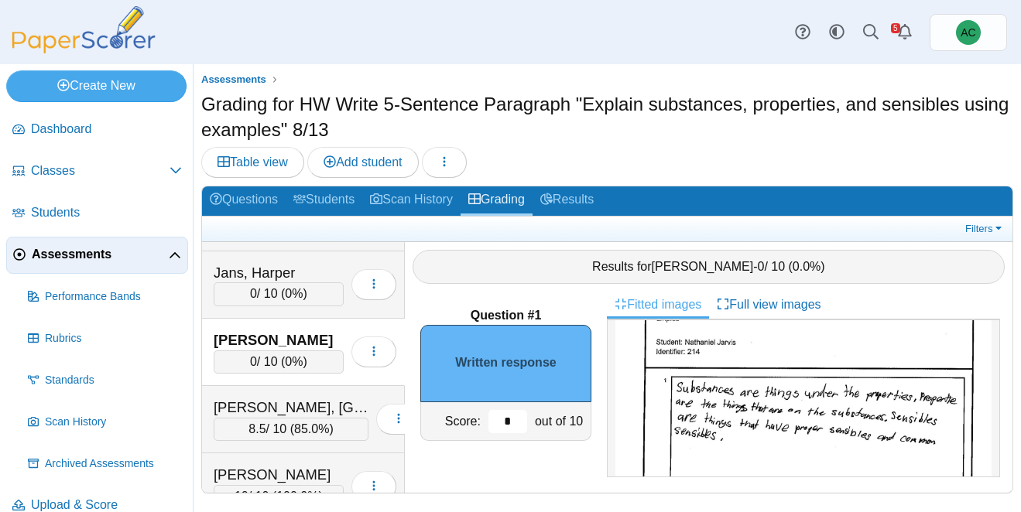
click at [519, 420] on input "*" at bounding box center [507, 421] width 39 height 23
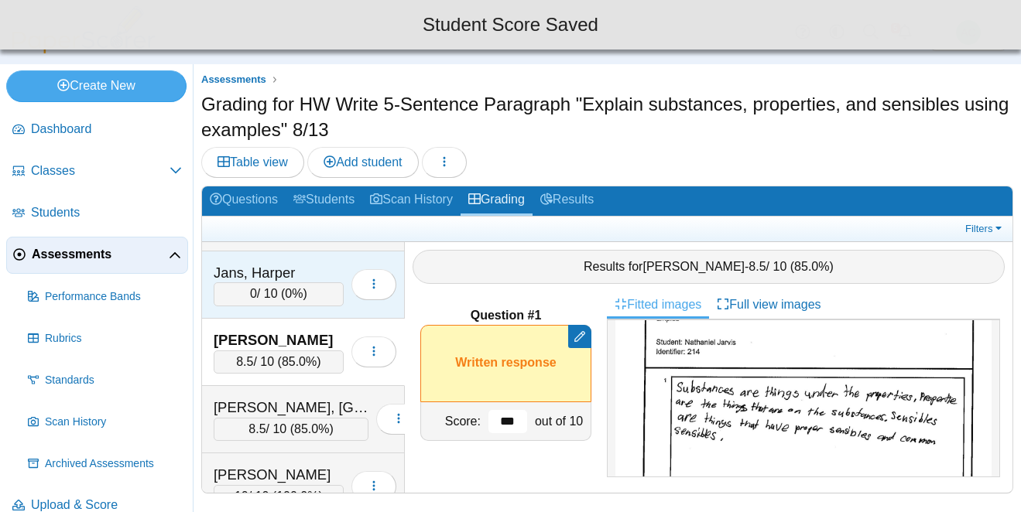
type input "***"
click at [266, 282] on div "Jans, Harper" at bounding box center [279, 273] width 130 height 20
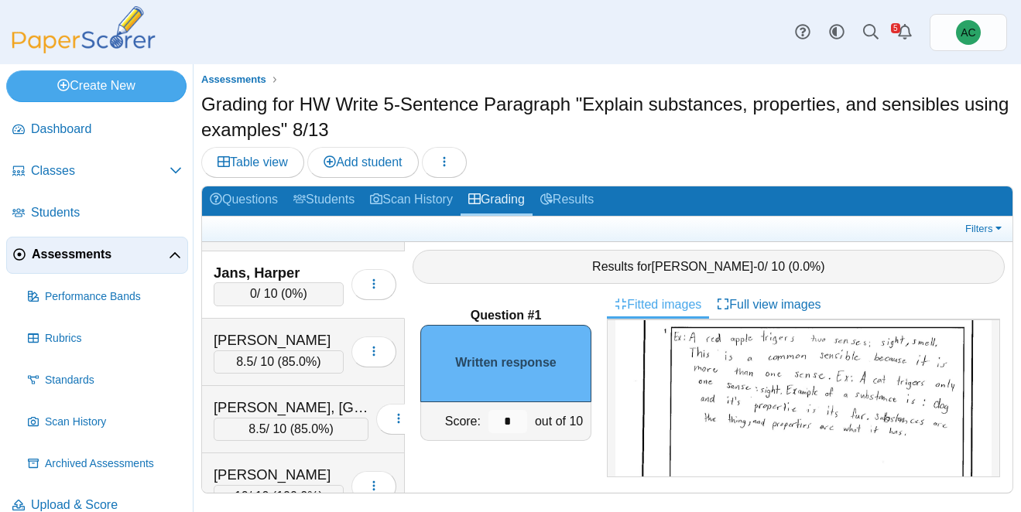
scroll to position [132, 0]
click at [520, 422] on input "*" at bounding box center [507, 421] width 39 height 23
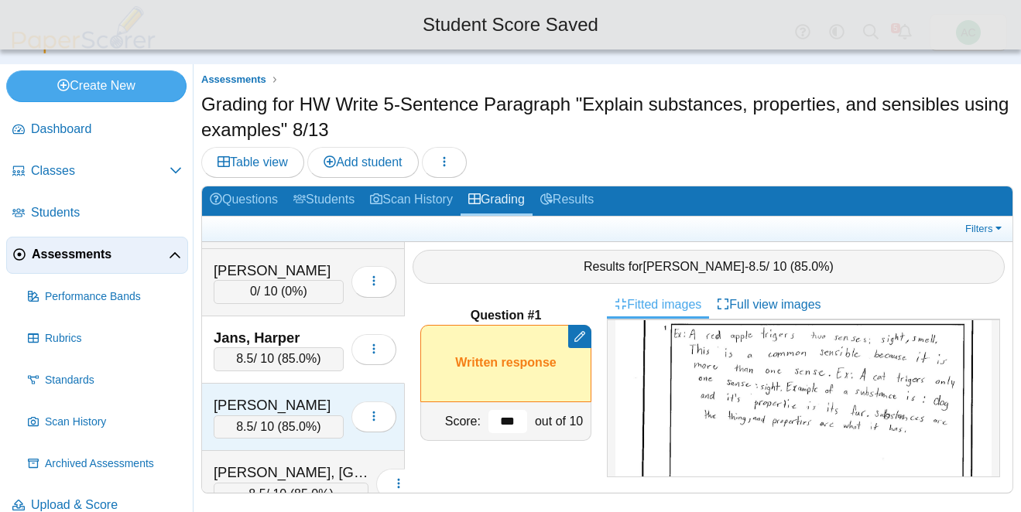
scroll to position [2894, 0]
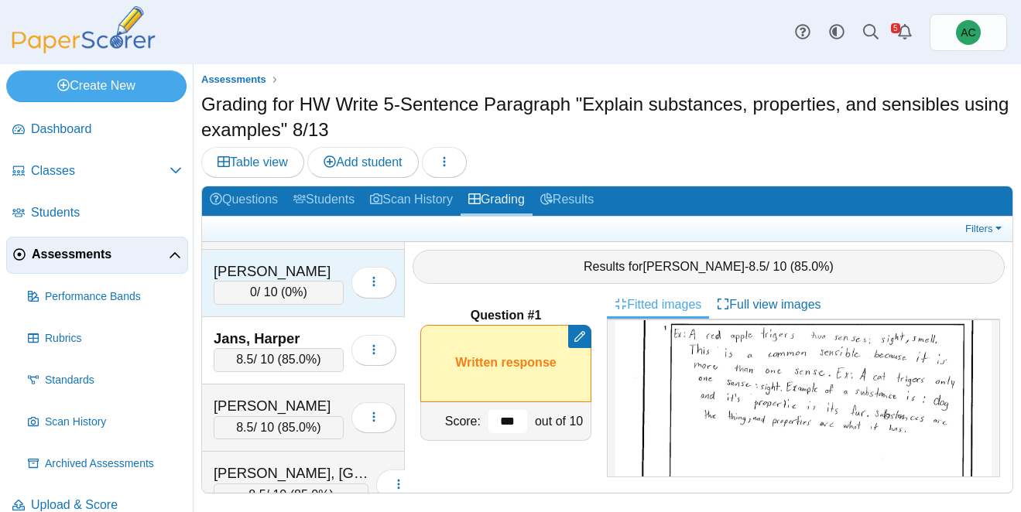
type input "***"
click at [257, 298] on div "0 / 10 ( 0% )" at bounding box center [279, 292] width 130 height 23
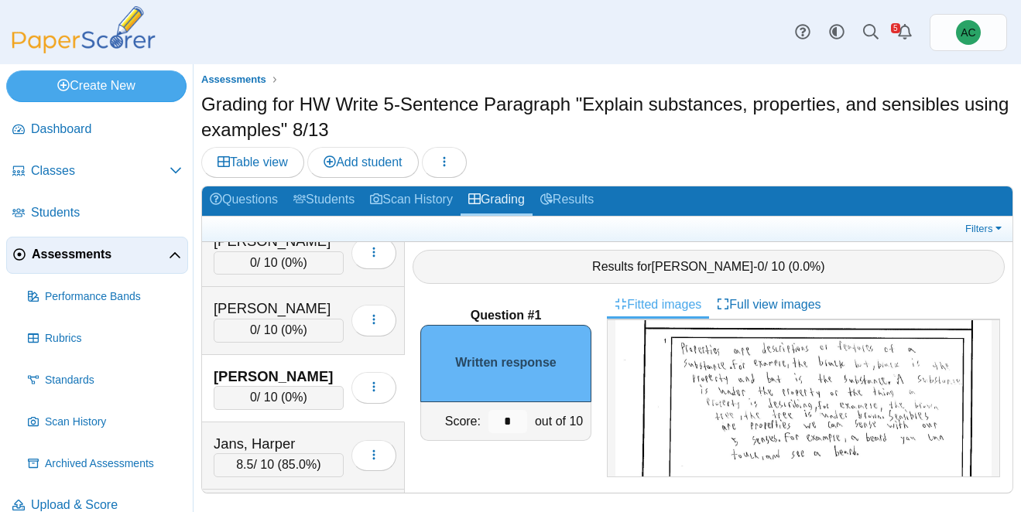
scroll to position [119, 0]
click at [516, 419] on input "*" at bounding box center [507, 421] width 39 height 23
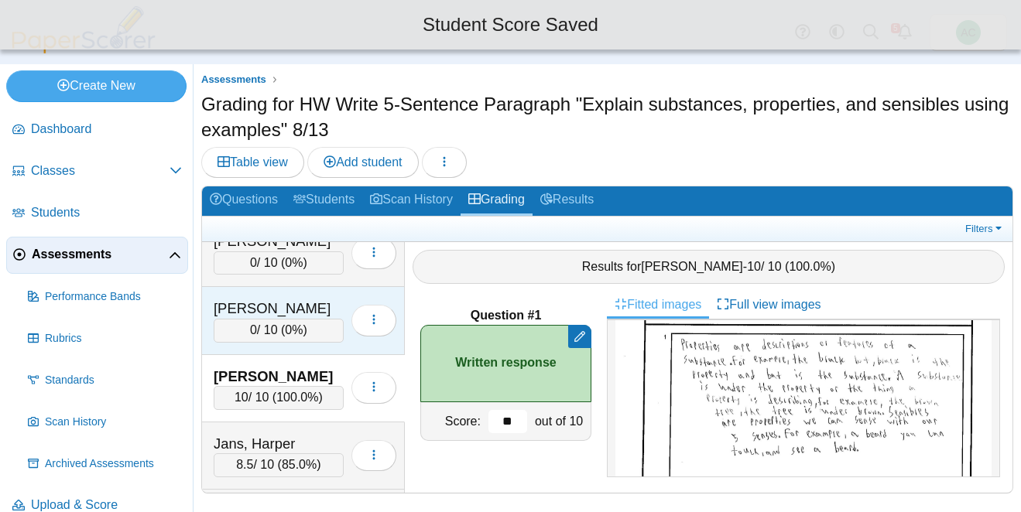
type input "**"
click at [291, 302] on div "[PERSON_NAME]" at bounding box center [279, 309] width 130 height 20
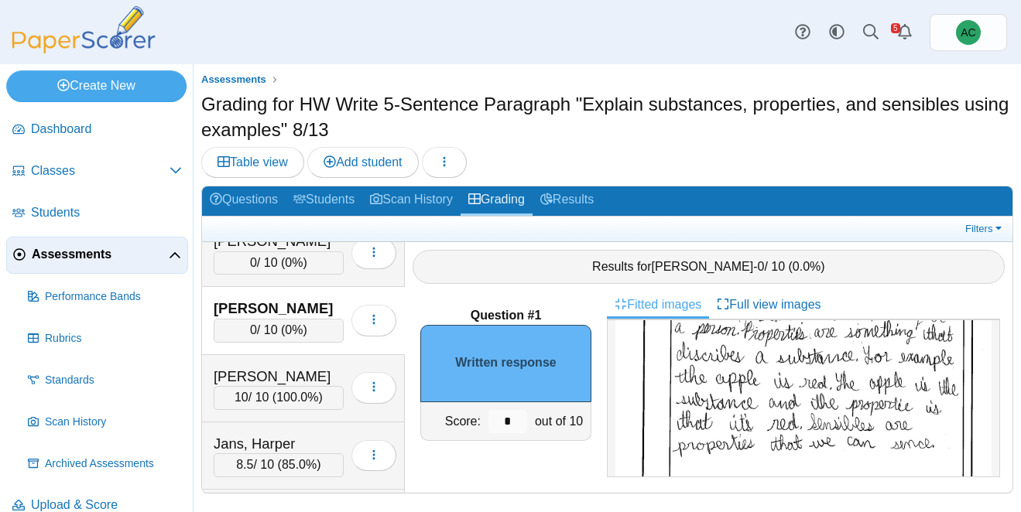
scroll to position [160, 0]
click at [517, 416] on input "*" at bounding box center [507, 421] width 39 height 23
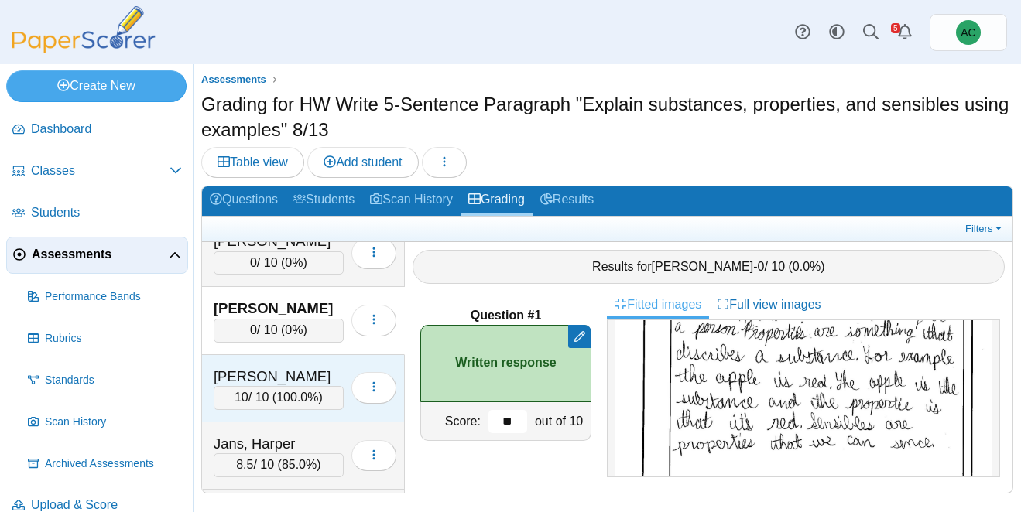
scroll to position [2713, 0]
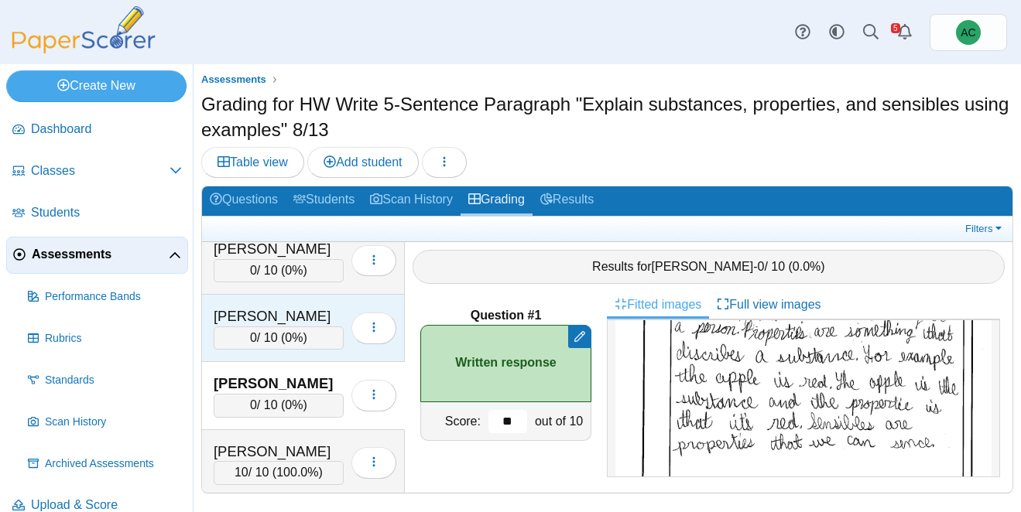
type input "**"
click at [289, 321] on div "[PERSON_NAME]" at bounding box center [279, 317] width 130 height 20
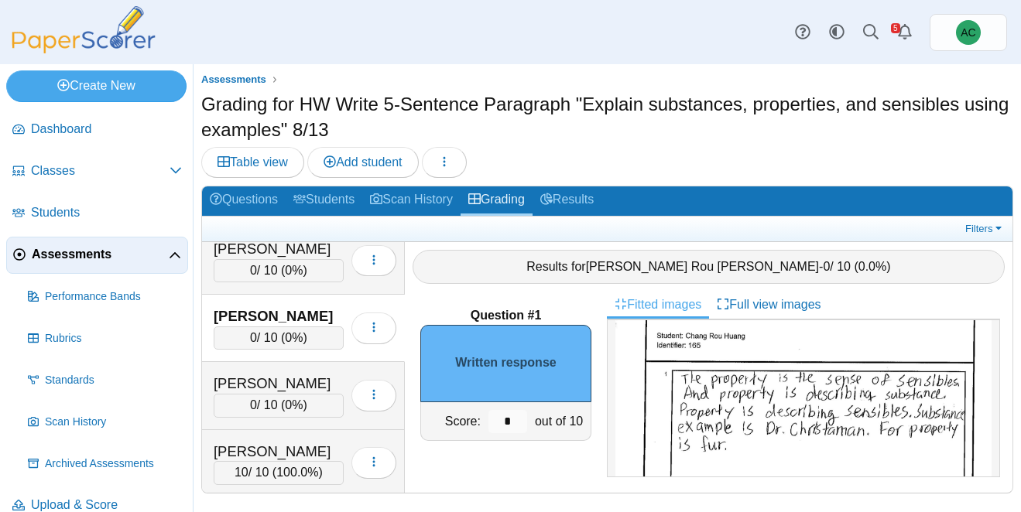
scroll to position [86, 0]
click at [510, 417] on input "*" at bounding box center [507, 421] width 39 height 23
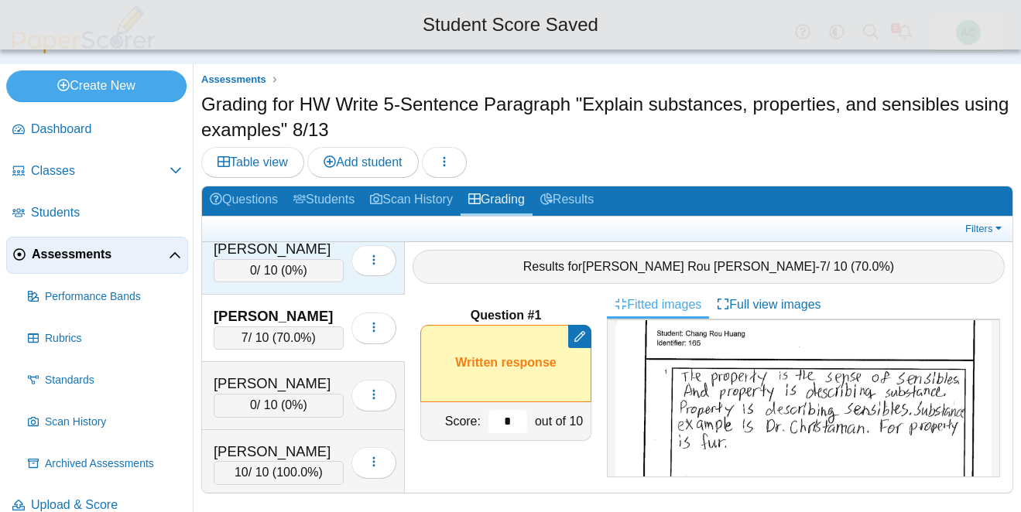
type input "*"
click at [276, 273] on div "0 / 10 ( 0% )" at bounding box center [279, 270] width 130 height 23
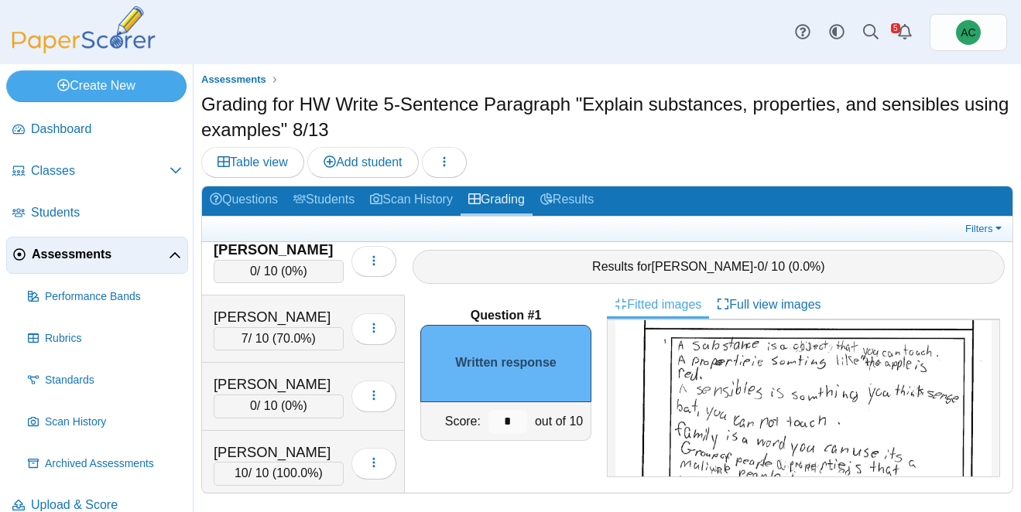
scroll to position [115, 0]
click at [510, 420] on input "*" at bounding box center [507, 421] width 39 height 23
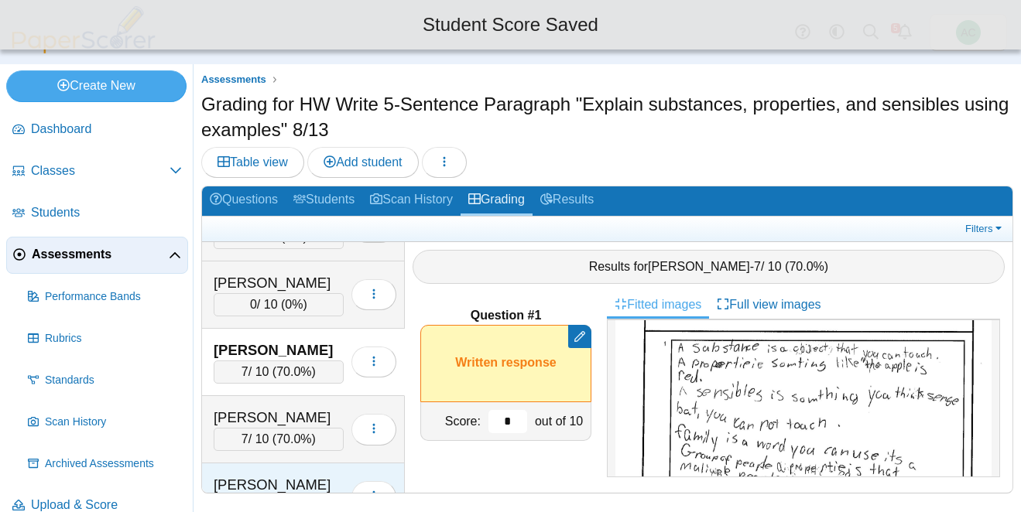
scroll to position [2610, 0]
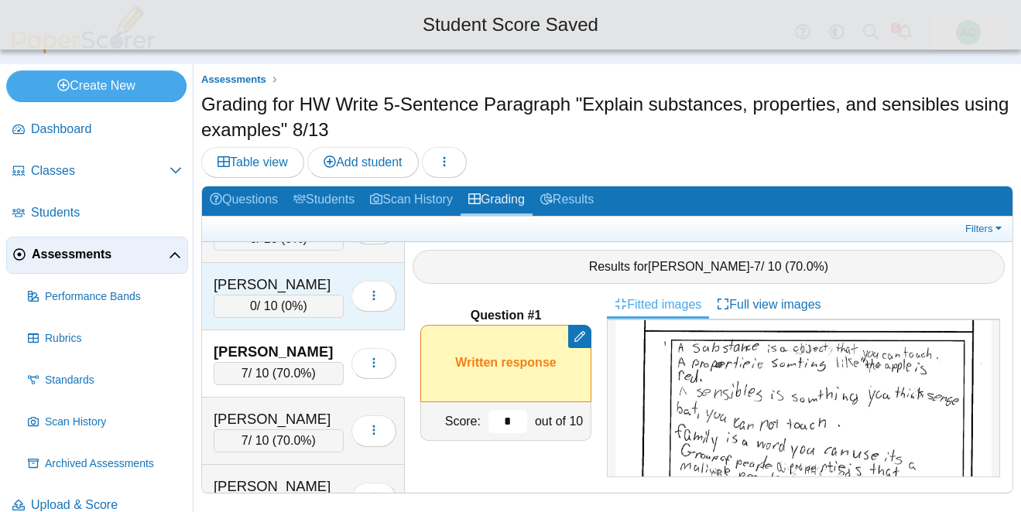
type input "*"
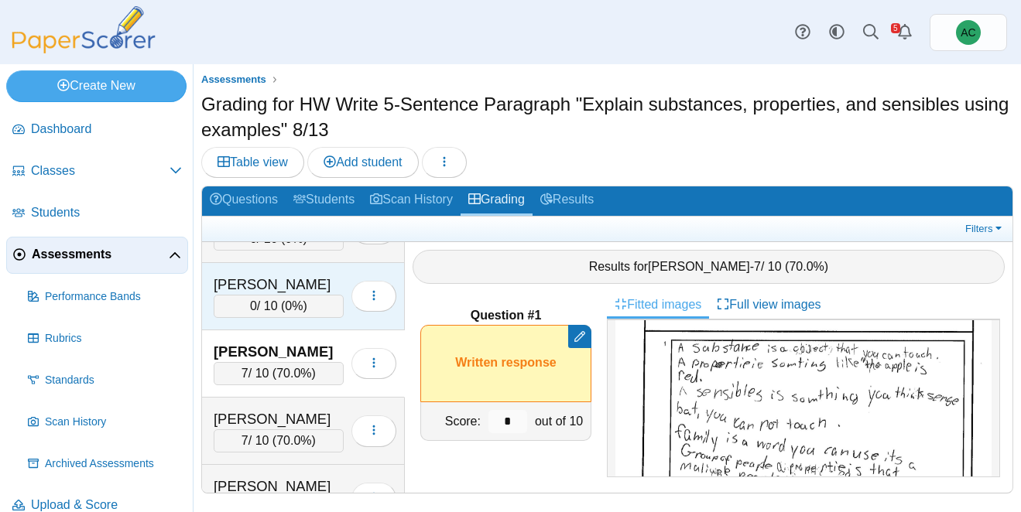
click at [278, 304] on div "0 / 10 ( 0% )" at bounding box center [279, 306] width 130 height 23
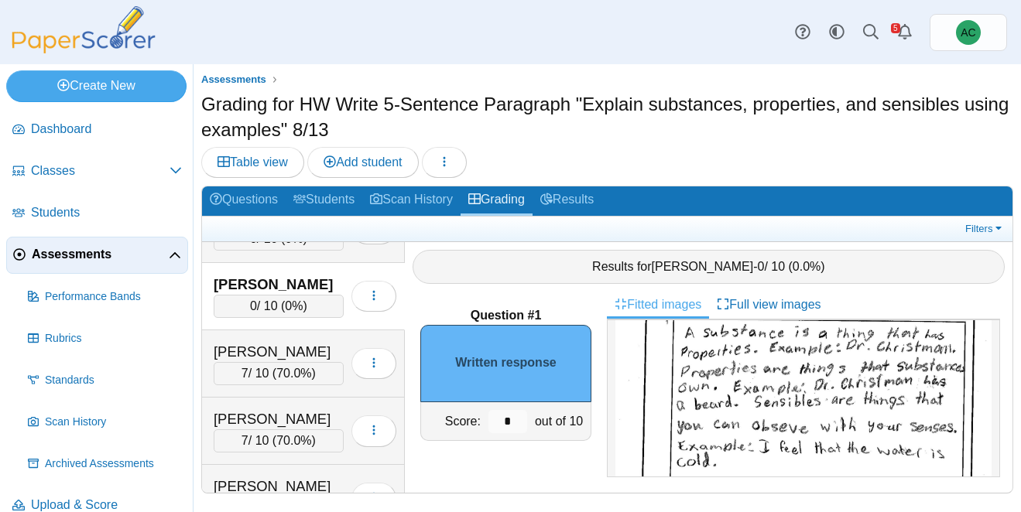
scroll to position [133, 0]
click at [516, 418] on input "*" at bounding box center [507, 421] width 39 height 23
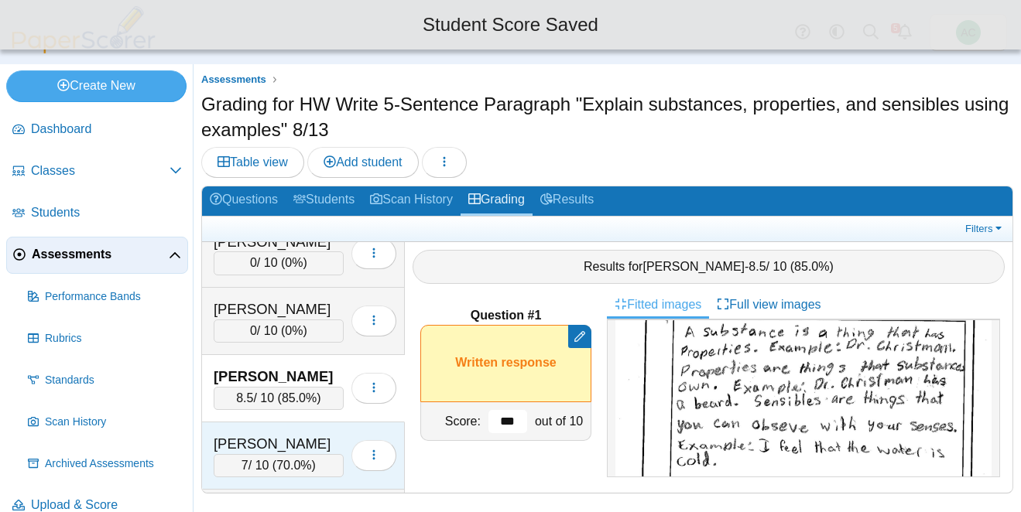
scroll to position [2504, 0]
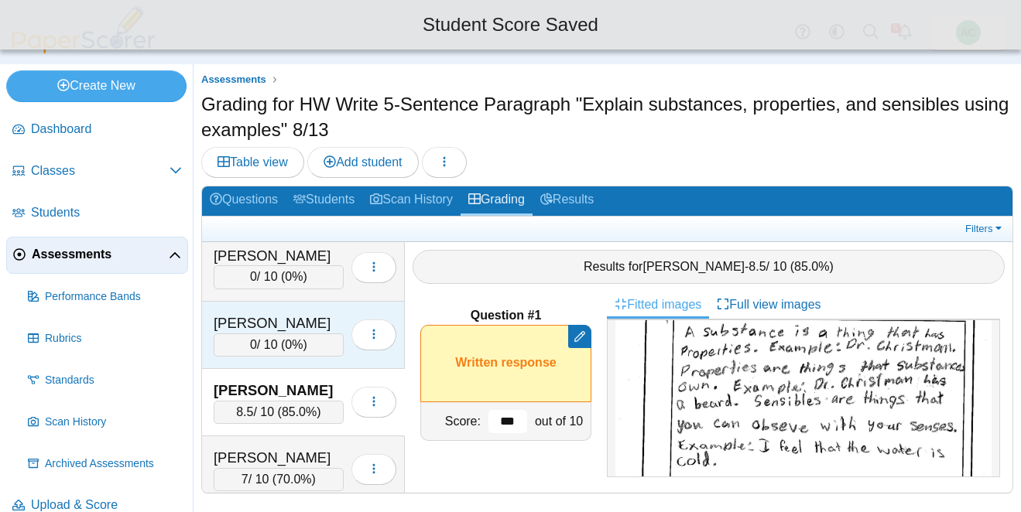
type input "***"
click at [248, 322] on div "[PERSON_NAME]" at bounding box center [279, 324] width 130 height 20
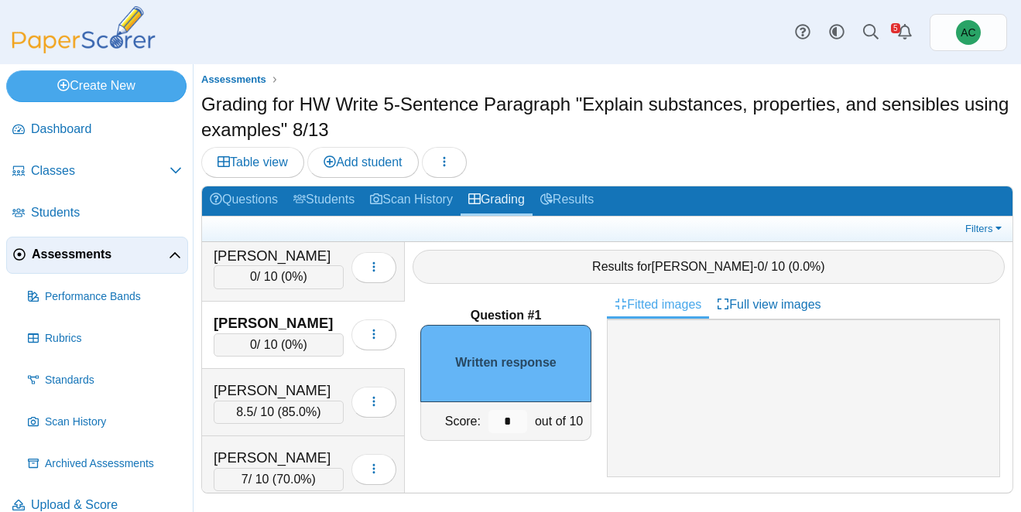
scroll to position [175, 0]
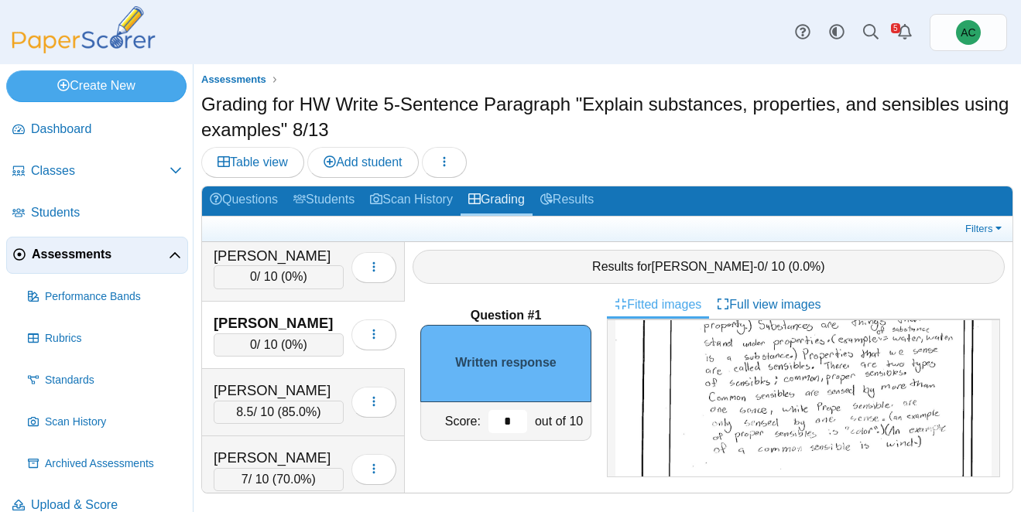
click at [520, 423] on input "*" at bounding box center [507, 421] width 39 height 23
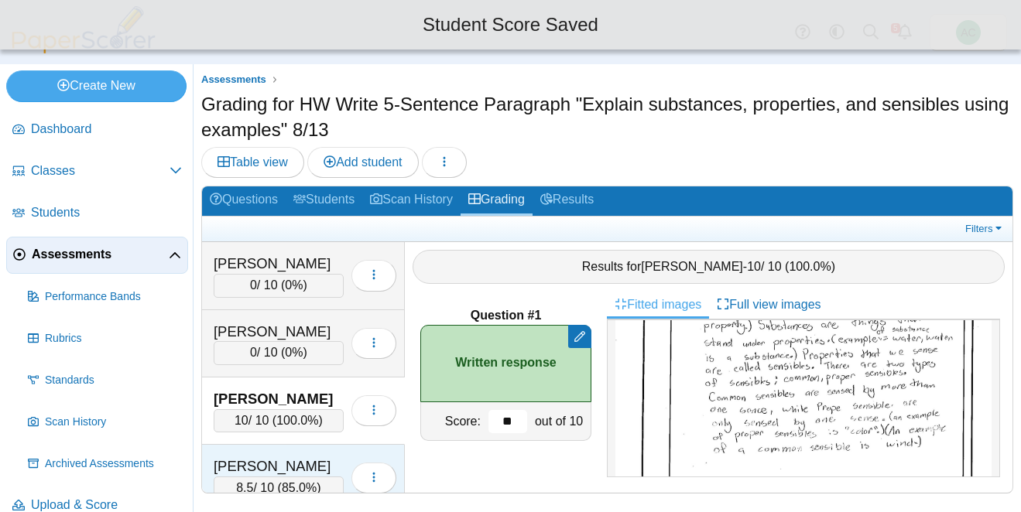
scroll to position [2428, 0]
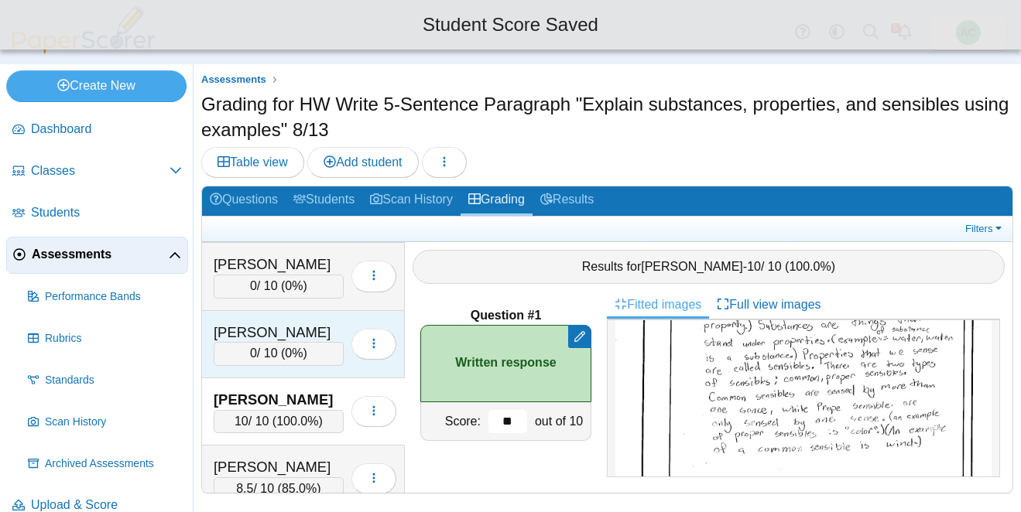
type input "**"
click at [239, 355] on div "0 / 10 ( 0% )" at bounding box center [279, 353] width 130 height 23
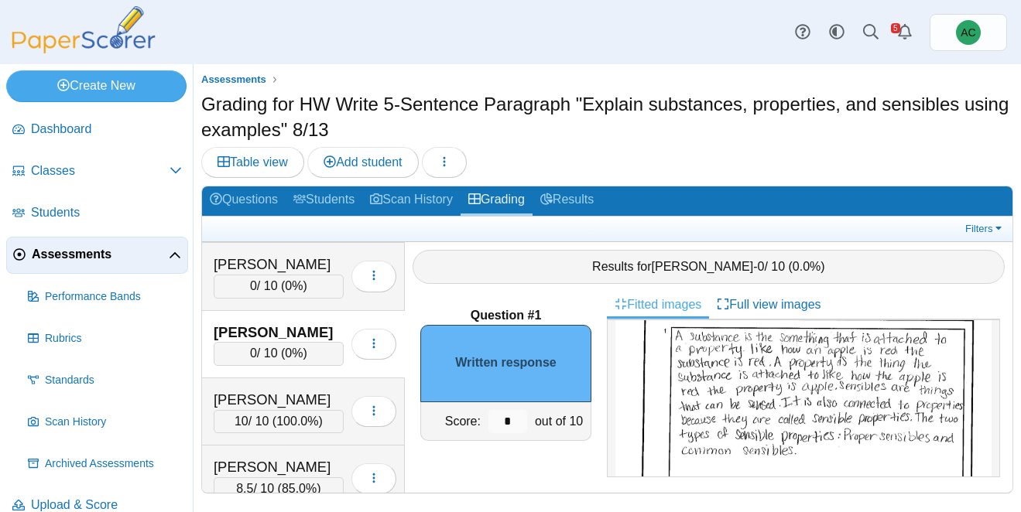
scroll to position [126, 0]
click at [513, 427] on input "*" at bounding box center [507, 421] width 39 height 23
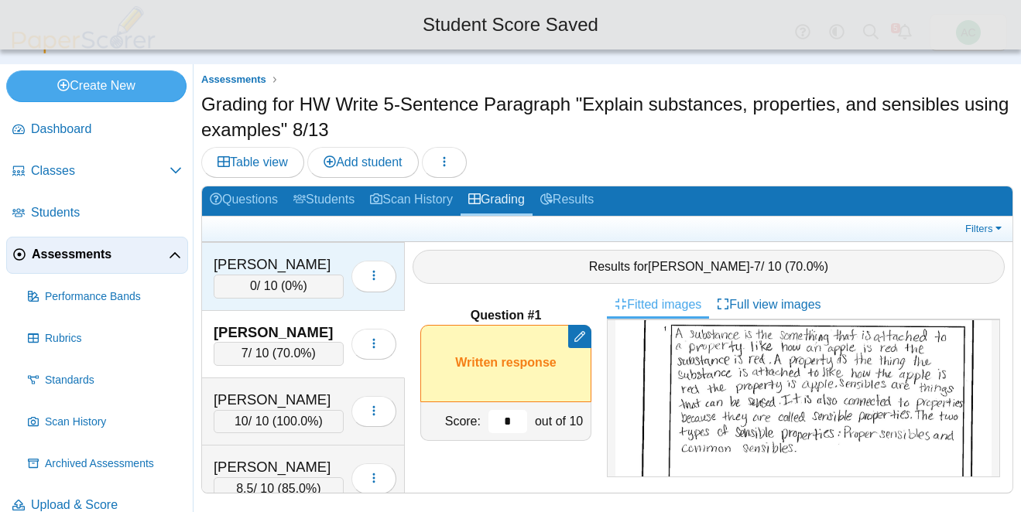
type input "*"
click at [257, 266] on div "[PERSON_NAME]" at bounding box center [279, 265] width 130 height 20
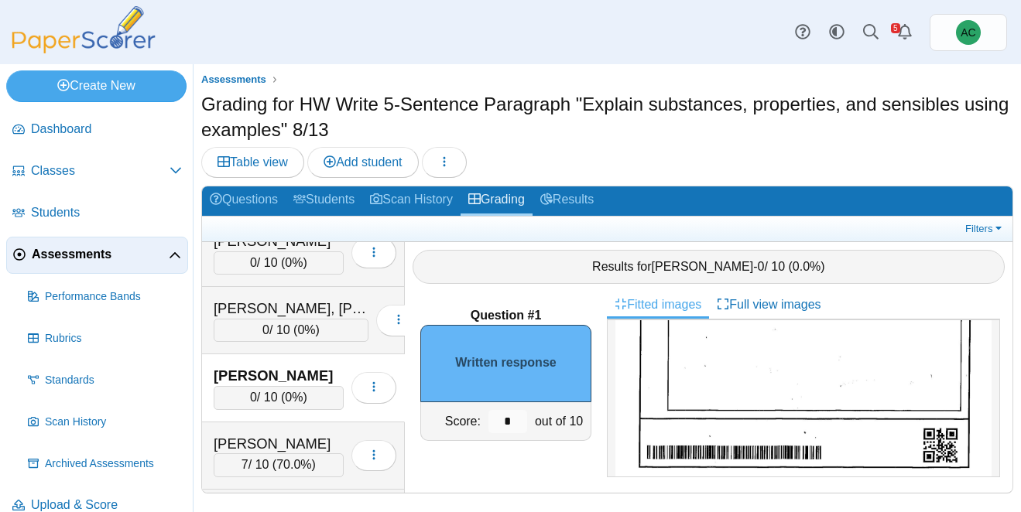
scroll to position [379, 0]
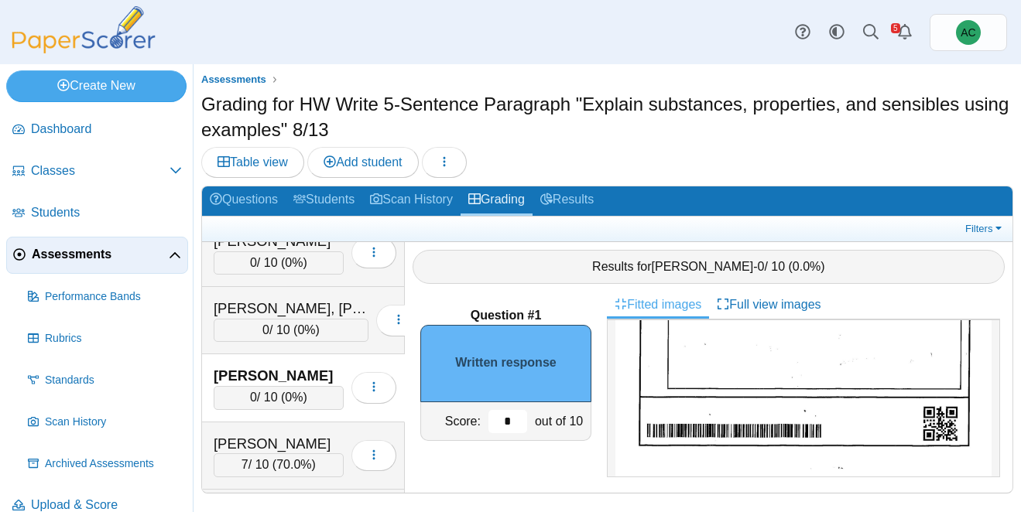
click at [519, 417] on input "*" at bounding box center [507, 421] width 39 height 23
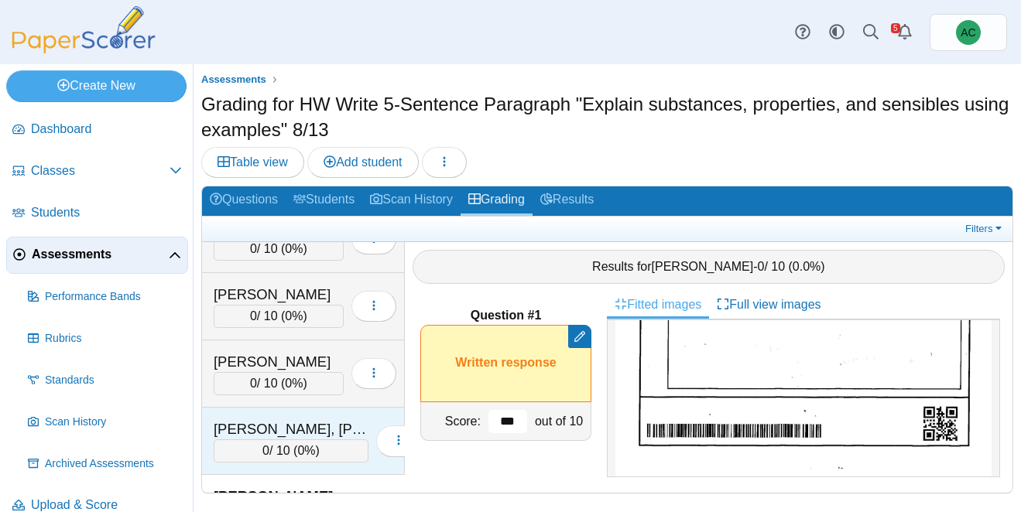
scroll to position [2249, 0]
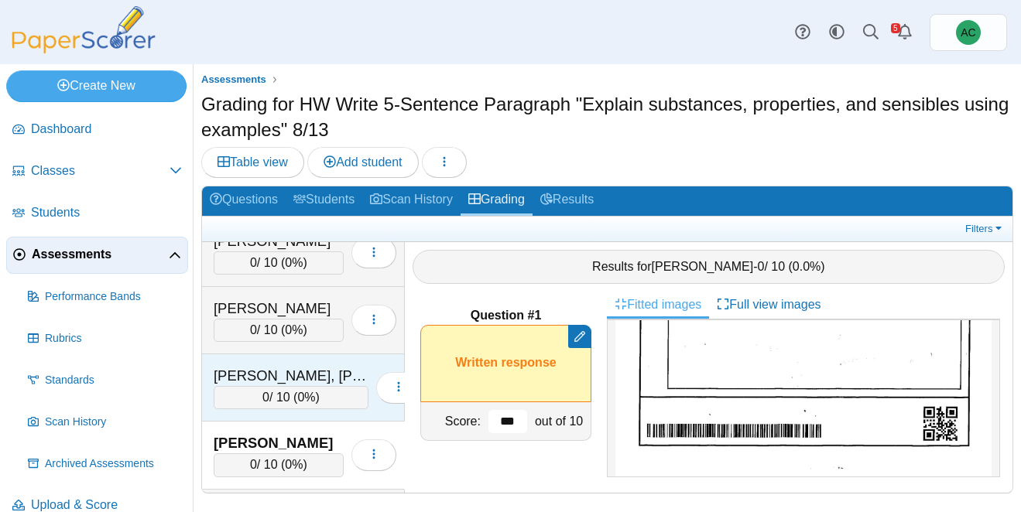
type input "***"
click at [266, 386] on div "0 / 10 ( 0% )" at bounding box center [291, 397] width 155 height 23
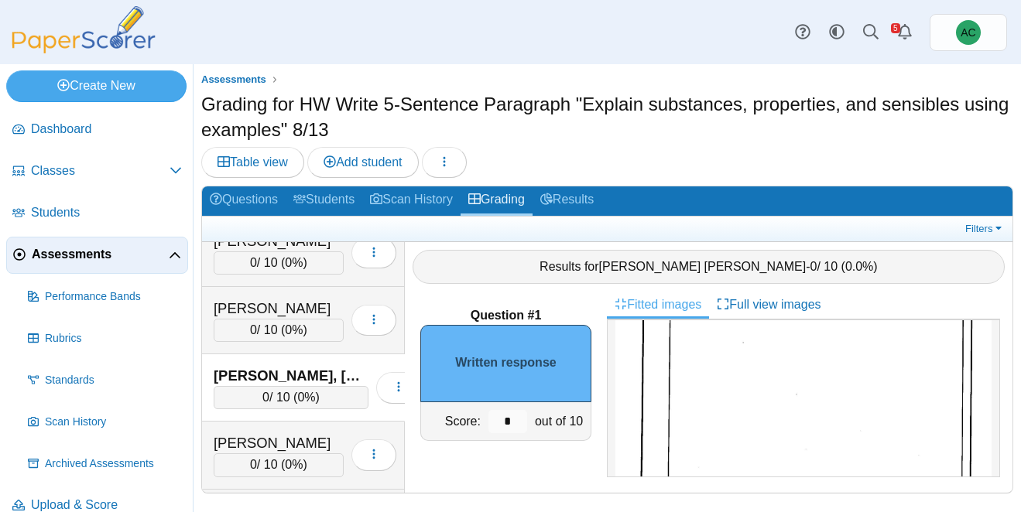
scroll to position [249, 0]
click at [522, 421] on input "*" at bounding box center [507, 421] width 39 height 23
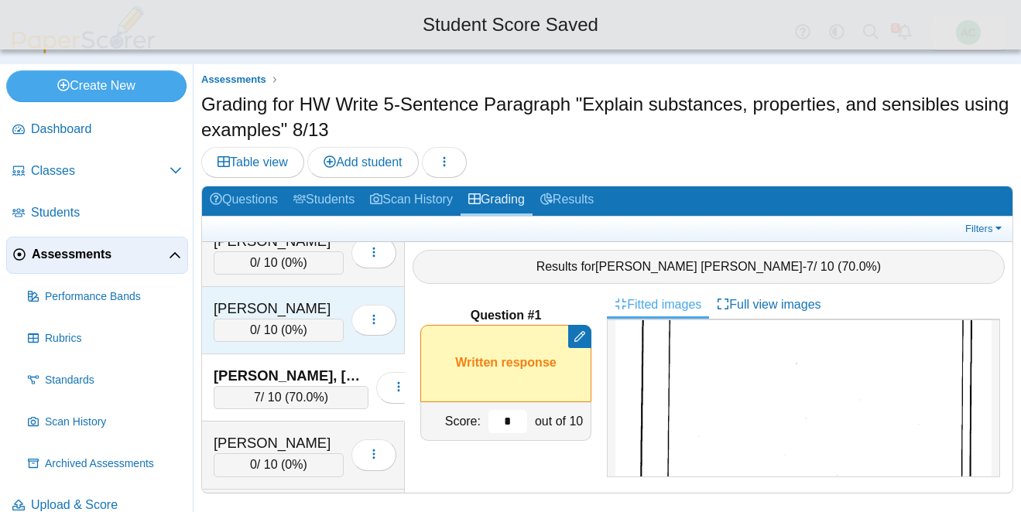
type input "*"
click at [243, 328] on div "0 / 10 ( 0% )" at bounding box center [279, 330] width 130 height 23
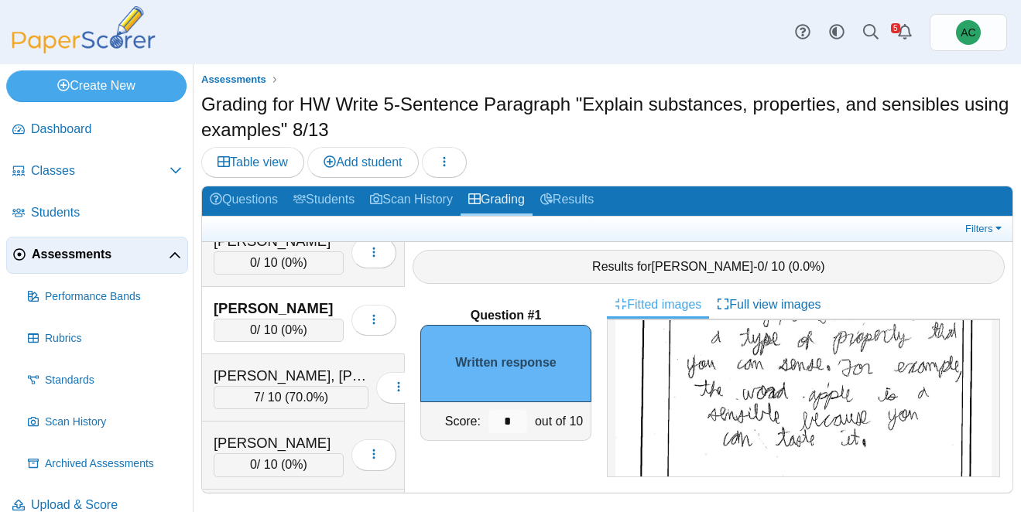
scroll to position [272, 0]
click at [519, 417] on input "*" at bounding box center [507, 421] width 39 height 23
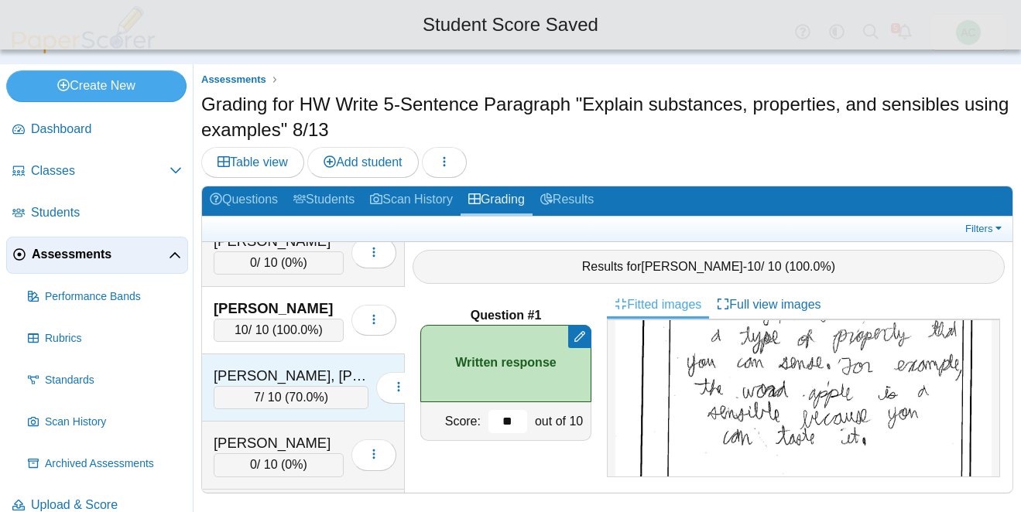
scroll to position [2179, 0]
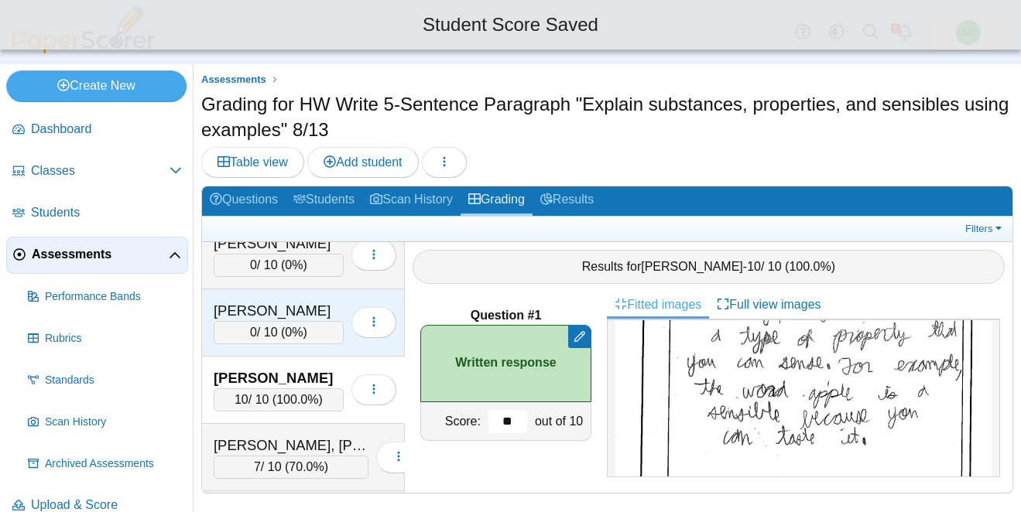
type input "**"
click at [237, 321] on div "0 / 10 ( 0% )" at bounding box center [279, 332] width 130 height 23
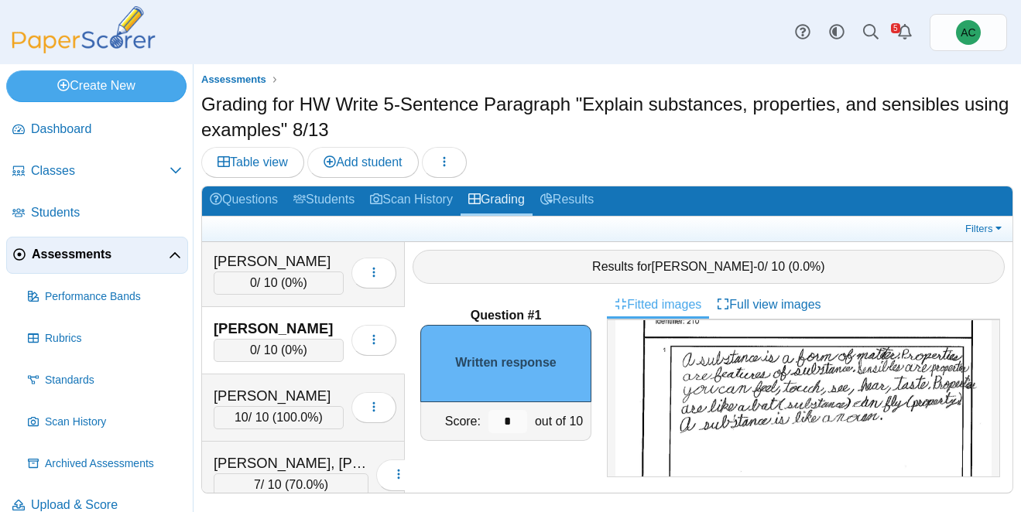
scroll to position [111, 0]
click at [519, 418] on input "*" at bounding box center [507, 421] width 39 height 23
type input "**"
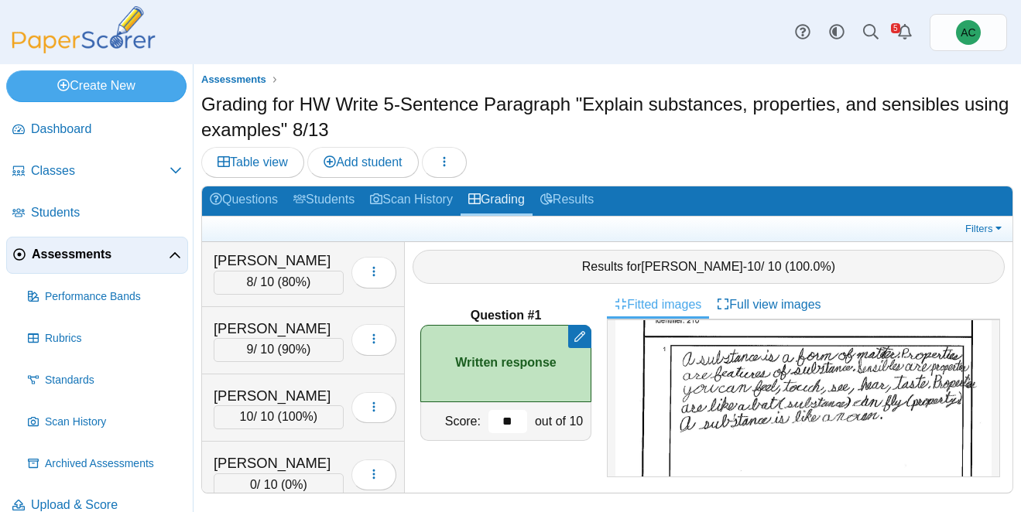
scroll to position [938, 0]
